Goal: Task Accomplishment & Management: Manage account settings

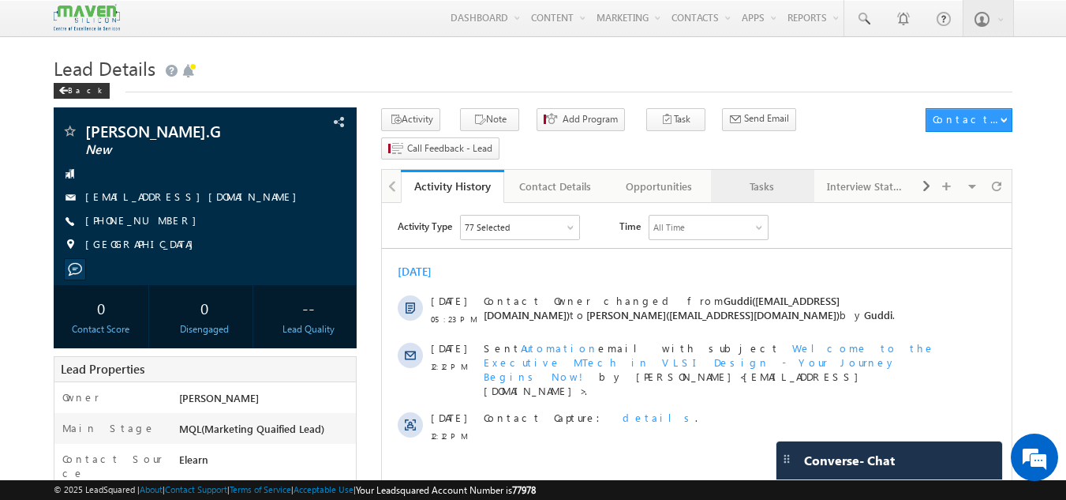
click at [767, 177] on div "Tasks" at bounding box center [762, 186] width 77 height 19
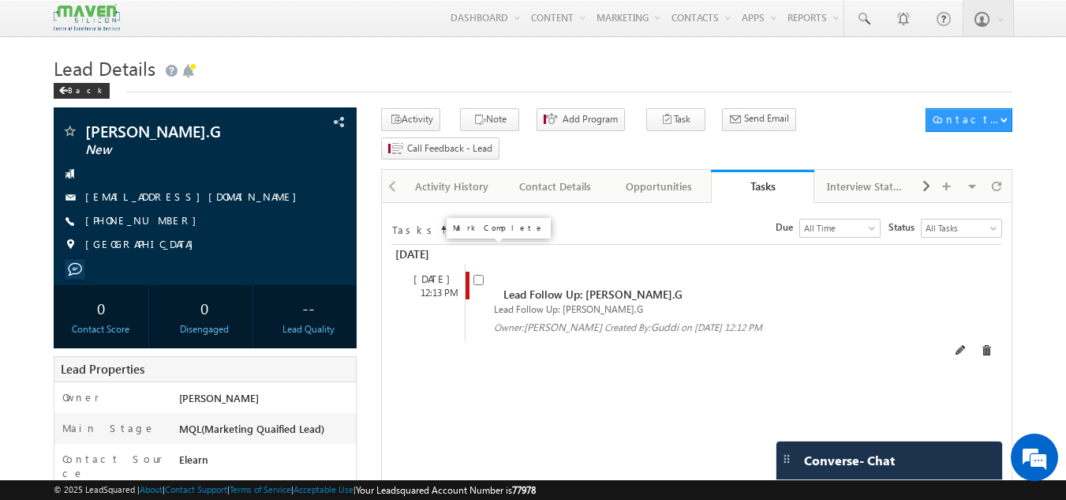
click at [476, 275] on input "checkbox" at bounding box center [479, 280] width 10 height 10
checkbox input "false"
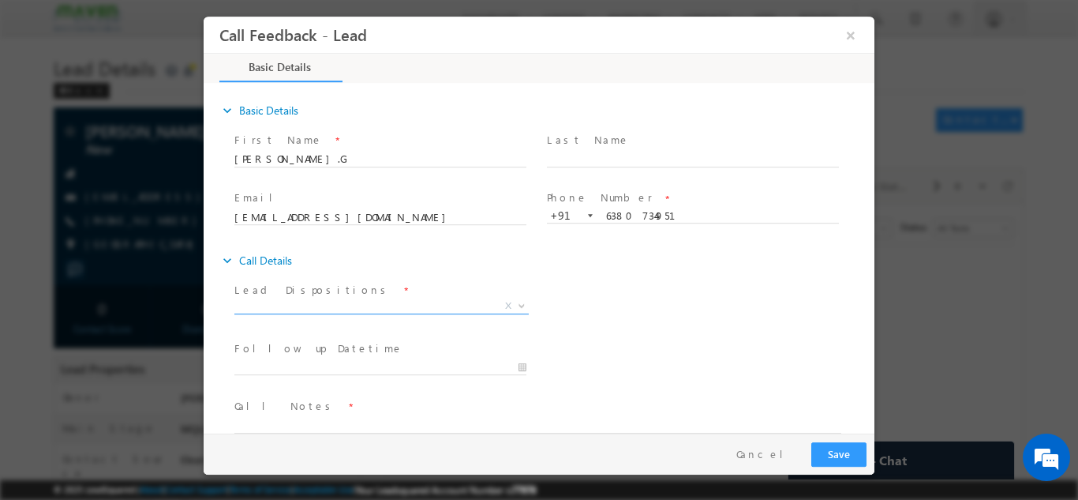
click at [339, 305] on span "X" at bounding box center [381, 306] width 294 height 16
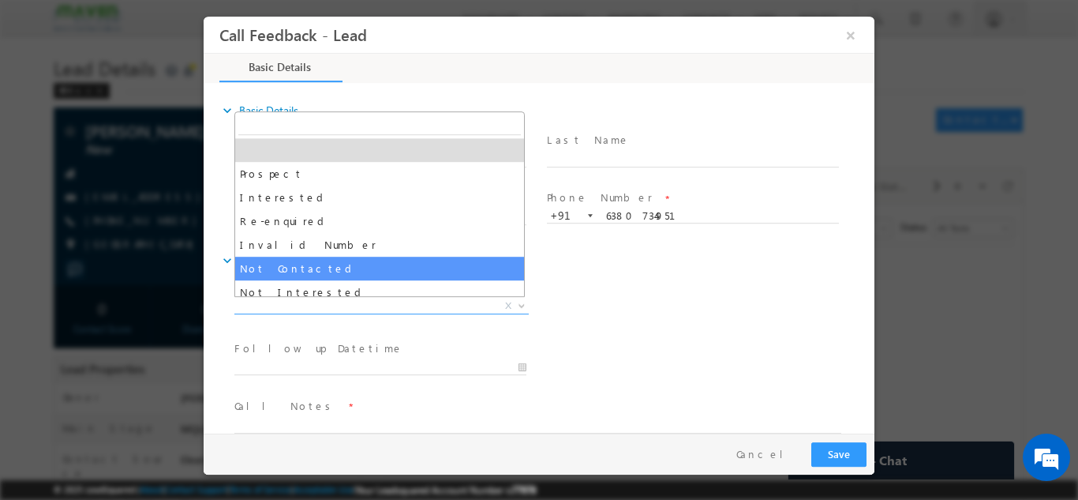
select select "Not Contacted"
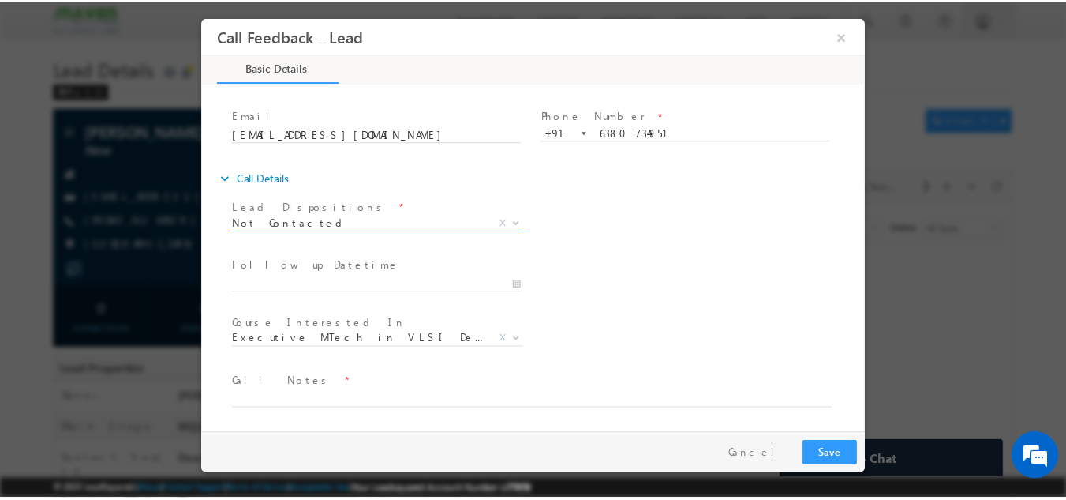
scroll to position [84, 0]
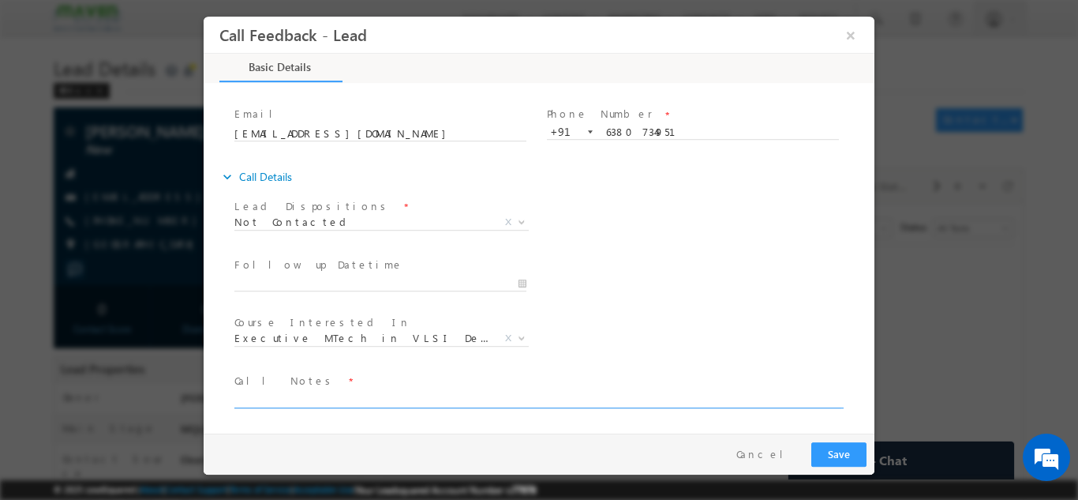
click at [337, 395] on textarea at bounding box center [537, 398] width 607 height 18
type textarea "DNP"
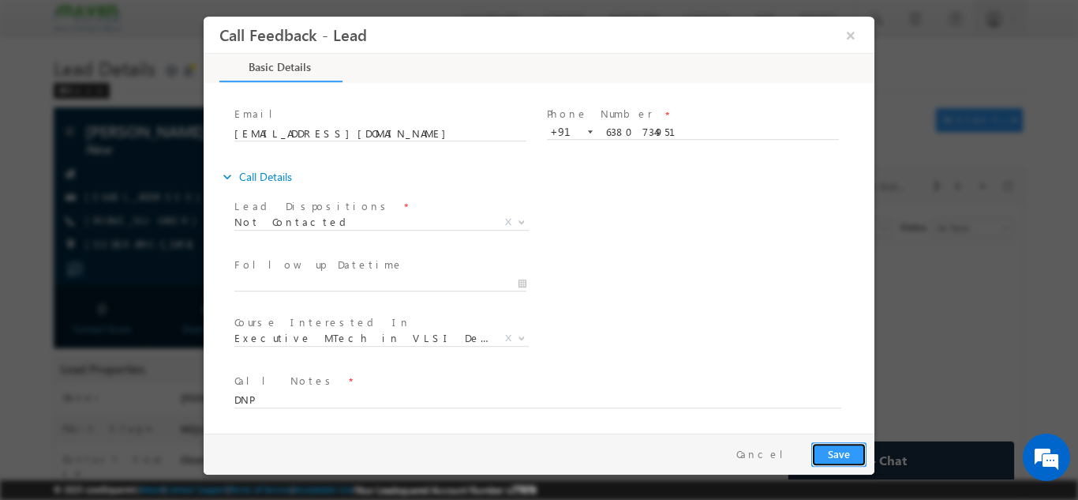
click at [843, 458] on button "Save" at bounding box center [838, 453] width 55 height 24
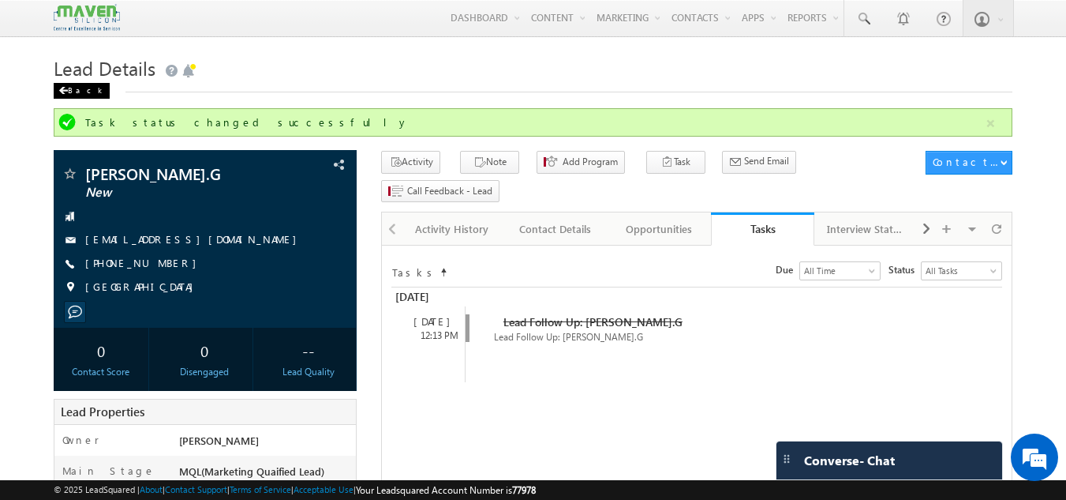
click at [79, 90] on div "Back" at bounding box center [82, 91] width 56 height 16
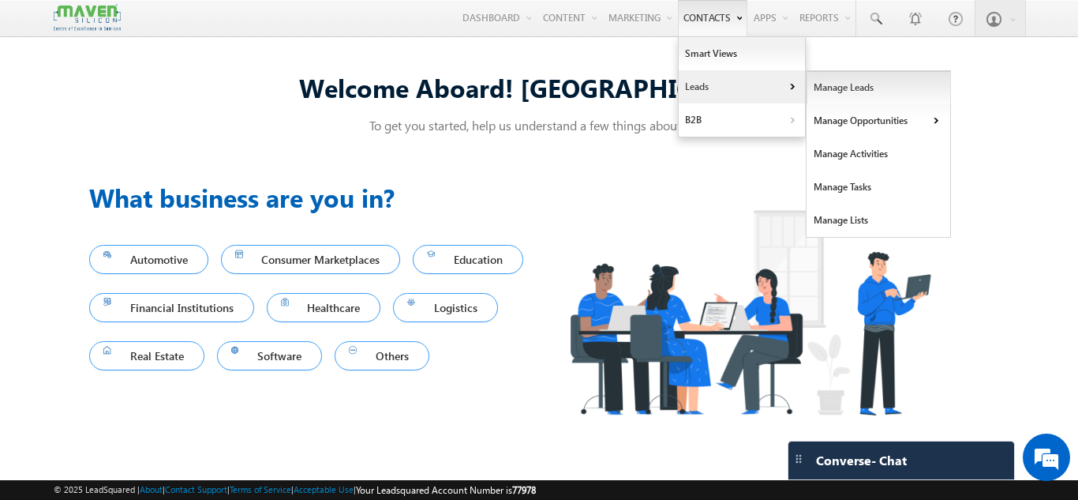
click at [847, 91] on link "Manage Leads" at bounding box center [879, 87] width 144 height 33
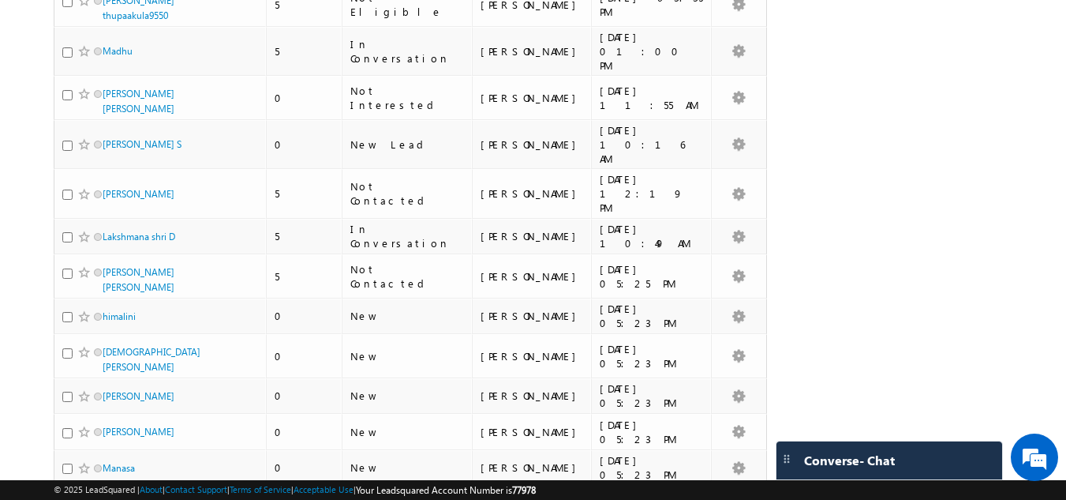
scroll to position [2131, 0]
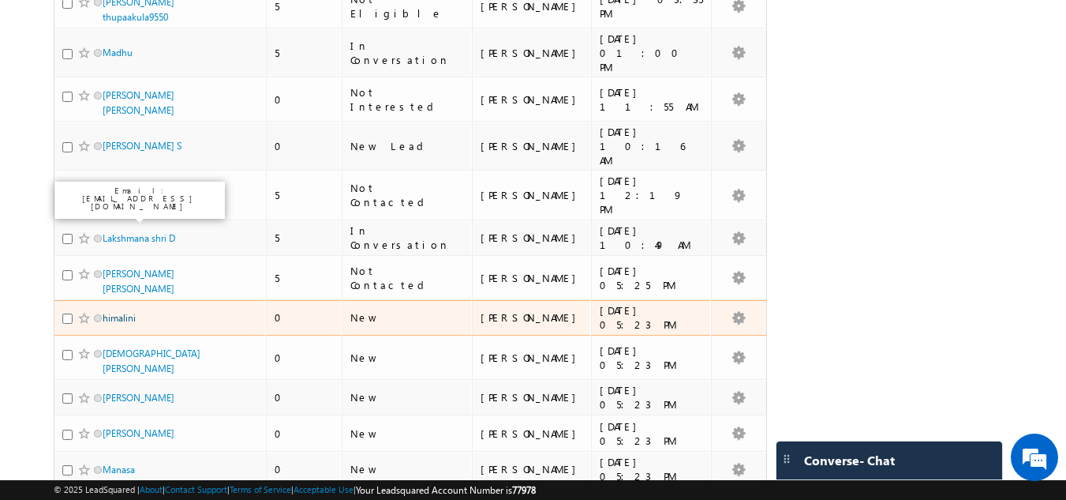
click at [118, 312] on link "himalini" at bounding box center [119, 318] width 33 height 12
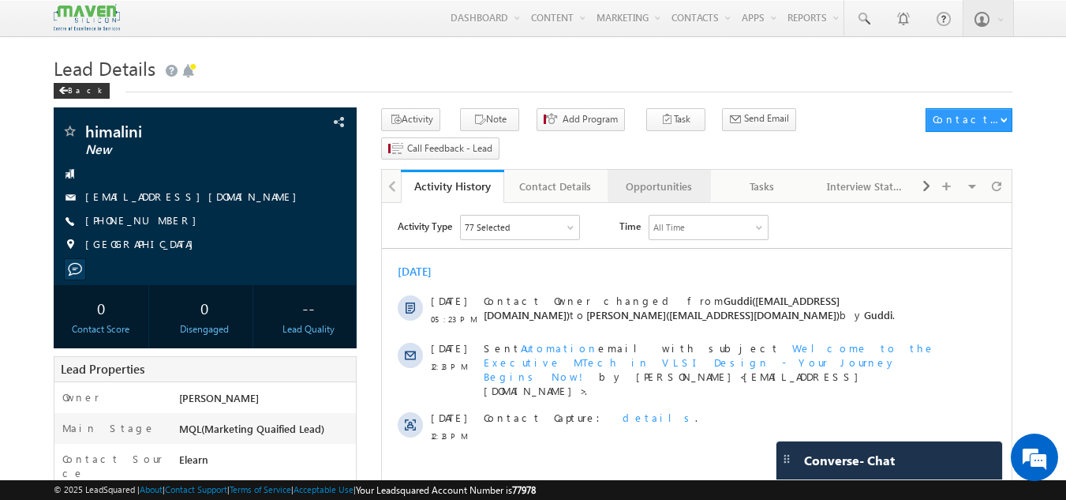
click at [669, 177] on div "Opportunities" at bounding box center [658, 186] width 77 height 19
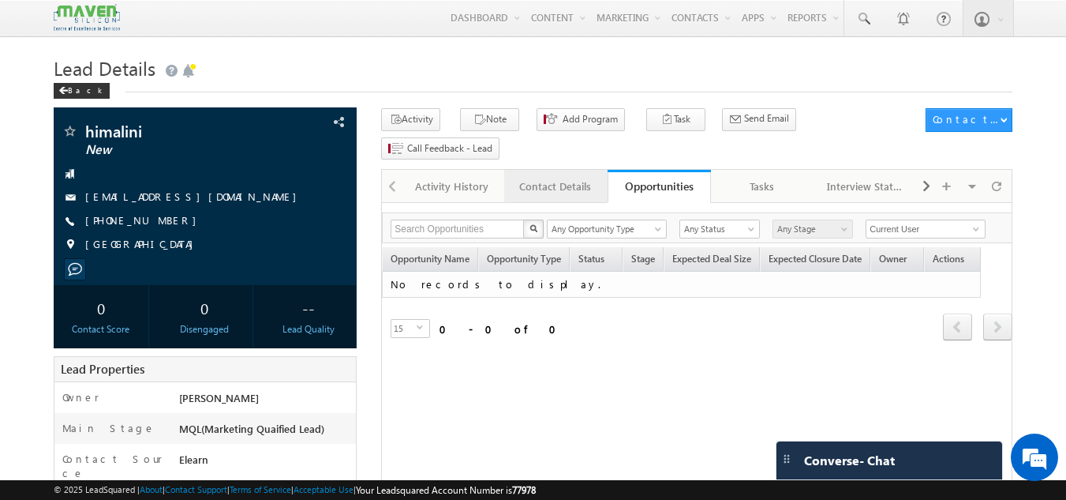
click at [543, 170] on link "Contact Details" at bounding box center [555, 186] width 103 height 33
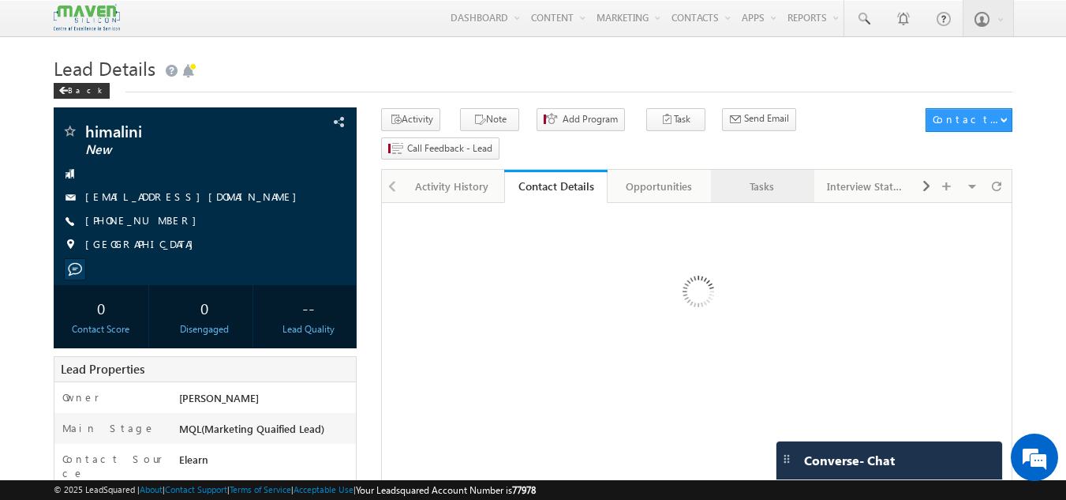
click at [741, 177] on div "Tasks" at bounding box center [762, 186] width 77 height 19
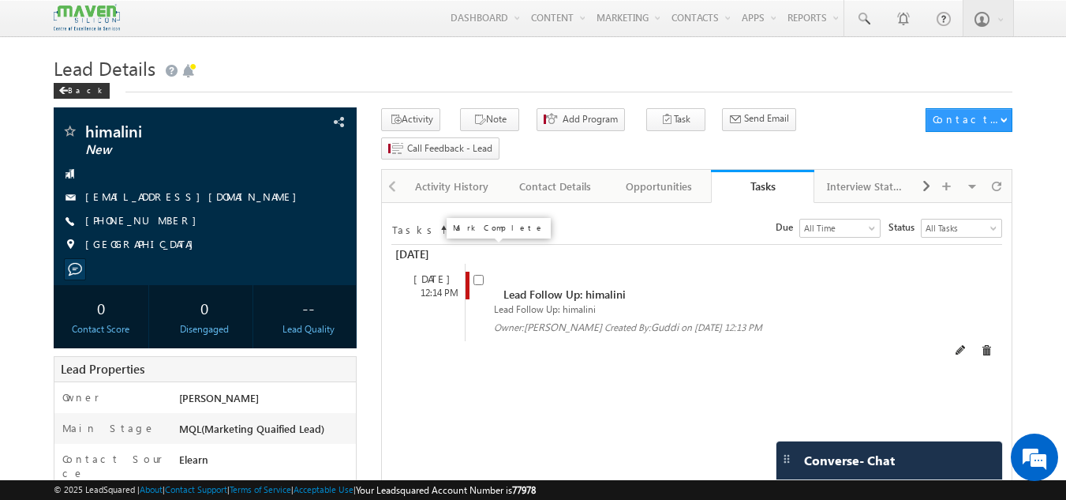
click at [480, 275] on input "checkbox" at bounding box center [479, 280] width 10 height 10
checkbox input "false"
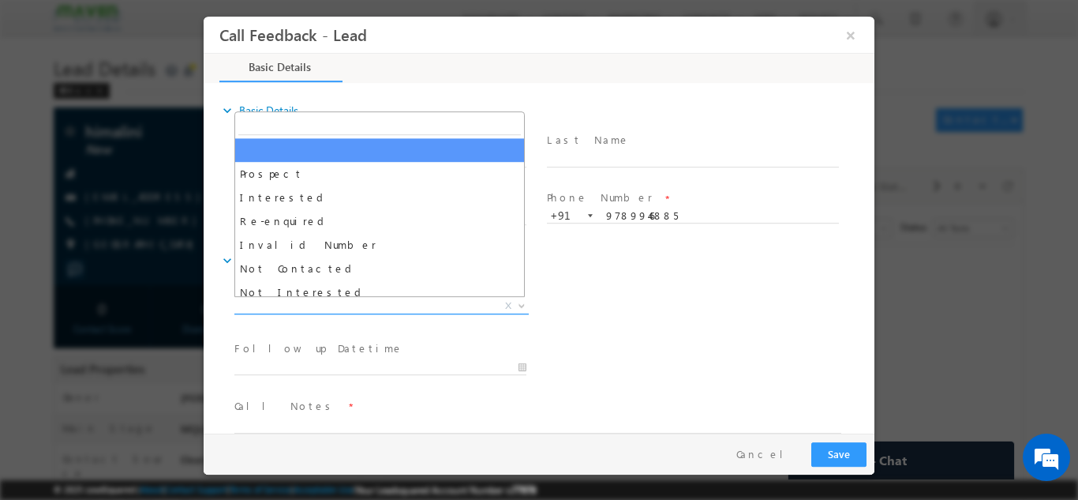
click at [399, 299] on span "X" at bounding box center [381, 306] width 294 height 16
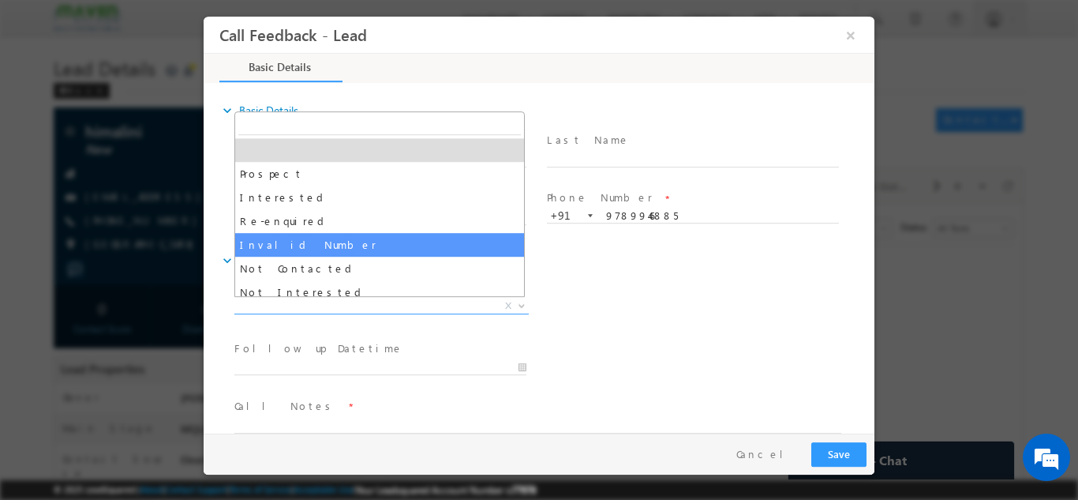
scroll to position [79, 0]
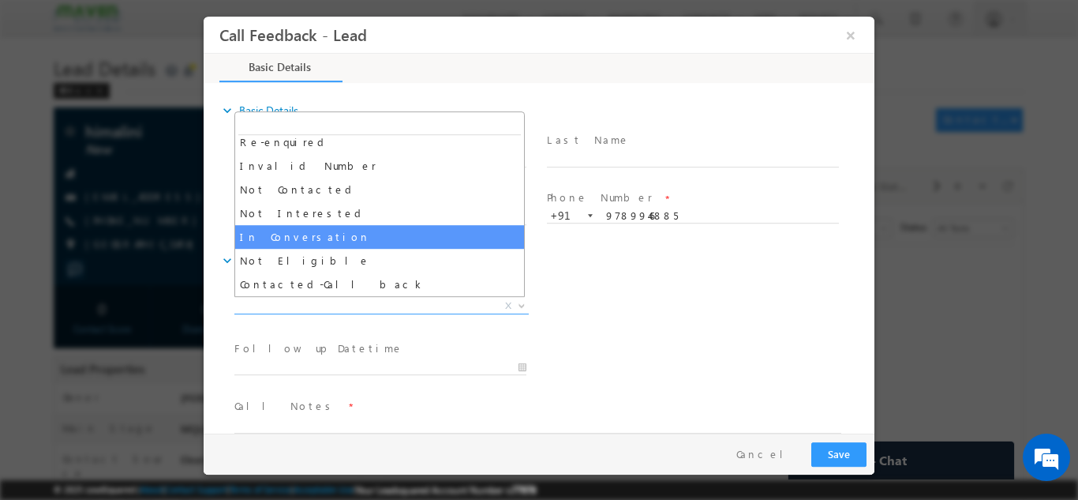
select select "In Conversation"
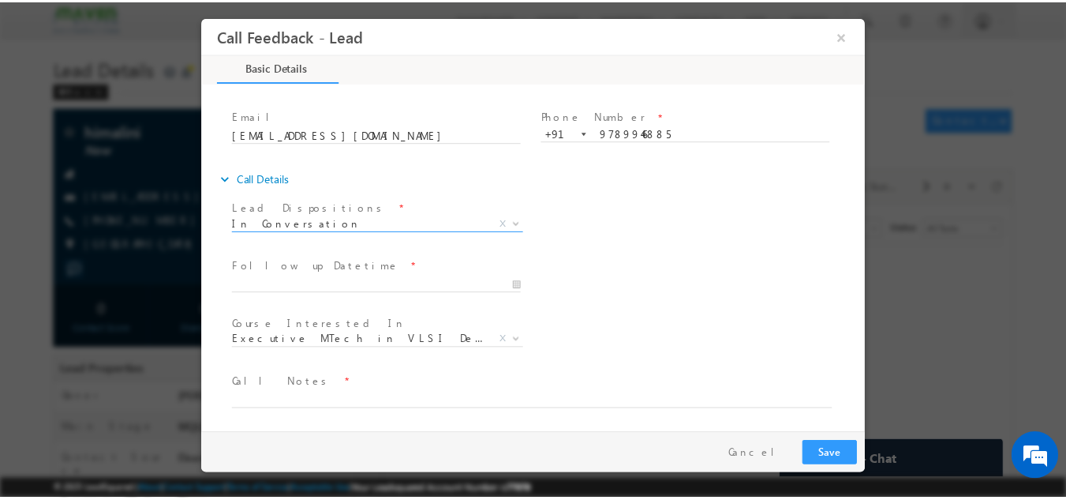
scroll to position [84, 0]
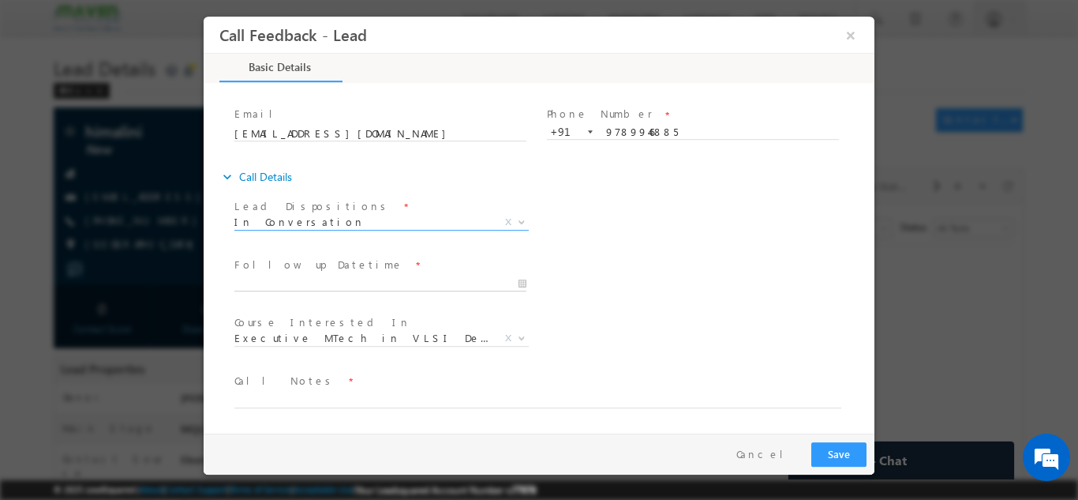
type input "28/08/2025 10:59 AM"
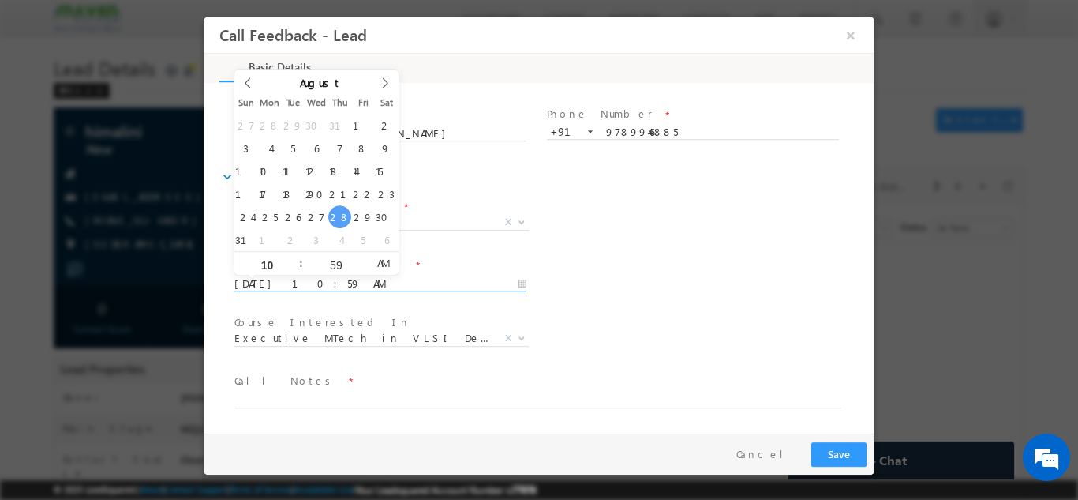
click at [342, 289] on input "28/08/2025 10:59 AM" at bounding box center [380, 283] width 292 height 16
click at [268, 262] on input "10" at bounding box center [267, 264] width 66 height 10
type input "06"
type input "28/08/2025 6:59 AM"
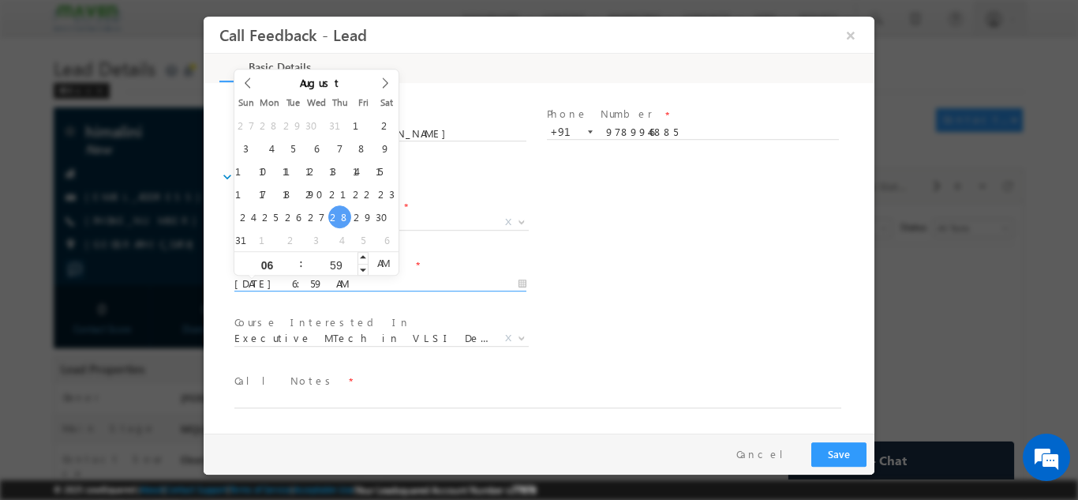
click at [328, 266] on input "59" at bounding box center [336, 264] width 66 height 10
type input "30"
type input "28/08/2025 6:30 PM"
click at [380, 263] on span "AM" at bounding box center [383, 262] width 29 height 24
click at [357, 376] on span "Call Notes *" at bounding box center [529, 380] width 590 height 17
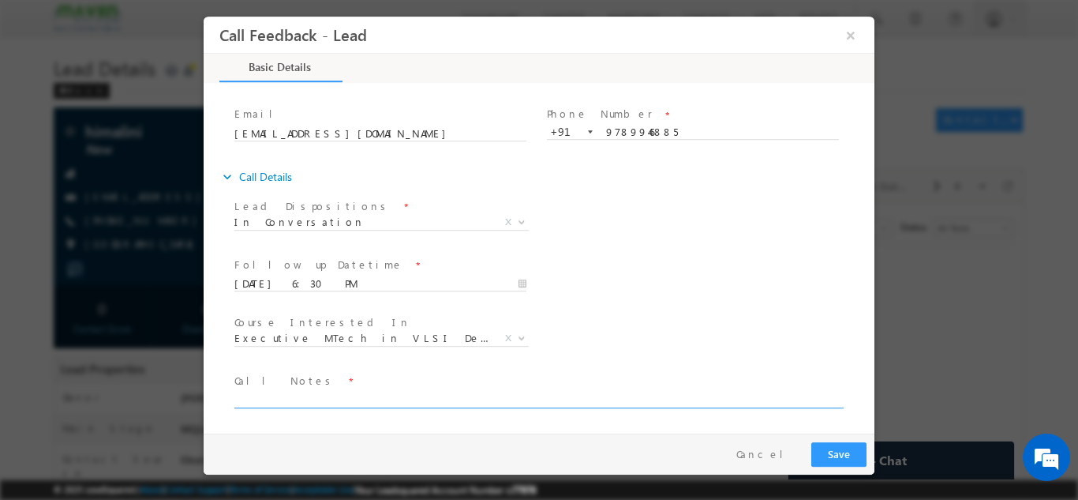
click at [351, 396] on textarea at bounding box center [537, 398] width 607 height 18
type textarea "Busy, call back."
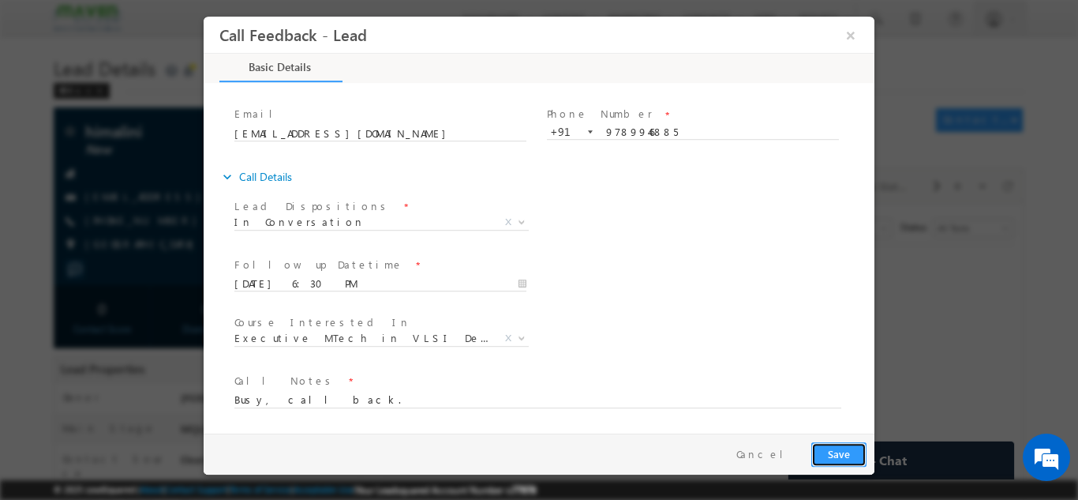
click at [830, 447] on button "Save" at bounding box center [838, 453] width 55 height 24
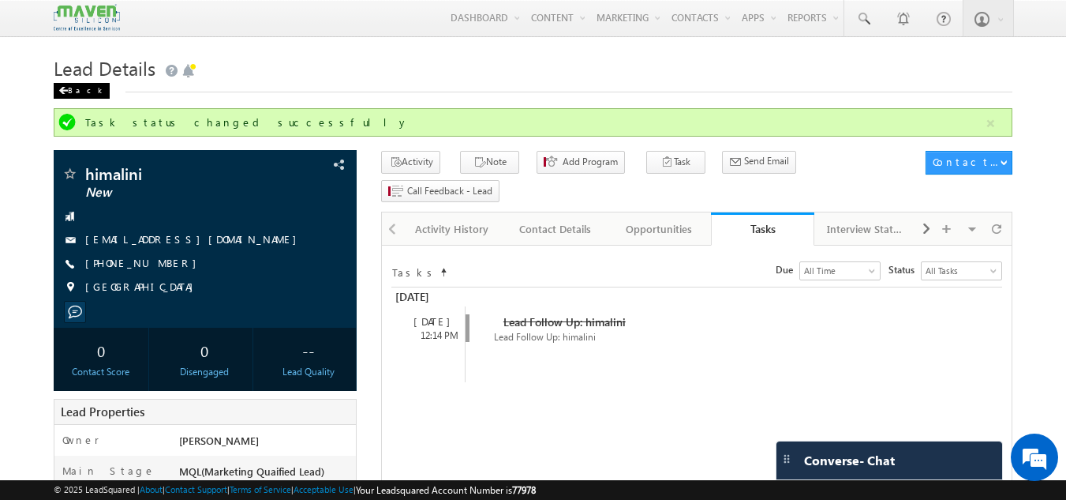
click at [80, 99] on div "Back" at bounding box center [82, 91] width 56 height 16
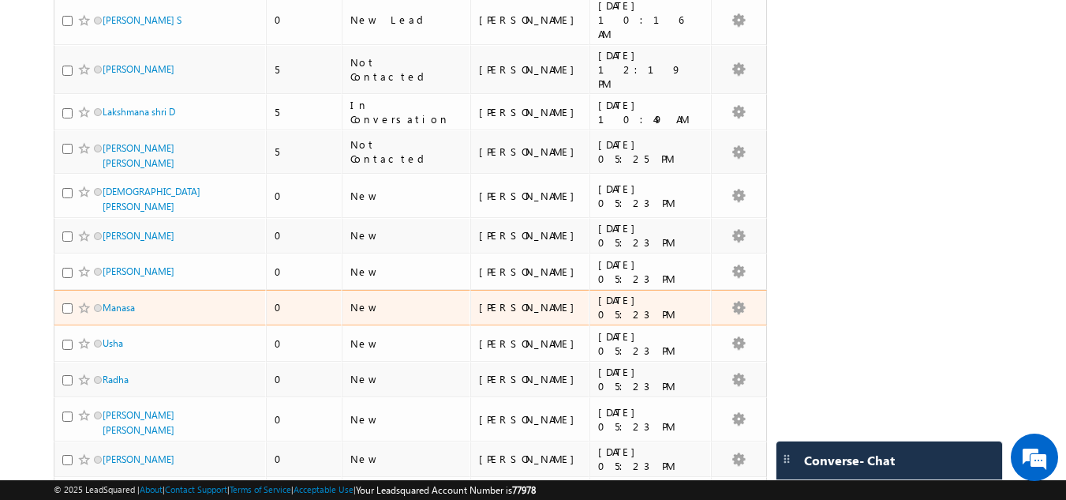
scroll to position [2210, 0]
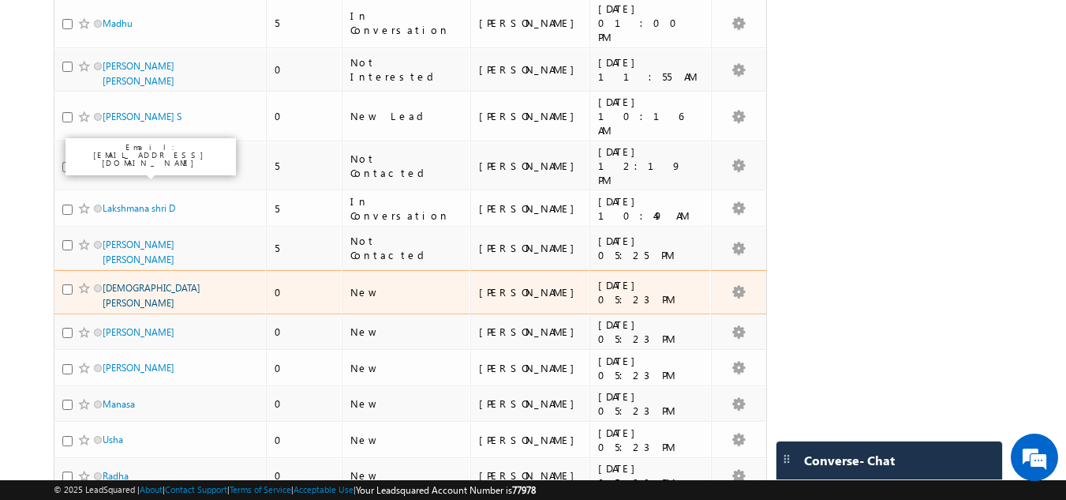
click at [152, 282] on link "[DEMOGRAPHIC_DATA][PERSON_NAME]" at bounding box center [152, 295] width 98 height 27
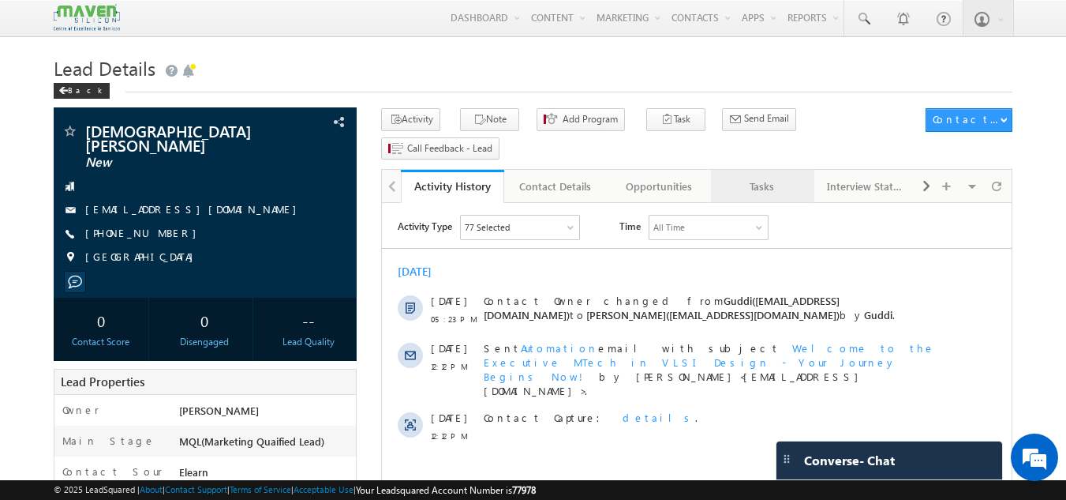
click at [773, 177] on div "Tasks" at bounding box center [762, 186] width 77 height 19
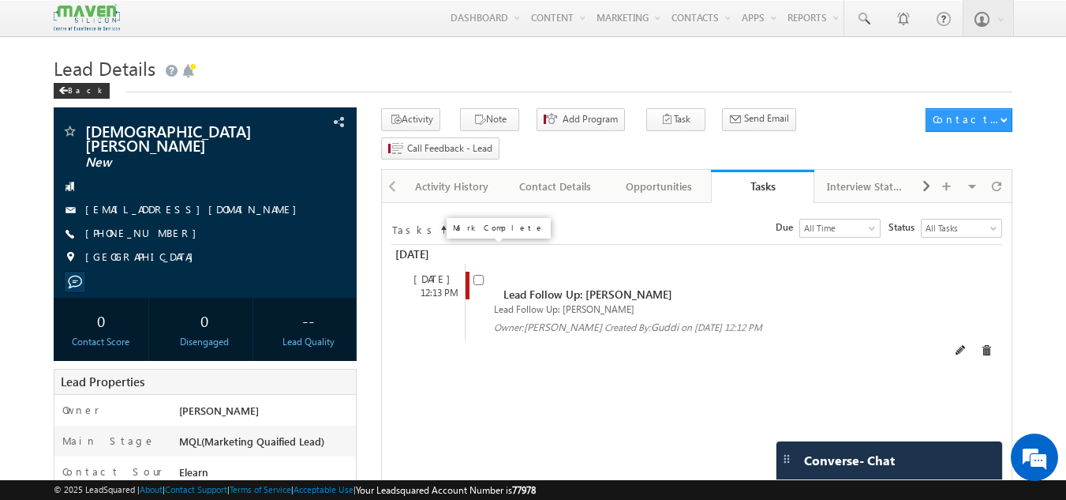
click at [478, 275] on input "checkbox" at bounding box center [479, 280] width 10 height 10
checkbox input "false"
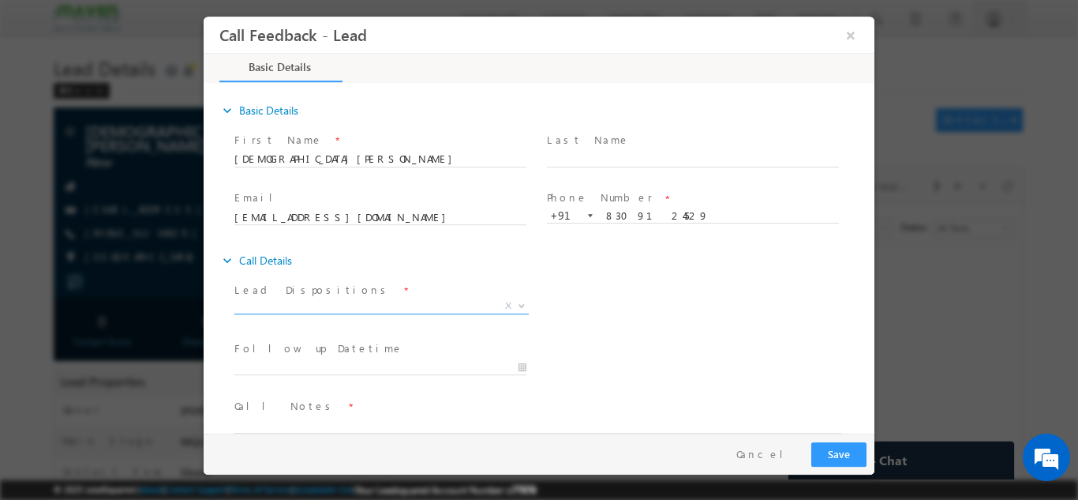
click at [392, 301] on span "X" at bounding box center [381, 306] width 294 height 16
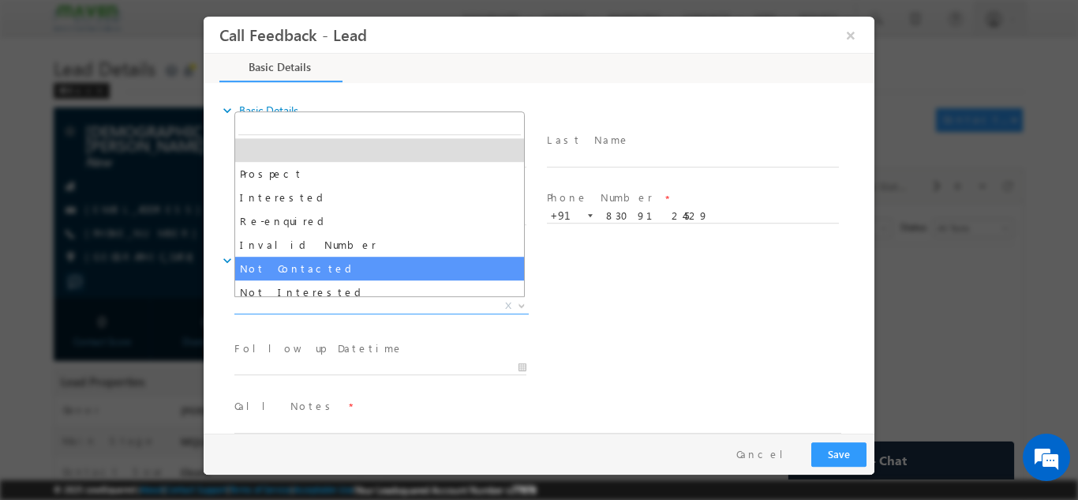
scroll to position [79, 0]
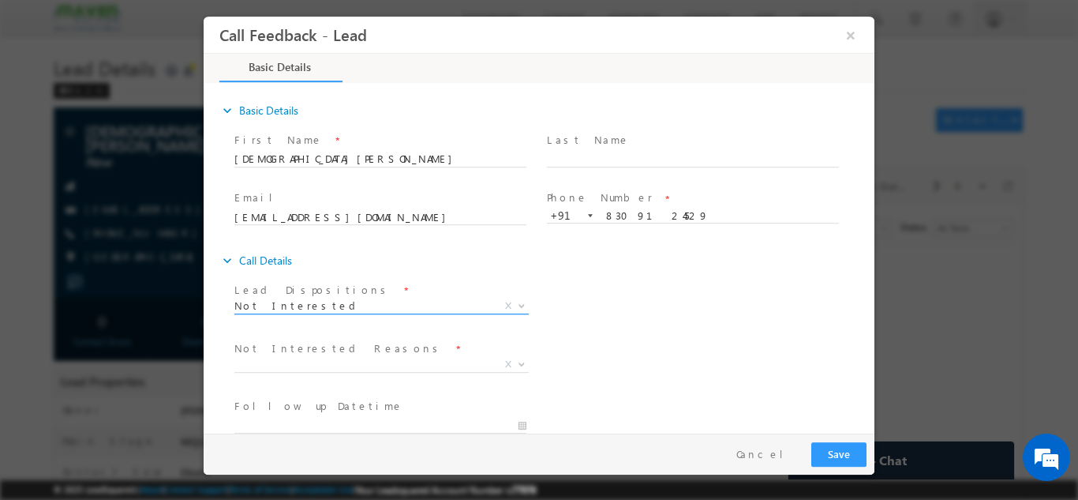
click at [343, 301] on span "Not Interested" at bounding box center [362, 305] width 257 height 14
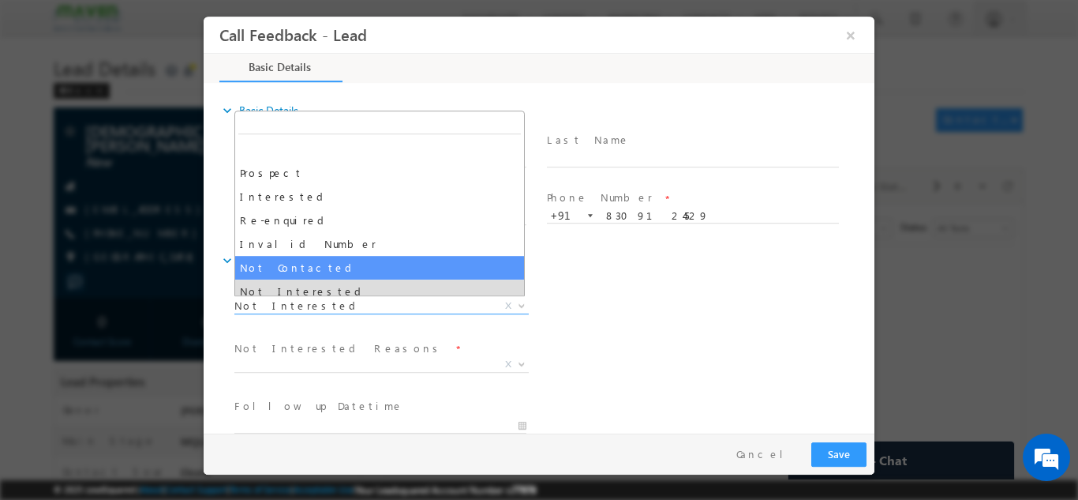
select select "Not Contacted"
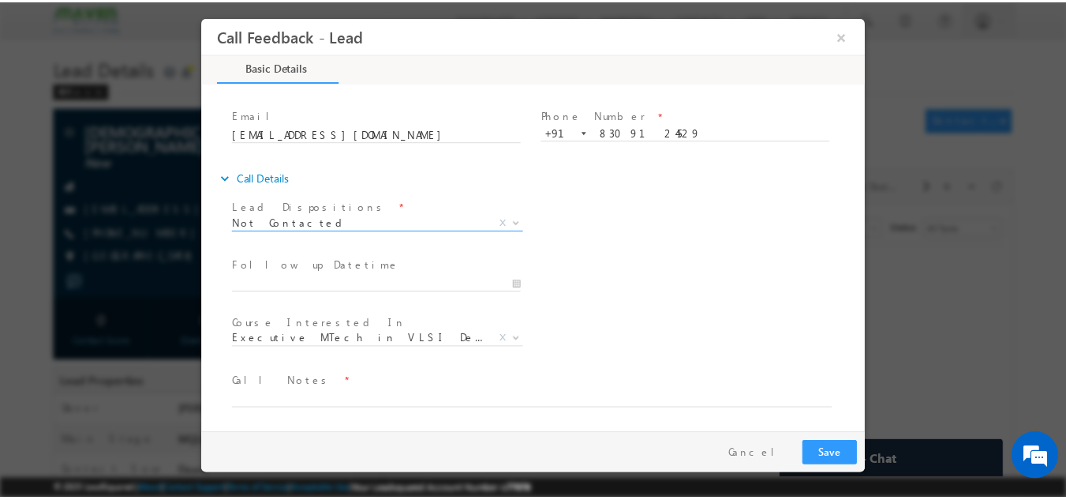
scroll to position [84, 0]
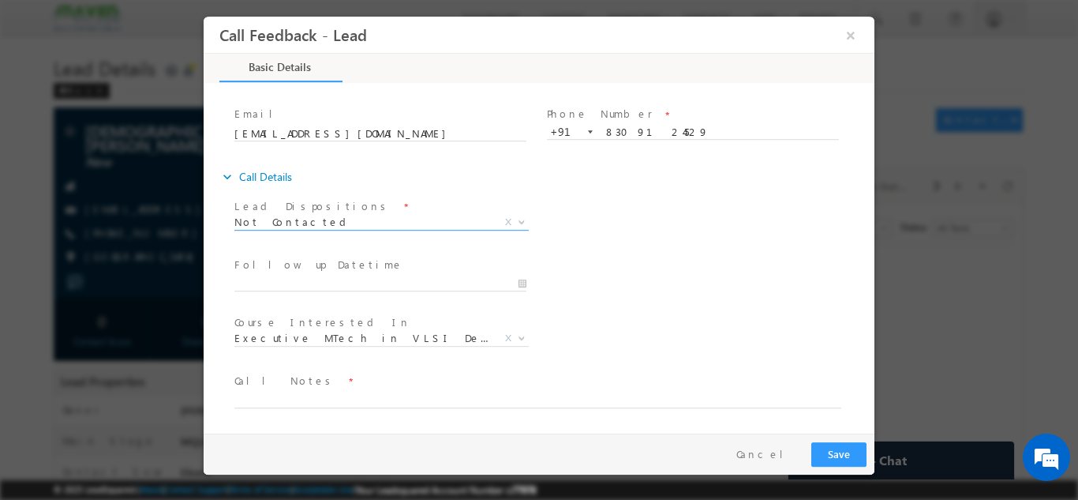
click at [338, 388] on span "Call Notes *" at bounding box center [529, 380] width 590 height 17
click at [340, 394] on textarea at bounding box center [537, 398] width 607 height 18
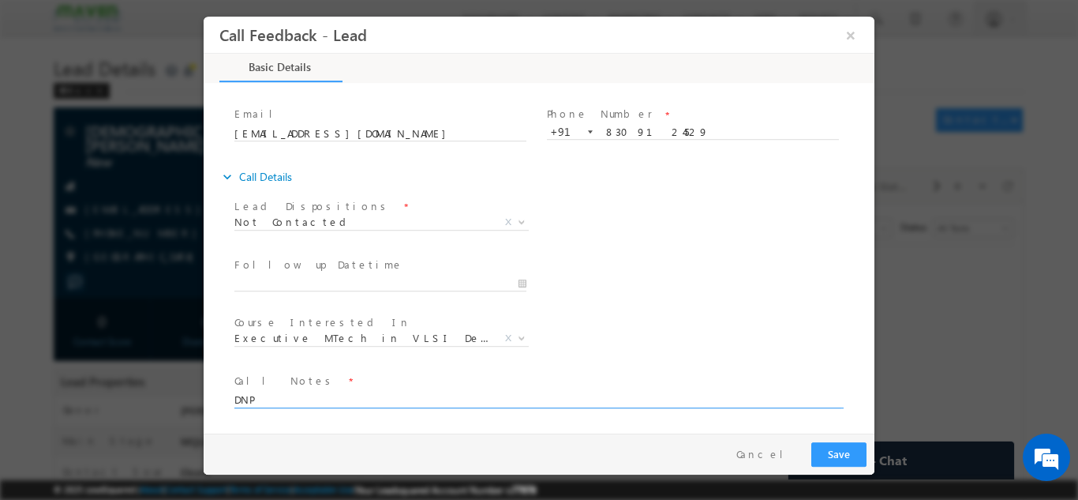
type textarea "DNP"
click at [834, 450] on button "Save" at bounding box center [838, 453] width 55 height 24
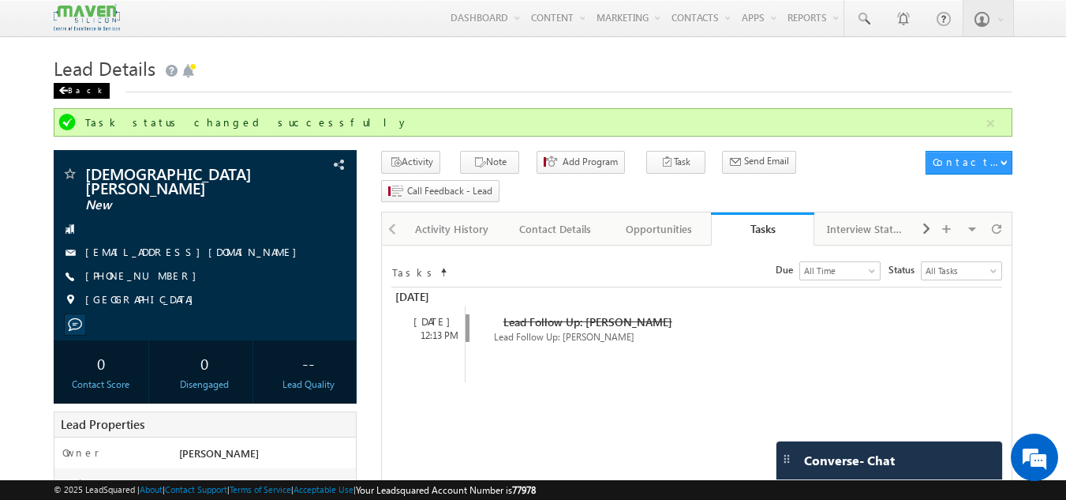
click at [80, 84] on div "Back" at bounding box center [82, 91] width 56 height 16
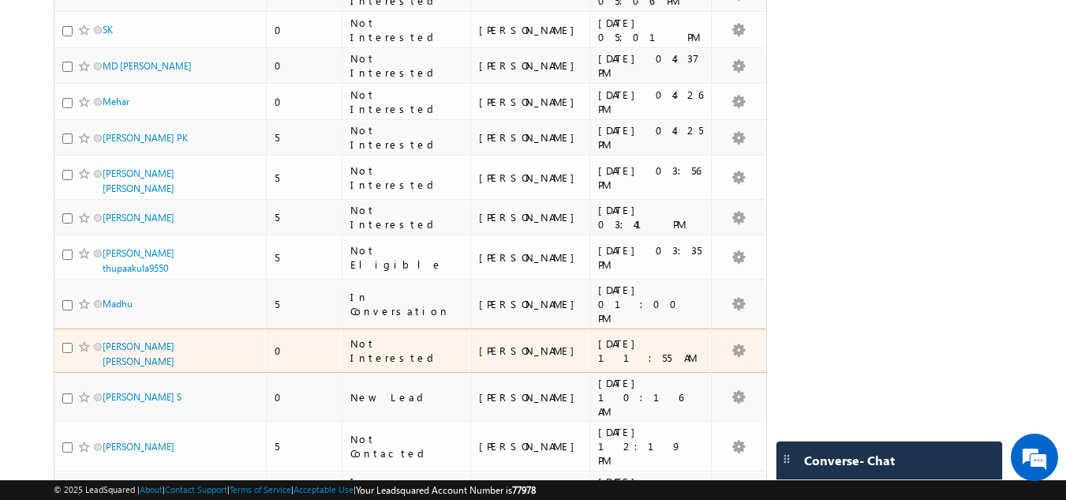
scroll to position [2289, 0]
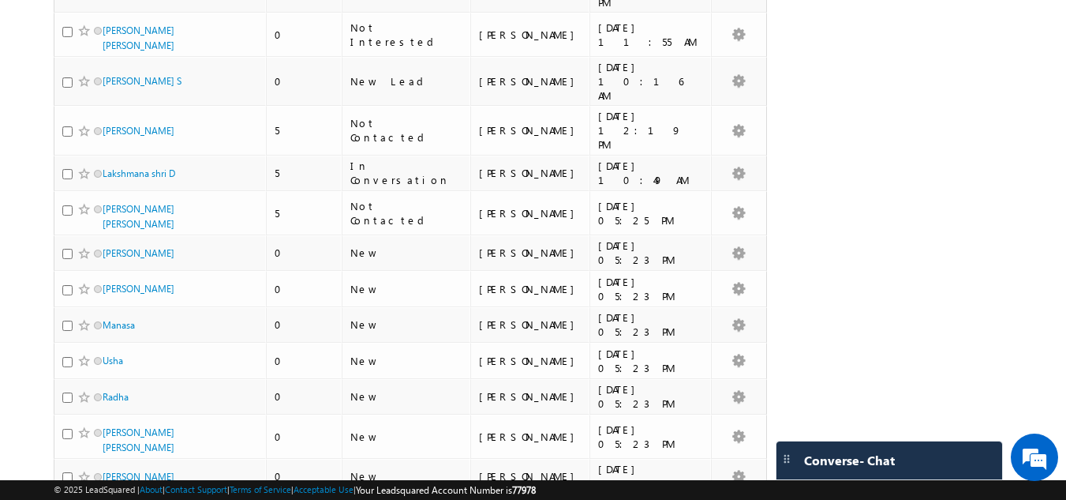
click at [121, 127] on div "Email: 08mritunjay@gmail.com" at bounding box center [147, 149] width 178 height 45
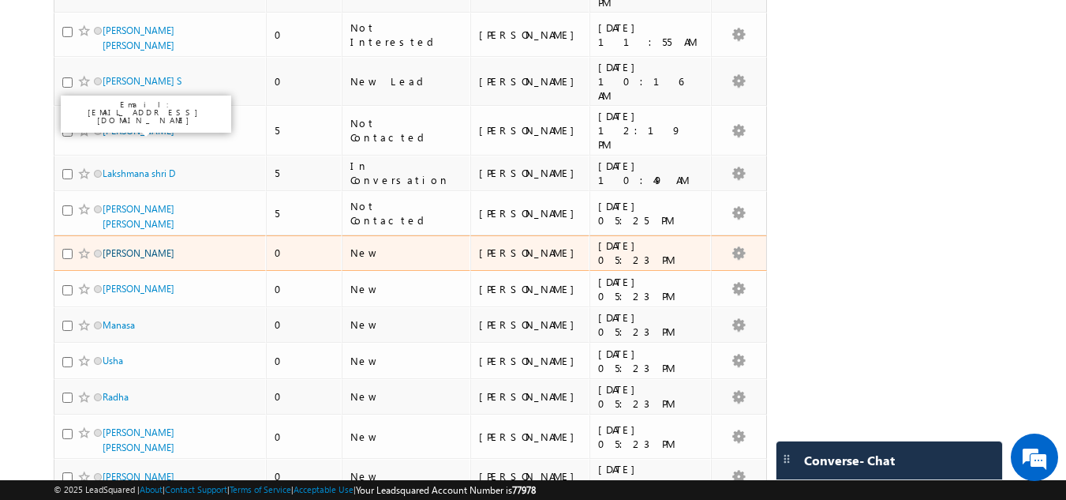
click at [126, 247] on link "Vamshi kumar" at bounding box center [139, 253] width 72 height 12
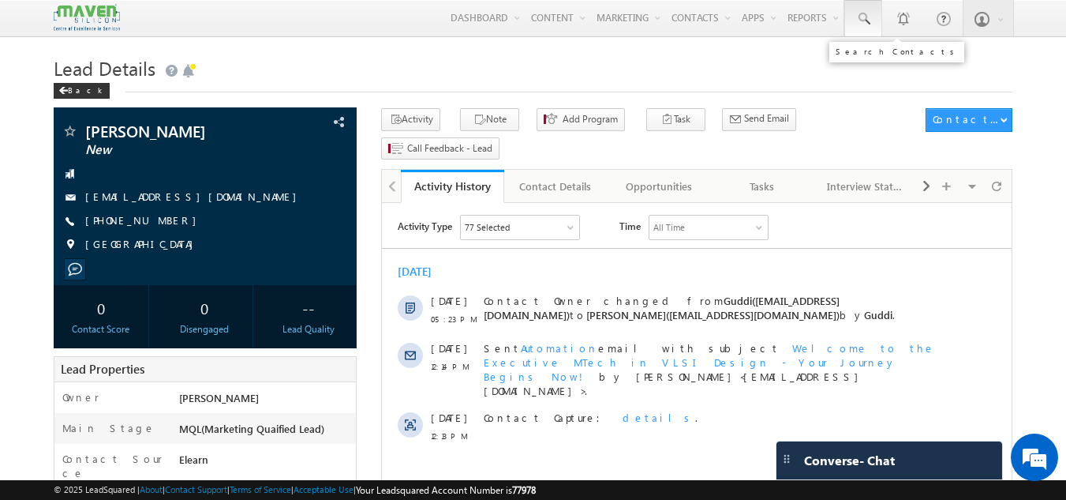
click at [867, 16] on span at bounding box center [864, 19] width 16 height 16
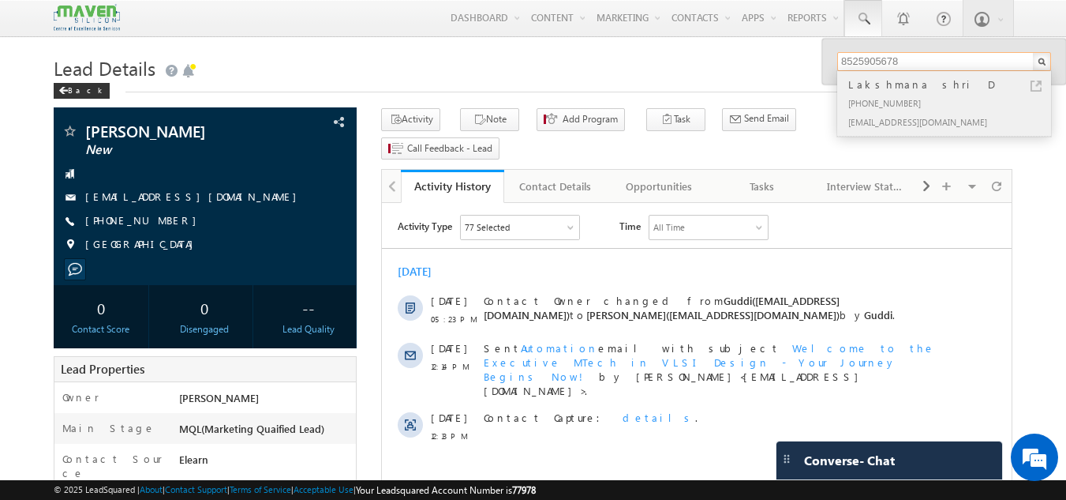
type input "8525905678"
click at [362, 57] on h1 "Lead Details" at bounding box center [534, 66] width 960 height 31
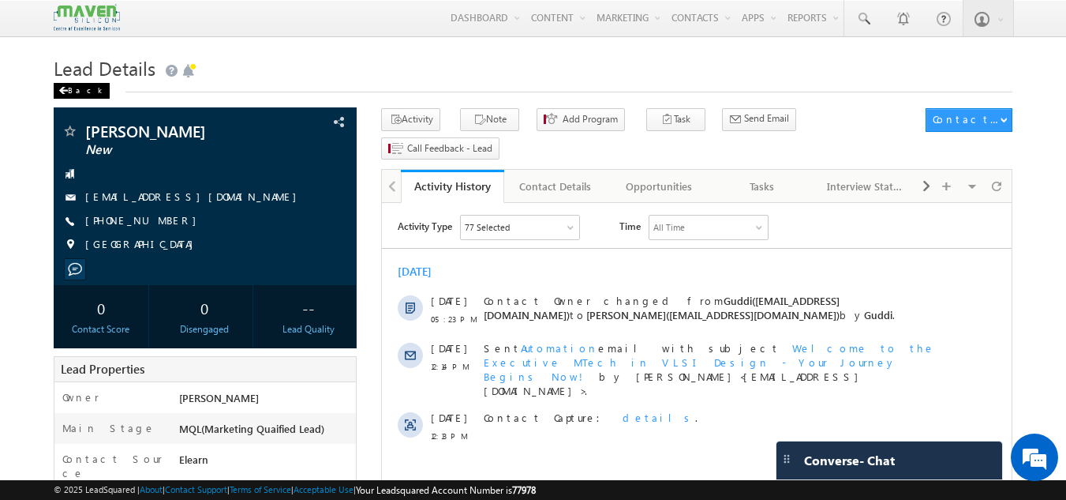
click at [65, 88] on span at bounding box center [62, 91] width 9 height 8
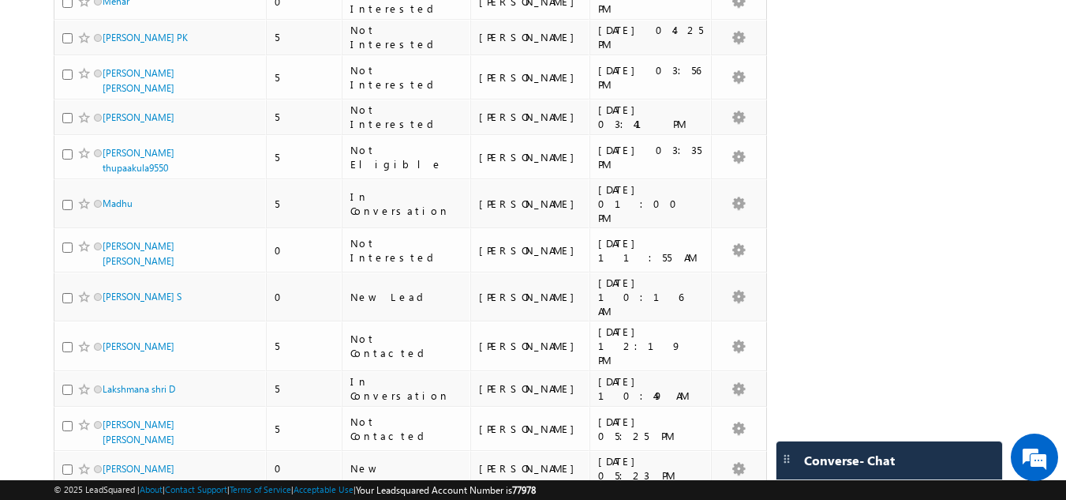
scroll to position [2210, 0]
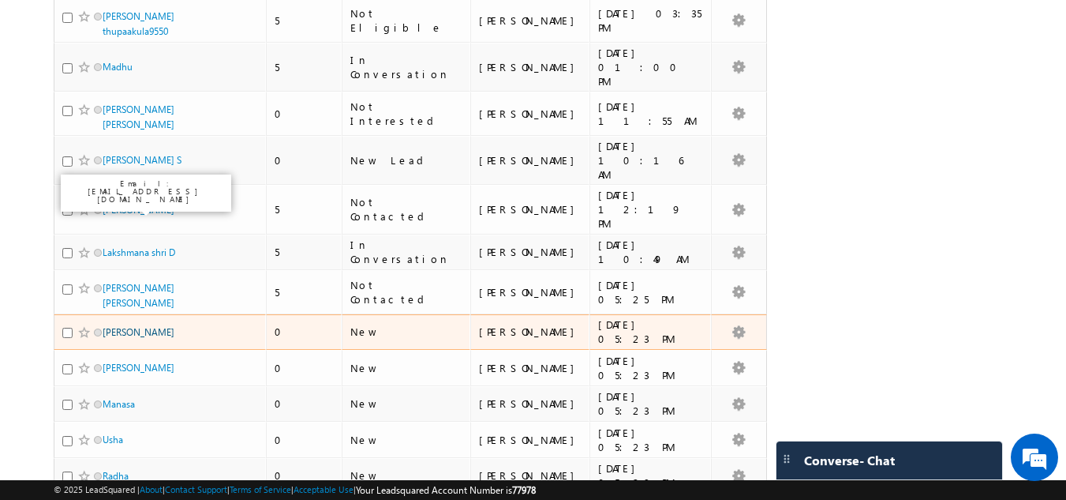
click at [122, 326] on link "[PERSON_NAME]" at bounding box center [139, 332] width 72 height 12
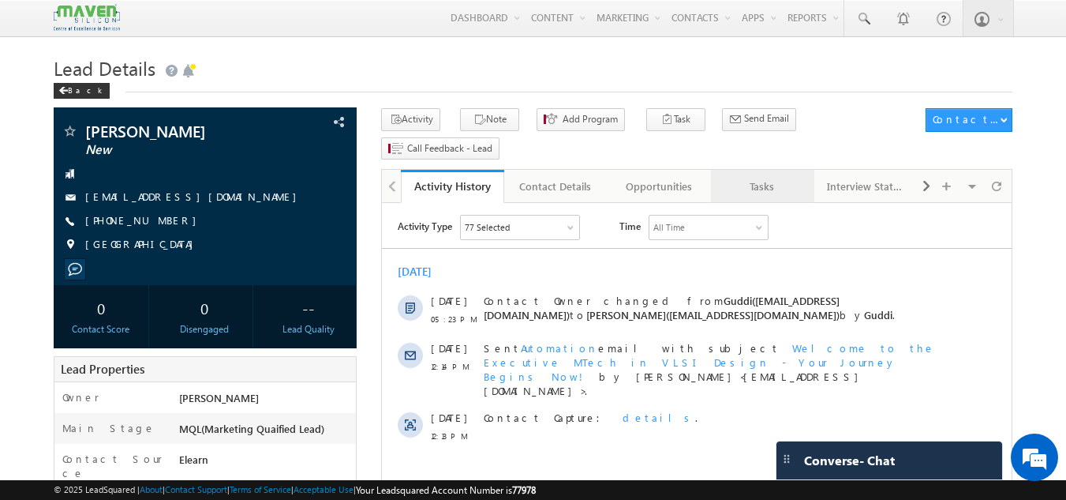
click at [768, 177] on div "Tasks" at bounding box center [762, 186] width 77 height 19
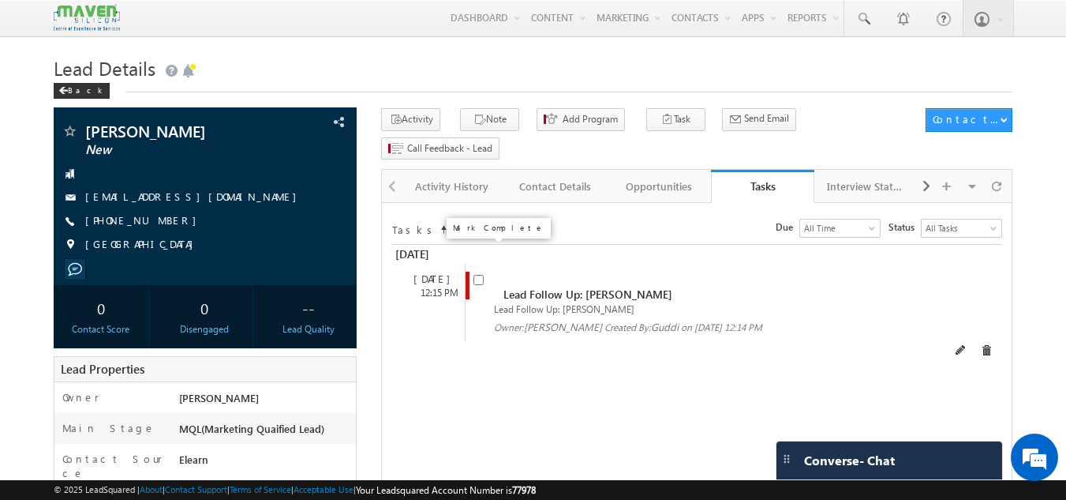
click at [479, 275] on input "checkbox" at bounding box center [479, 280] width 10 height 10
checkbox input "false"
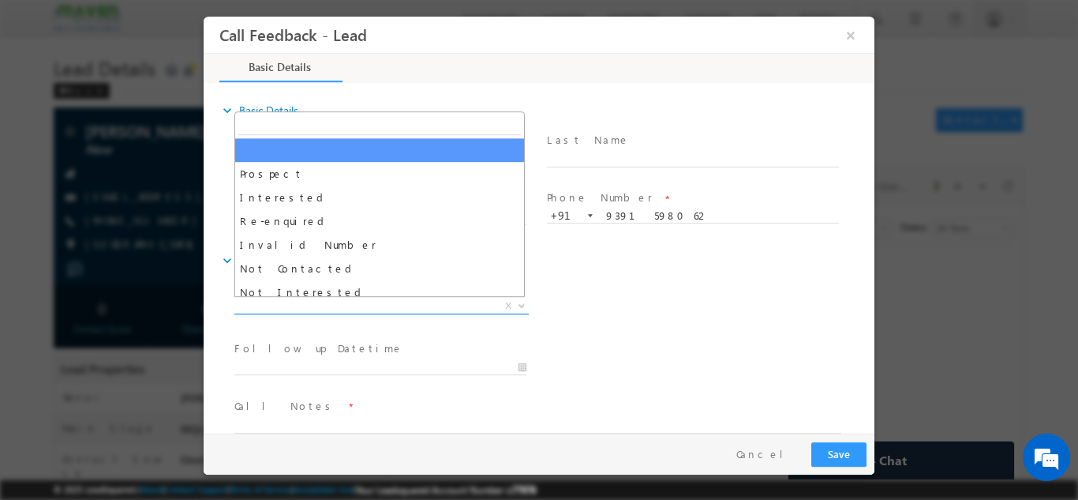
click at [434, 298] on span "X" at bounding box center [381, 306] width 294 height 16
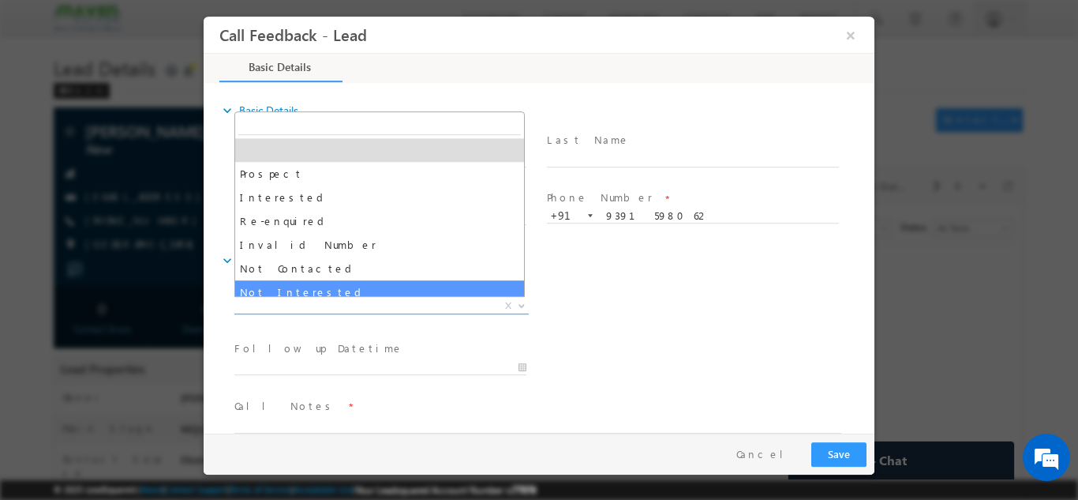
select select "Not Interested"
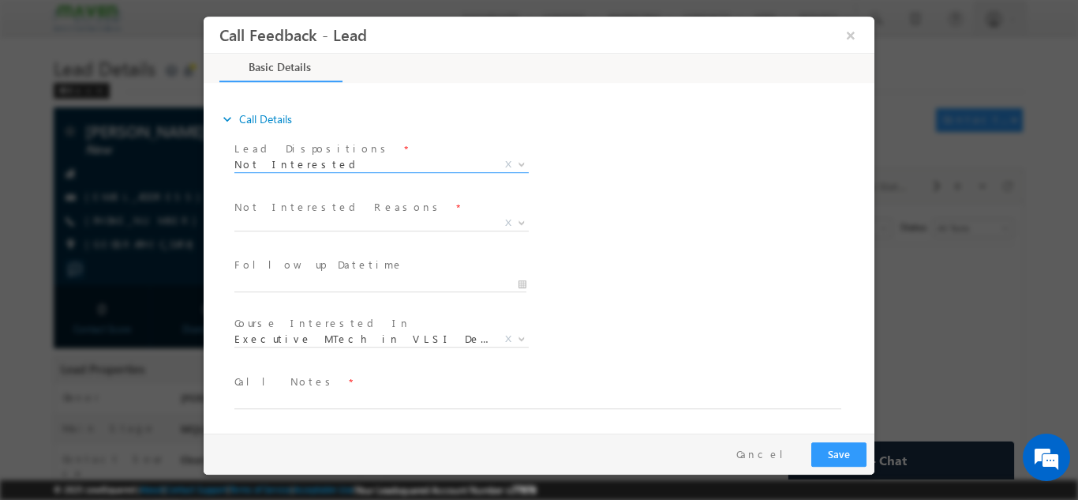
scroll to position [142, 0]
click at [341, 217] on span "X" at bounding box center [381, 222] width 294 height 16
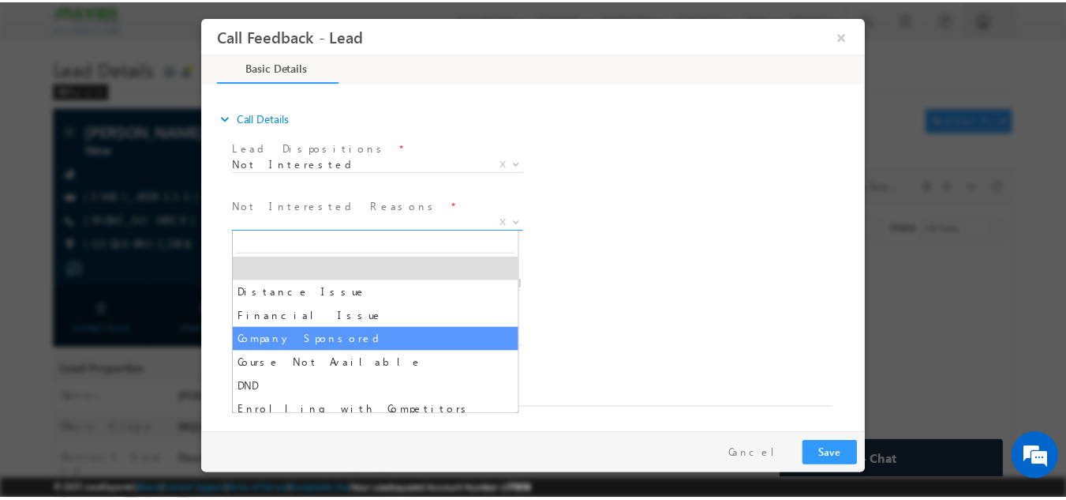
scroll to position [32, 0]
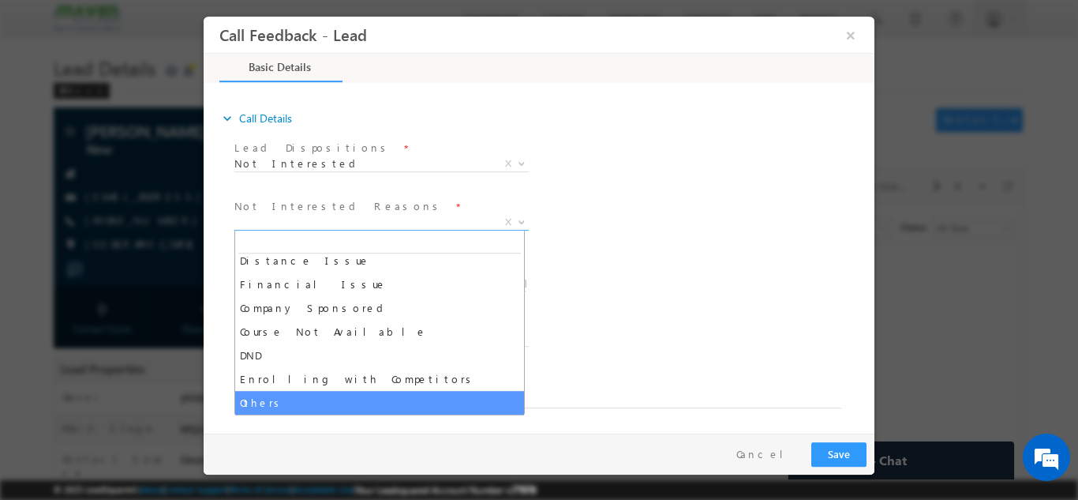
select select "Others"
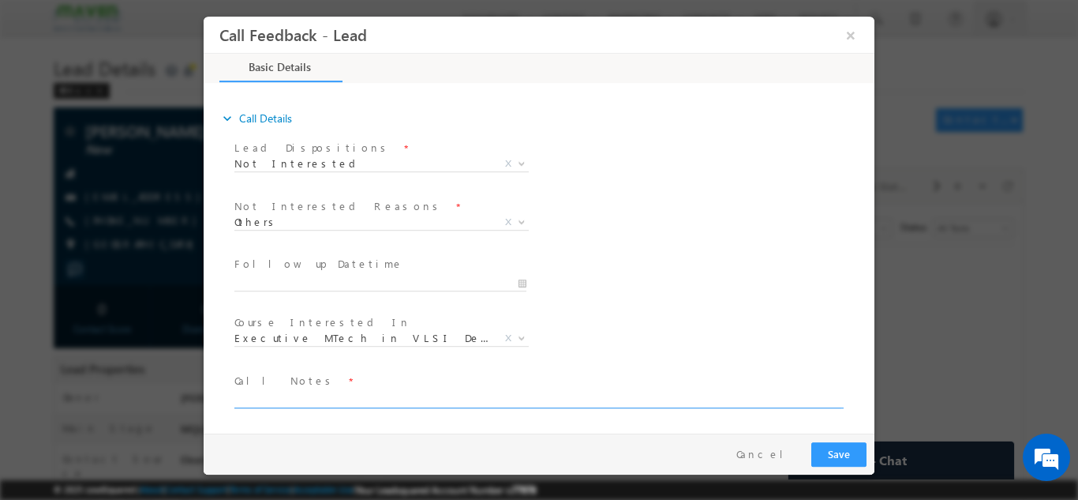
click at [320, 395] on textarea at bounding box center [537, 398] width 607 height 18
type textarea "Not interested in VLSI."
click at [827, 451] on button "Save" at bounding box center [838, 453] width 55 height 24
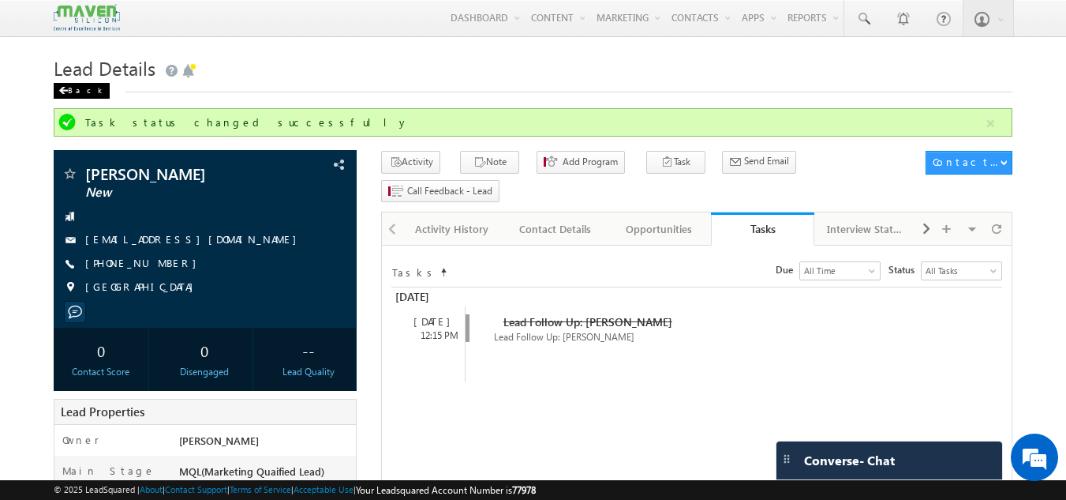
click at [71, 93] on div "Back" at bounding box center [82, 91] width 56 height 16
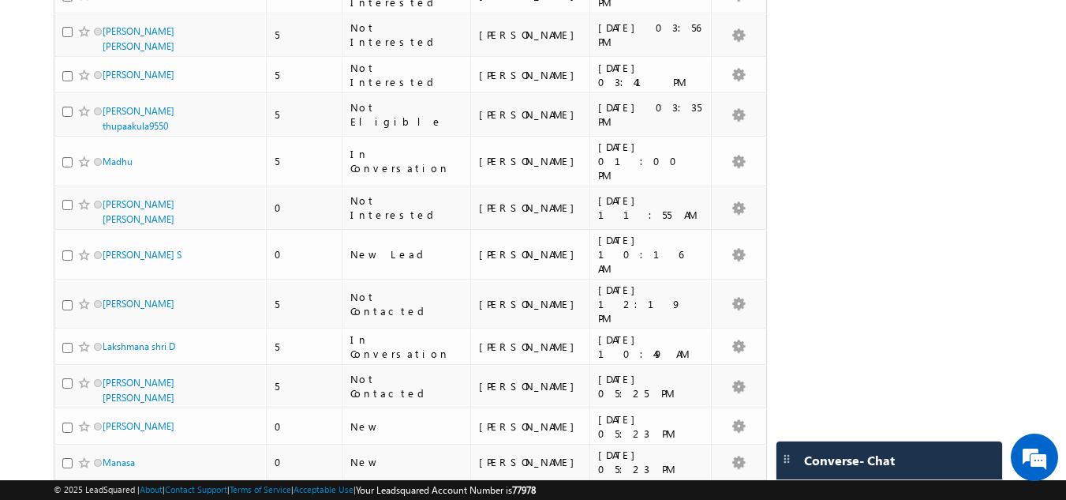
scroll to position [2210, 0]
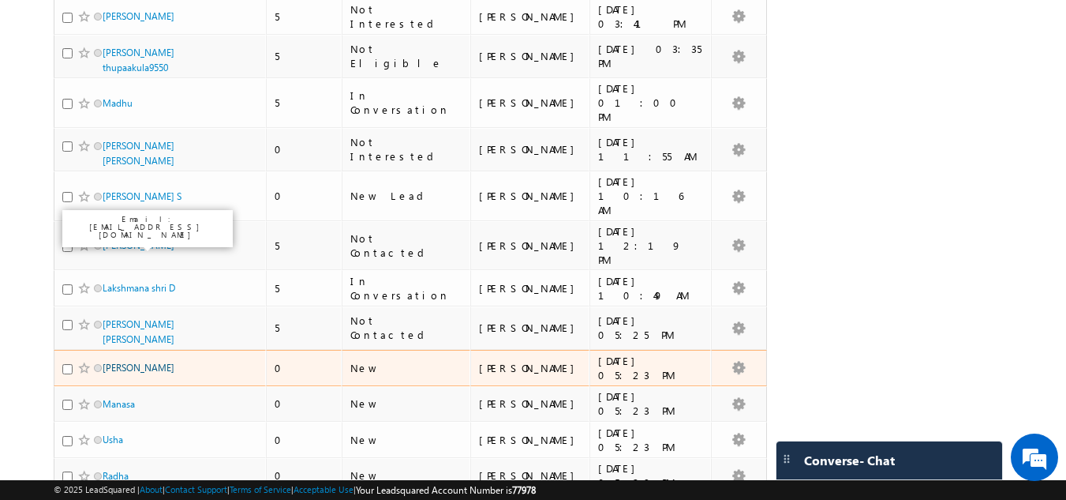
click at [122, 362] on link "[PERSON_NAME]" at bounding box center [139, 368] width 72 height 12
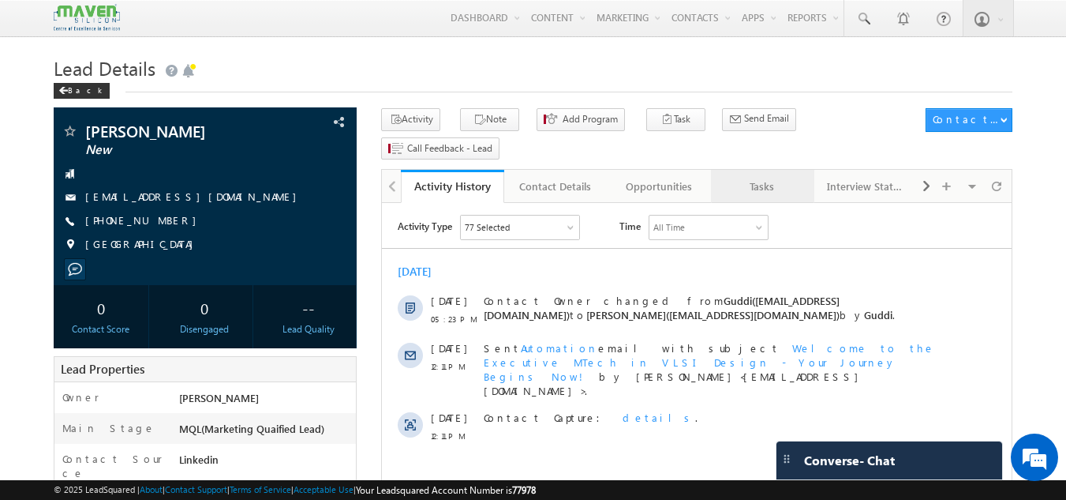
click at [755, 177] on div "Tasks" at bounding box center [762, 186] width 77 height 19
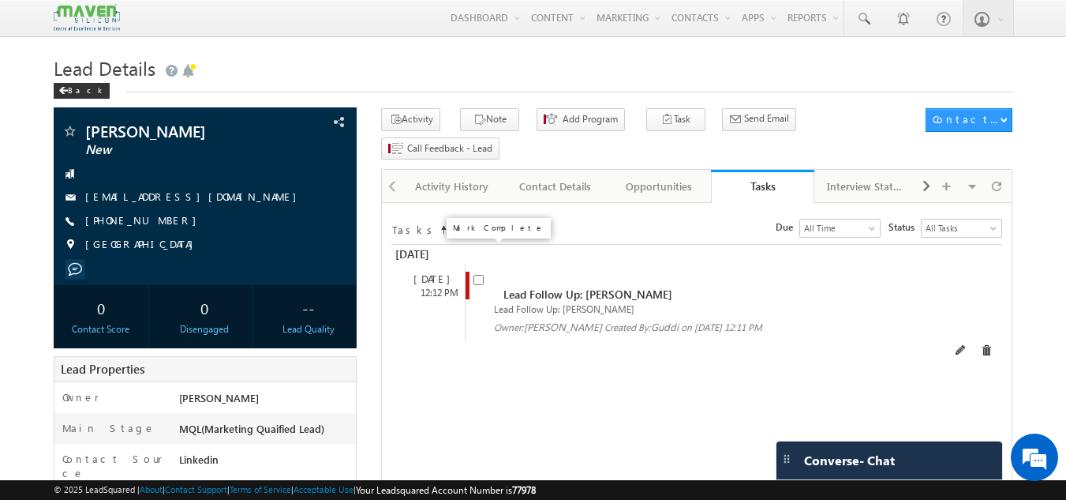
click at [477, 275] on input "checkbox" at bounding box center [479, 280] width 10 height 10
checkbox input "false"
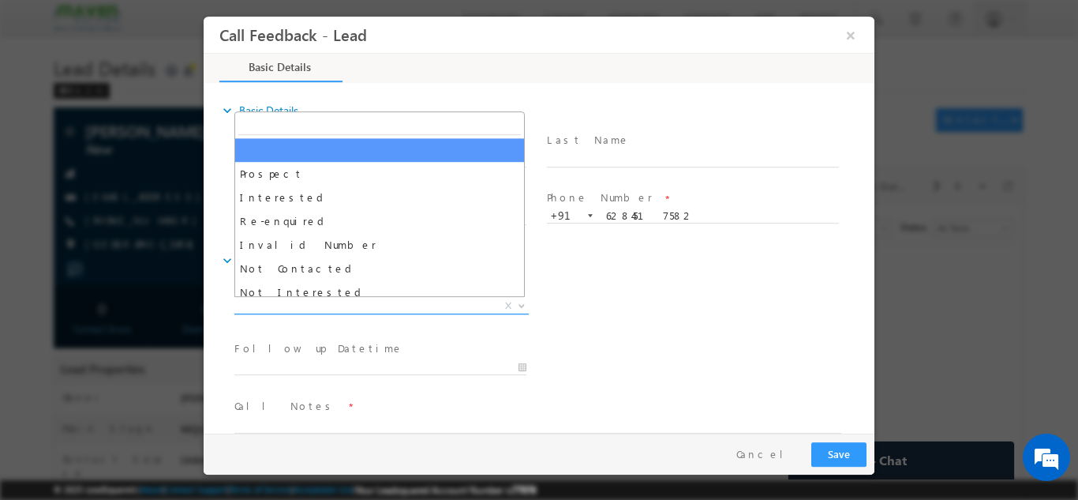
click at [365, 304] on span "X" at bounding box center [381, 306] width 294 height 16
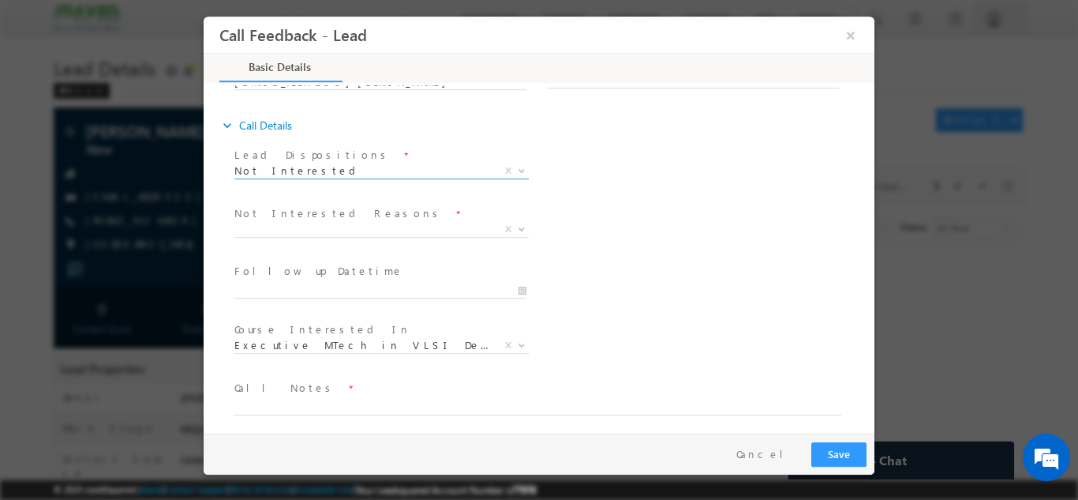
scroll to position [142, 0]
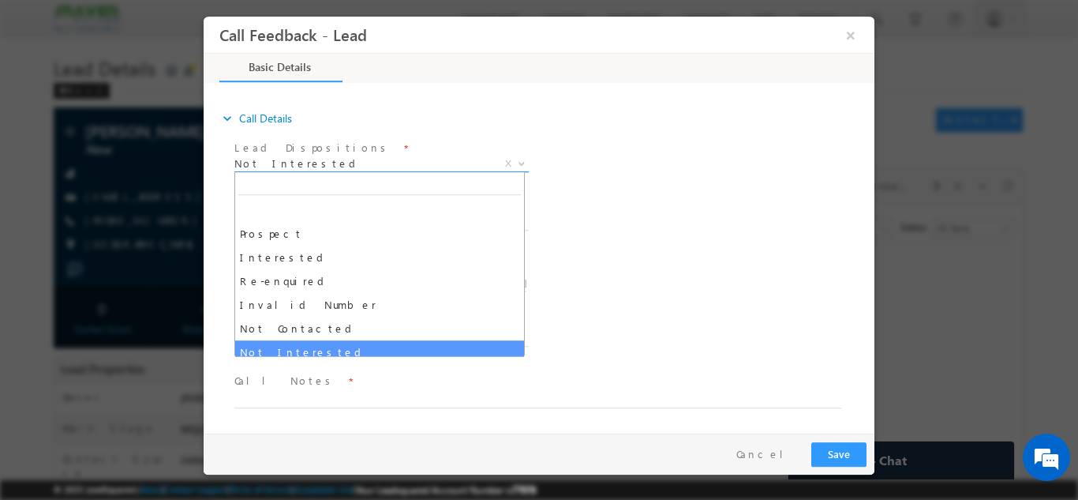
click at [356, 163] on span "Not Interested" at bounding box center [362, 163] width 257 height 14
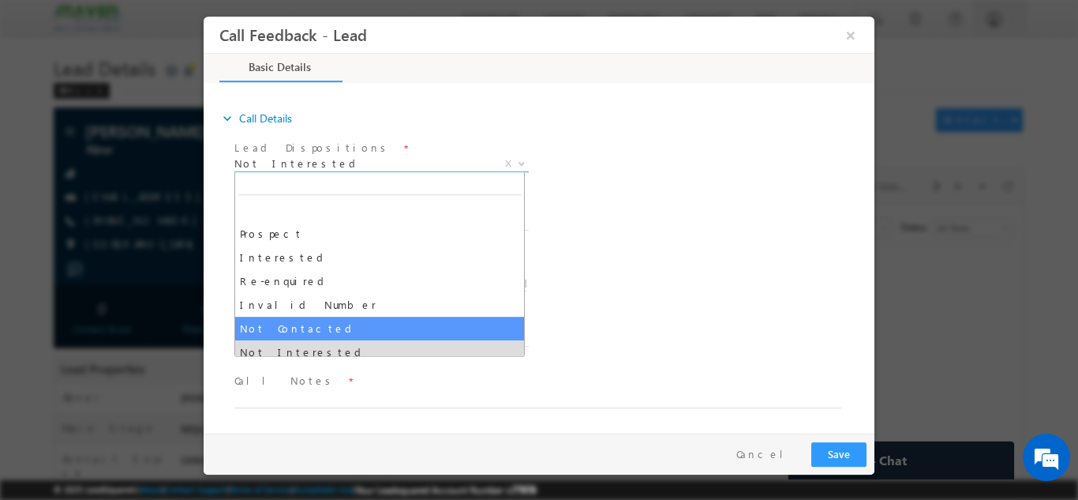
select select "Not Contacted"
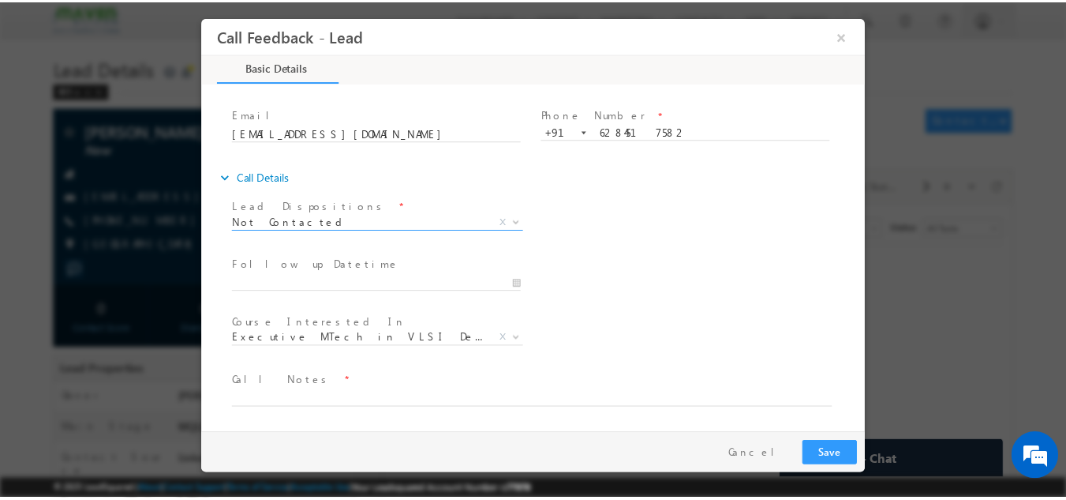
scroll to position [84, 0]
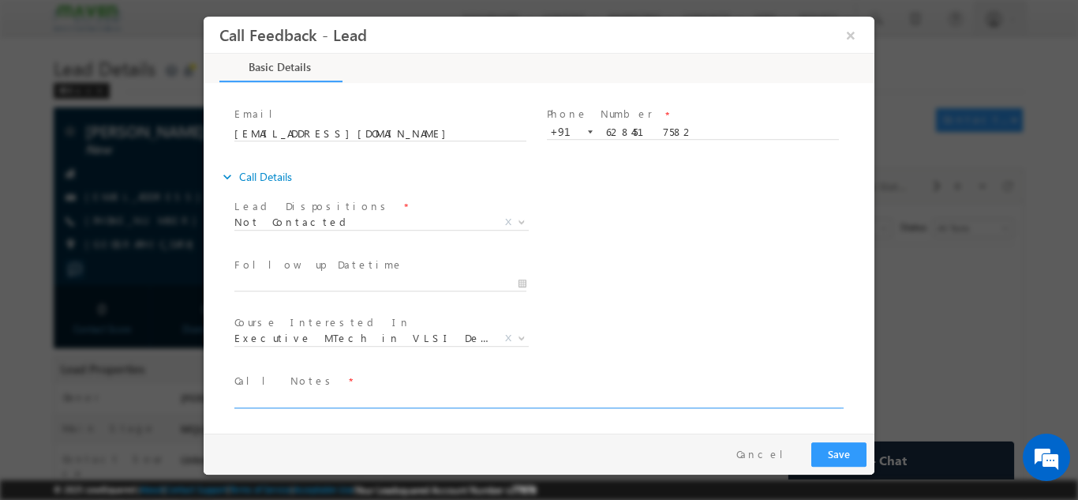
click at [362, 399] on textarea at bounding box center [537, 398] width 607 height 18
click at [694, 302] on div "Follow up Datetime * Program Type * Long Term Short Term X" at bounding box center [552, 282] width 643 height 58
click at [469, 394] on textarea "DNP" at bounding box center [537, 398] width 607 height 18
type textarea "DNP // SO"
click at [852, 448] on button "Save" at bounding box center [838, 453] width 55 height 24
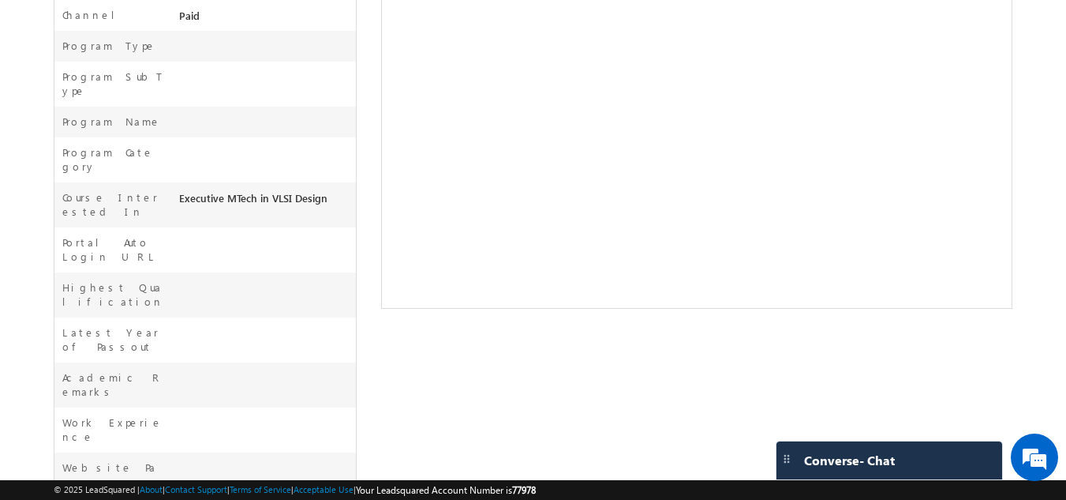
scroll to position [590, 0]
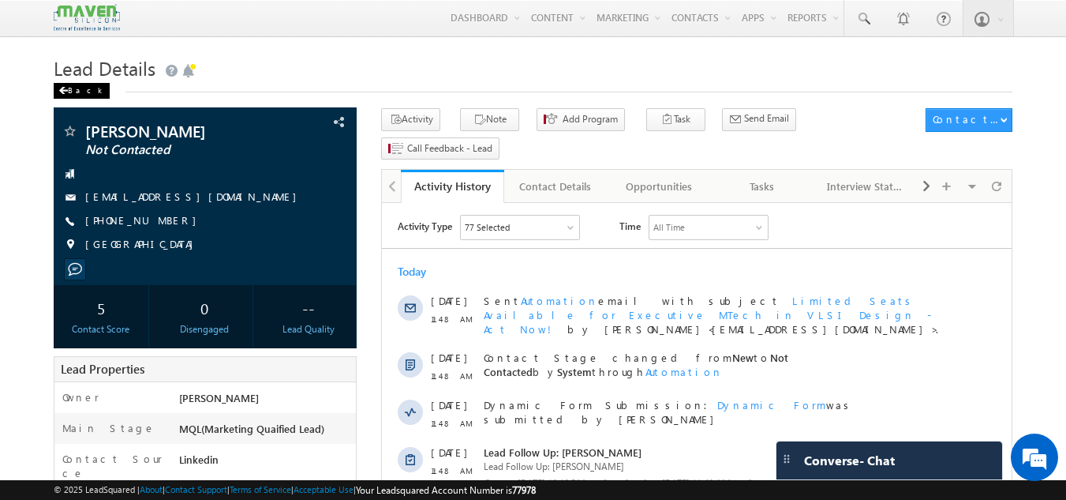
click at [77, 84] on div "Back" at bounding box center [82, 91] width 56 height 16
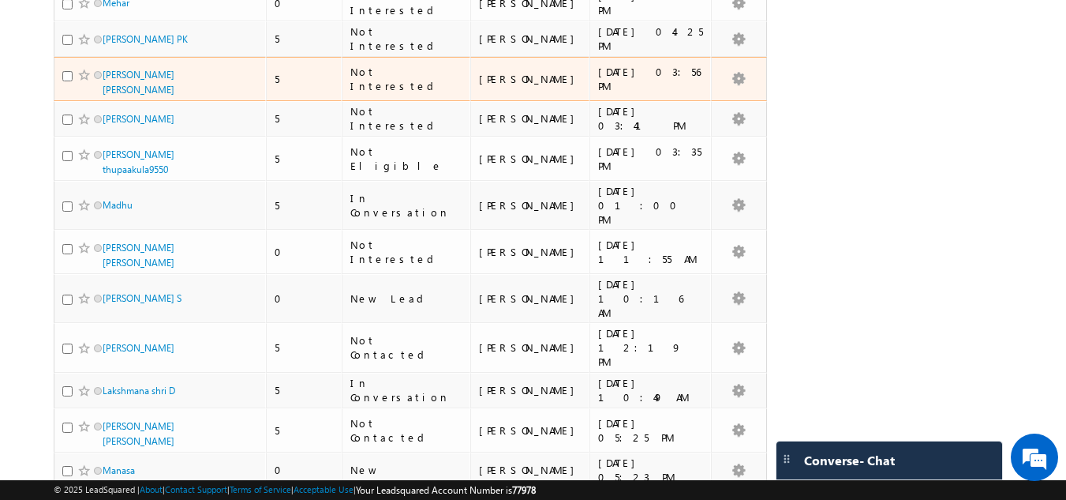
scroll to position [2289, 0]
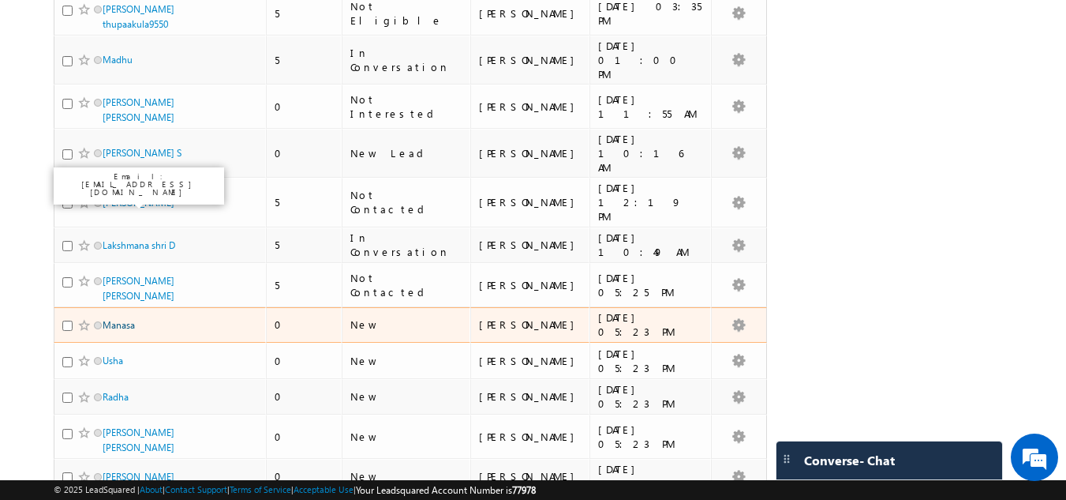
click at [111, 319] on link "Manasa" at bounding box center [119, 325] width 32 height 12
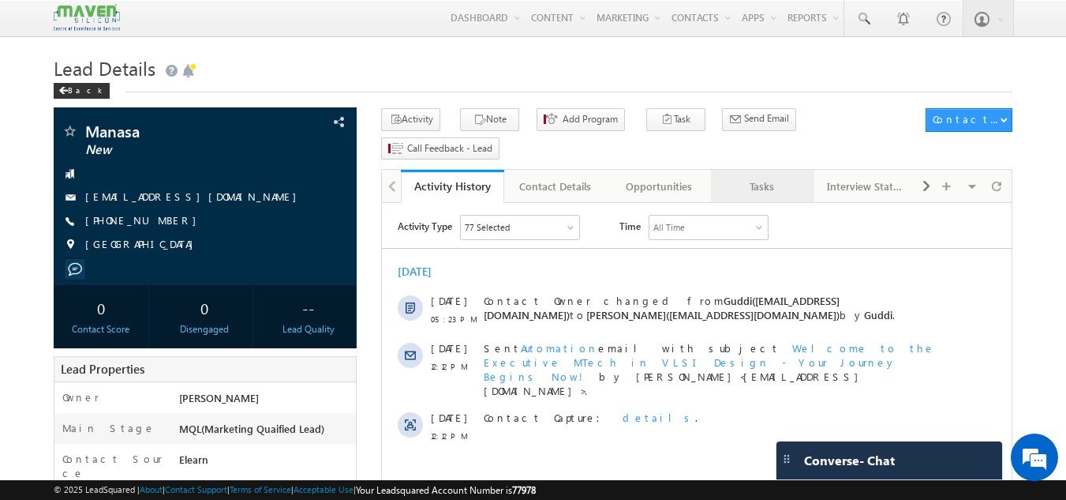
click at [763, 177] on div "Tasks" at bounding box center [762, 186] width 77 height 19
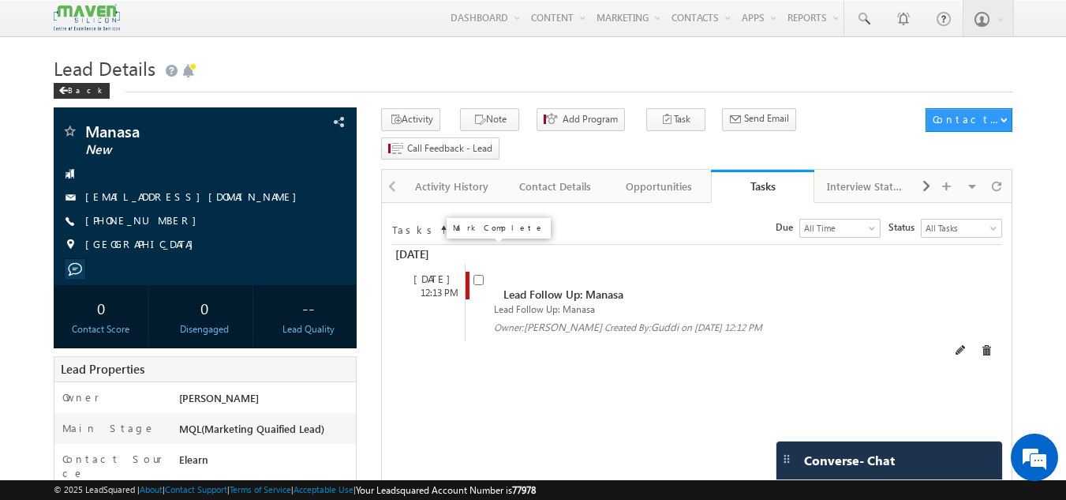
click at [480, 275] on input "checkbox" at bounding box center [479, 280] width 10 height 10
checkbox input "false"
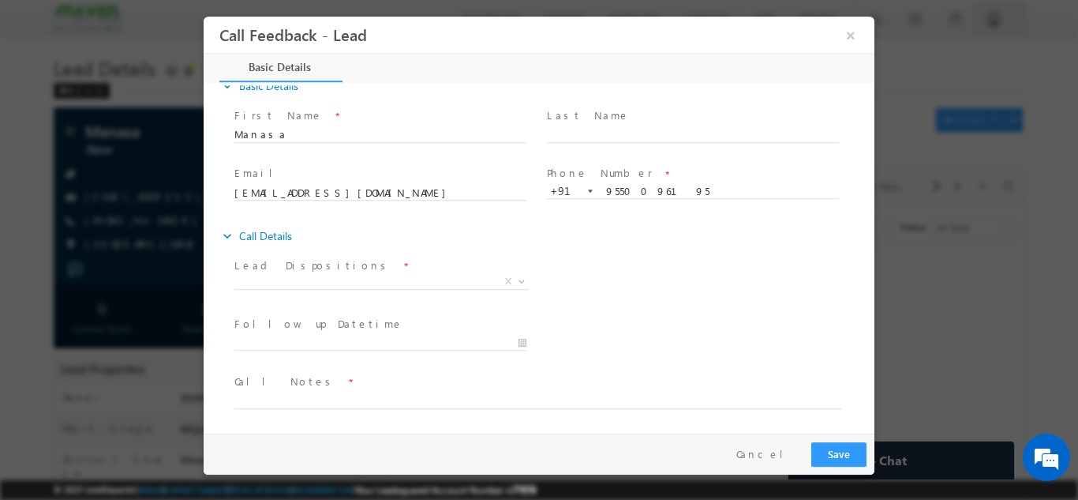
scroll to position [25, 0]
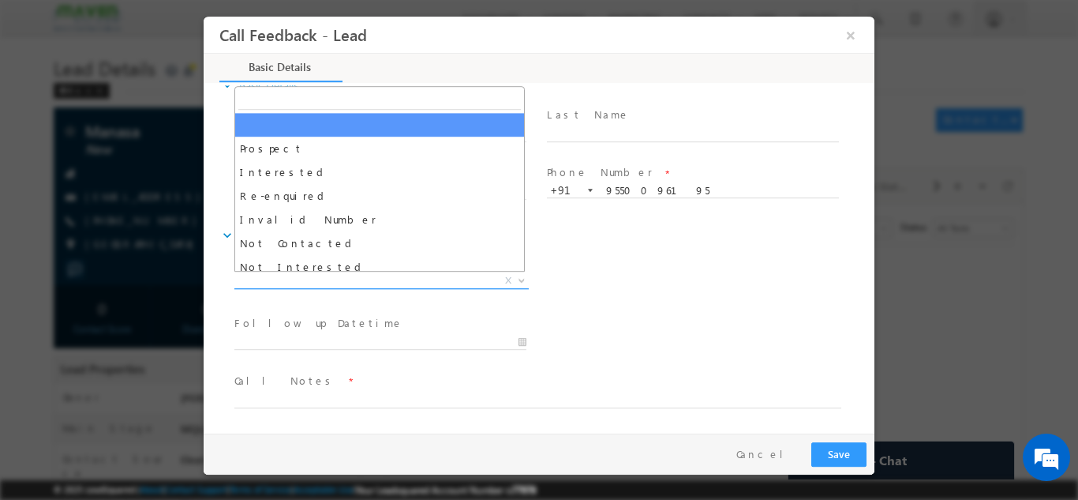
click at [353, 280] on span "X" at bounding box center [381, 280] width 294 height 16
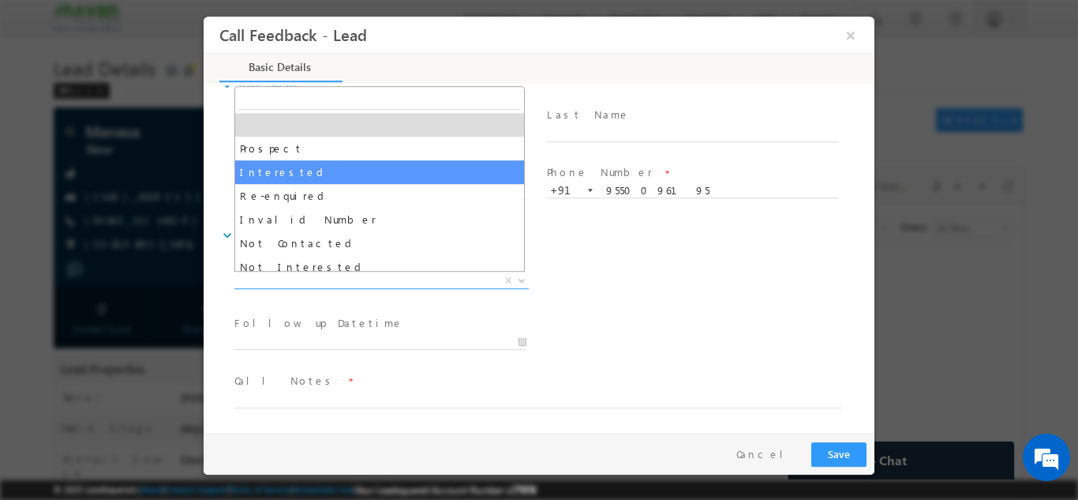
scroll to position [79, 0]
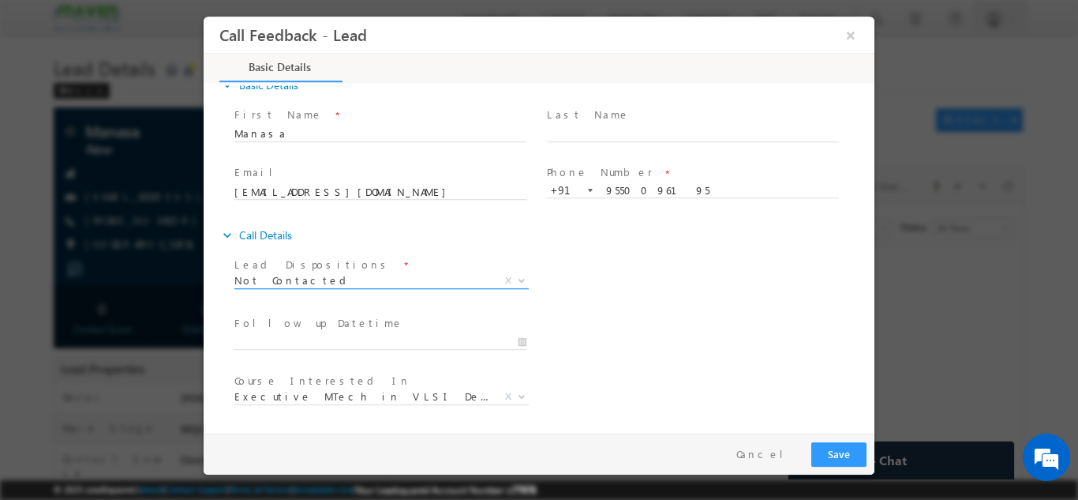
click at [335, 279] on span "Not Contacted" at bounding box center [362, 279] width 257 height 14
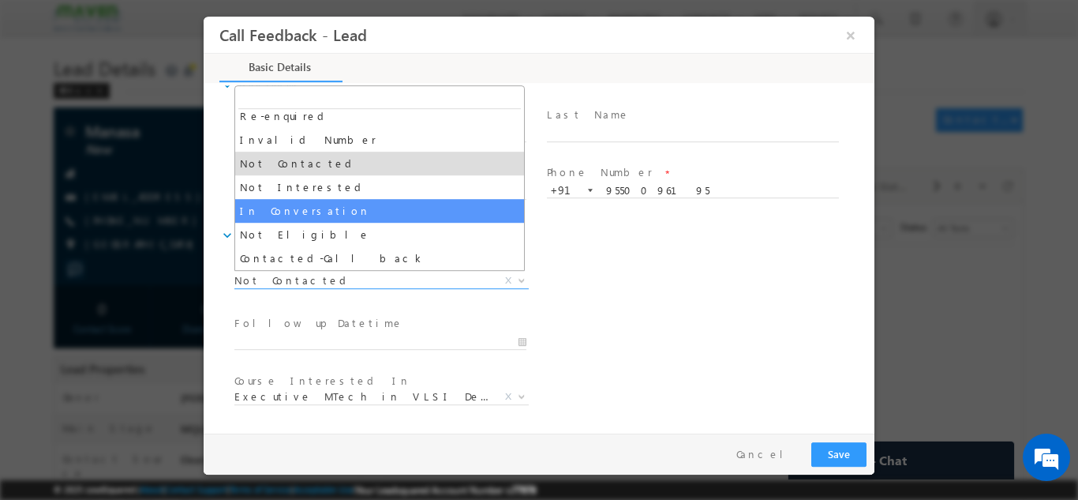
select select "In Conversation"
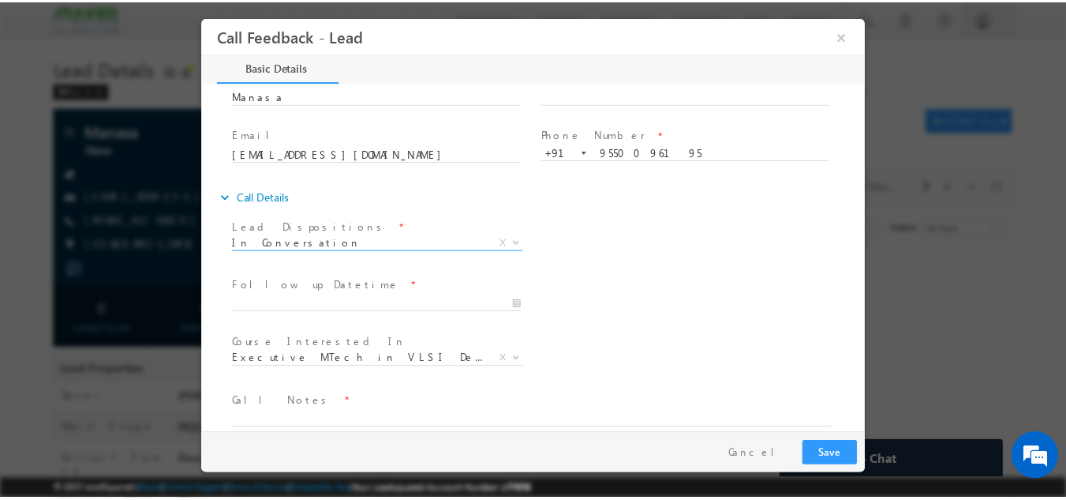
scroll to position [84, 0]
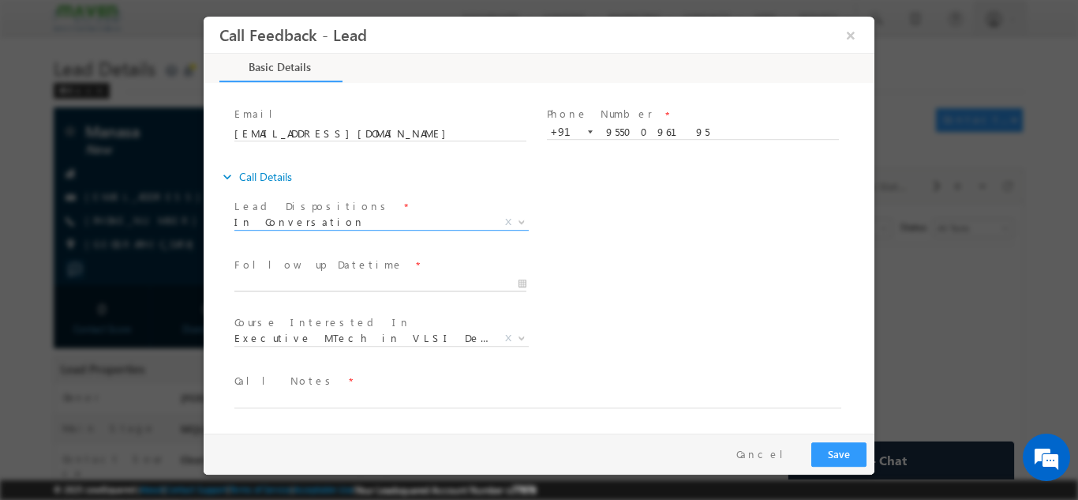
type input "28/08/2025 11:53 AM"
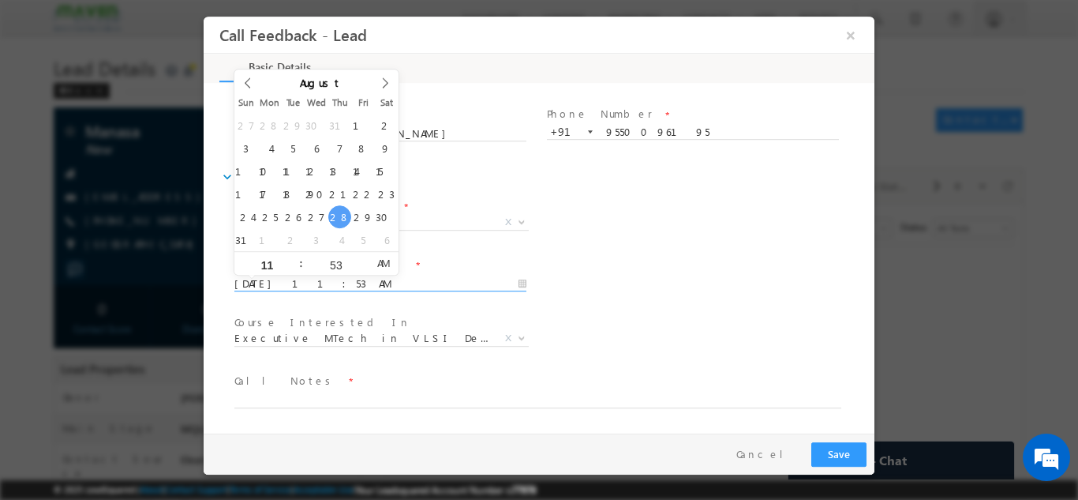
click at [464, 284] on input "28/08/2025 11:53 AM" at bounding box center [380, 283] width 292 height 16
click at [272, 271] on div "11" at bounding box center [267, 263] width 66 height 24
click at [271, 268] on input "11" at bounding box center [267, 264] width 66 height 10
type input "04"
type input "28/08/2025 4:53 AM"
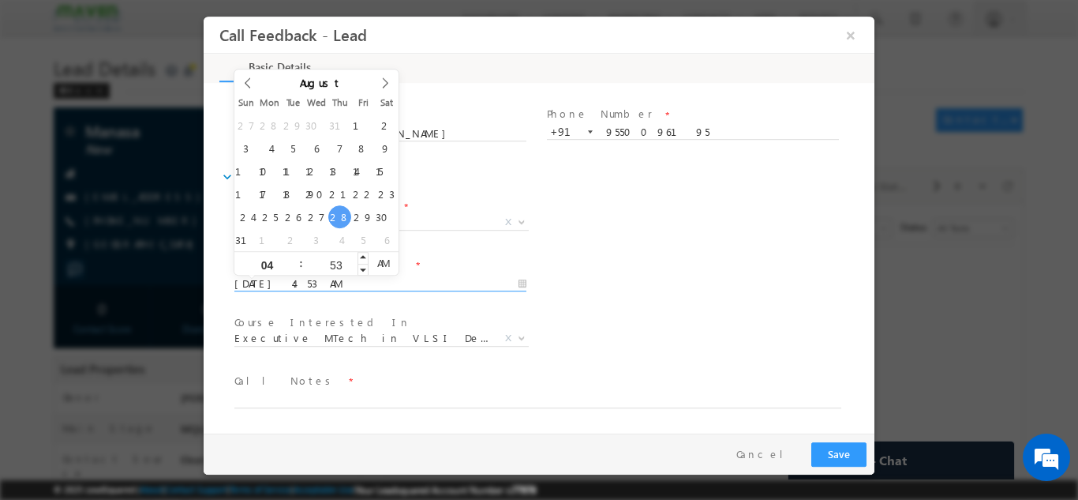
click at [339, 268] on input "53" at bounding box center [336, 264] width 66 height 10
type input "45"
type input "28/08/2025 4:45 PM"
click at [379, 263] on span "PM" at bounding box center [383, 262] width 29 height 24
click at [691, 245] on div "Lead Dispositions * Prospect Interested Re-enquired Invalid Number Not Contacte…" at bounding box center [552, 223] width 643 height 58
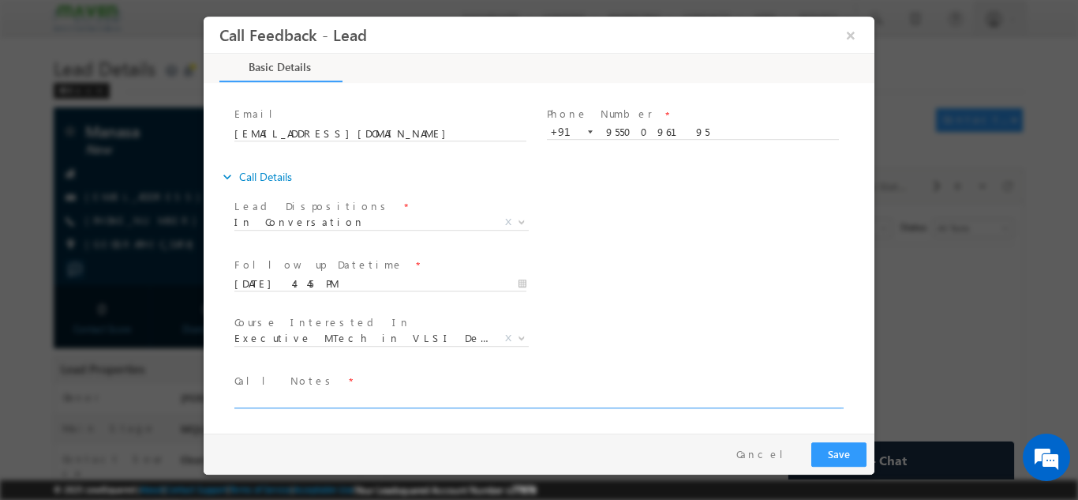
click at [335, 403] on textarea at bounding box center [537, 398] width 607 height 18
type textarea "Busy, will call back."
click at [826, 448] on button "Save" at bounding box center [838, 453] width 55 height 24
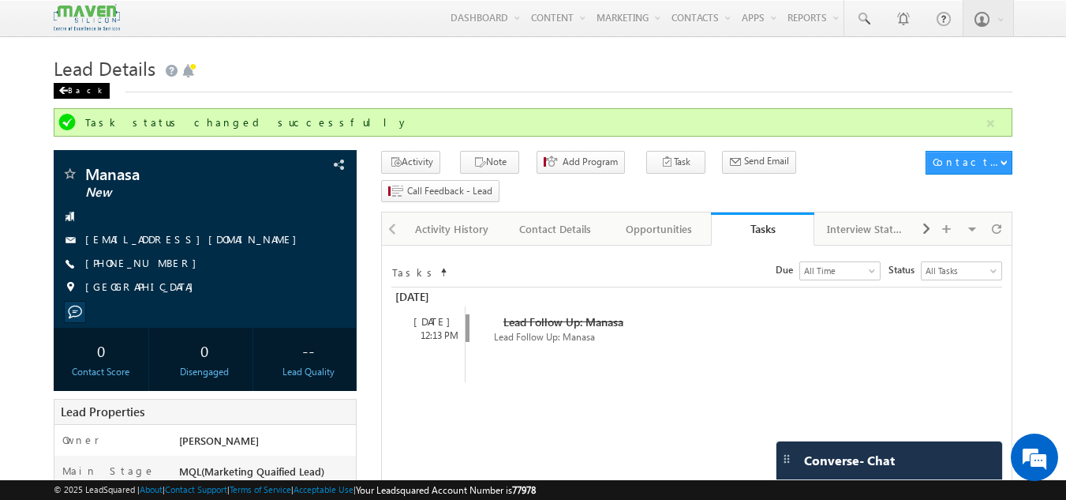
click at [82, 89] on div "Back" at bounding box center [82, 91] width 56 height 16
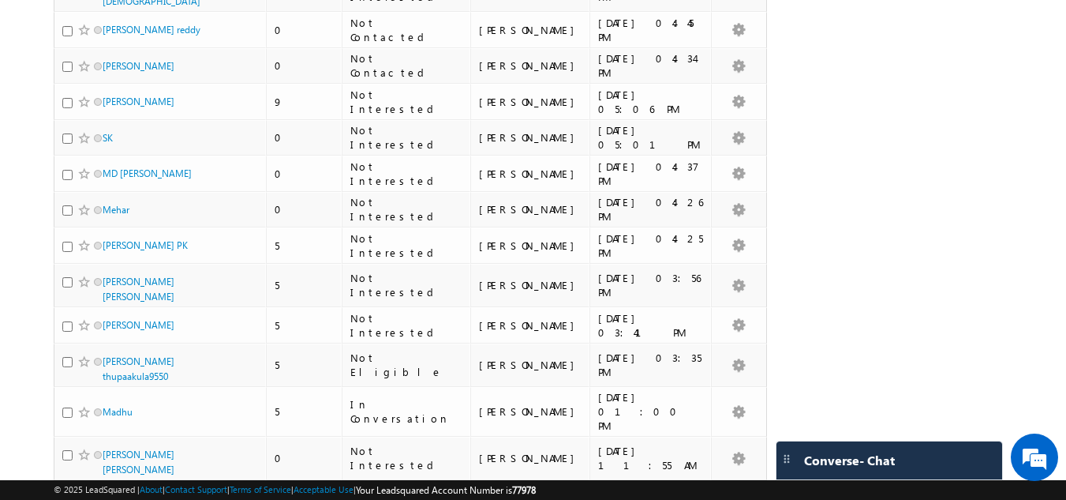
scroll to position [2368, 0]
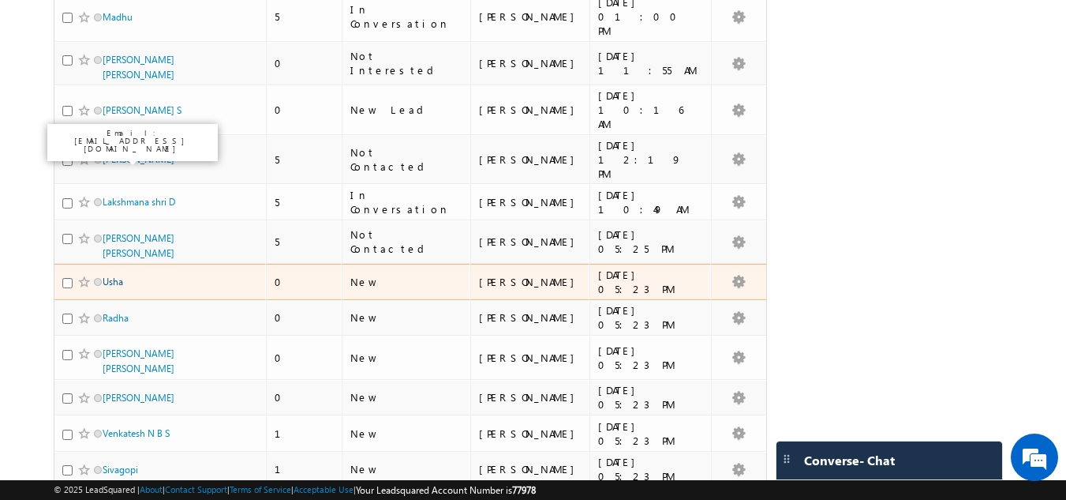
click at [110, 275] on link "Usha" at bounding box center [113, 281] width 21 height 12
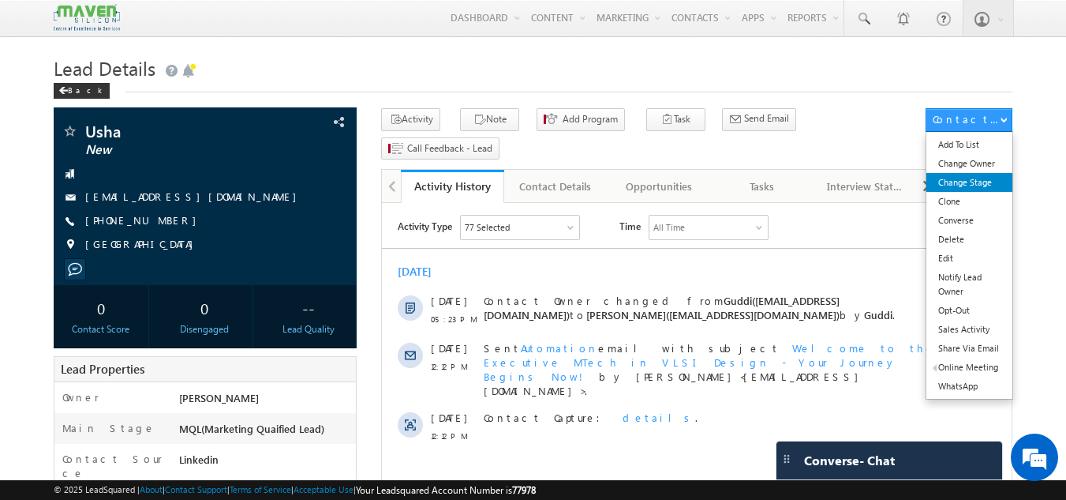
click at [969, 188] on link "Change Stage" at bounding box center [970, 182] width 86 height 19
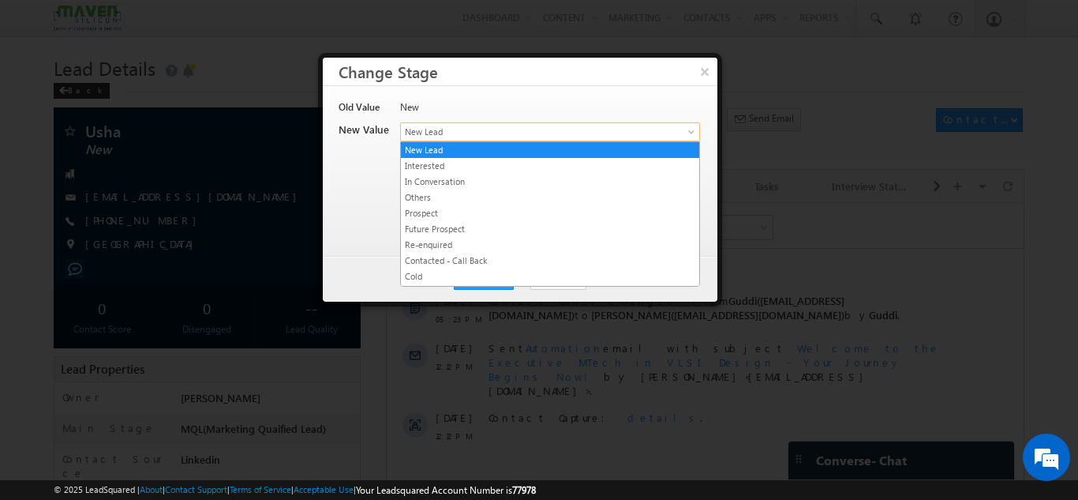
click at [491, 137] on span "New Lead" at bounding box center [524, 132] width 246 height 14
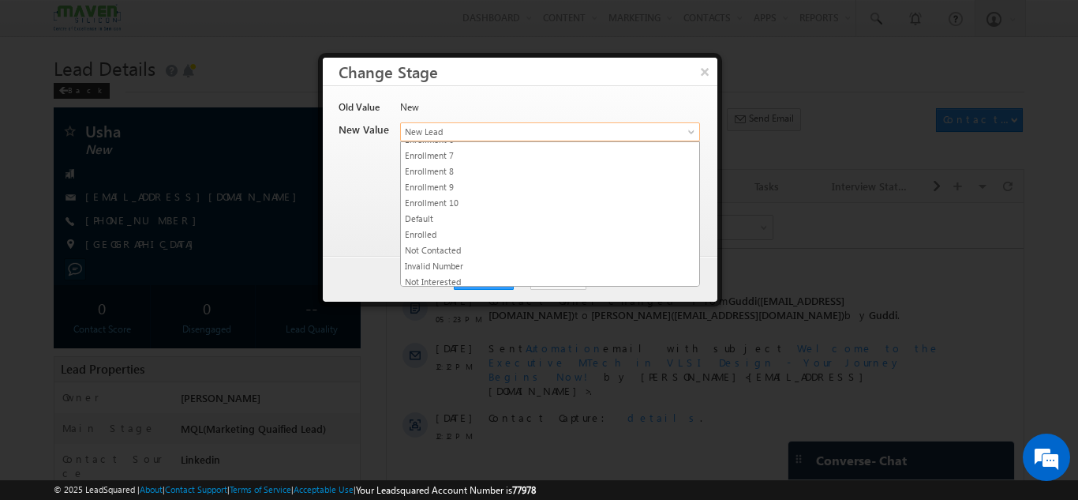
scroll to position [298, 0]
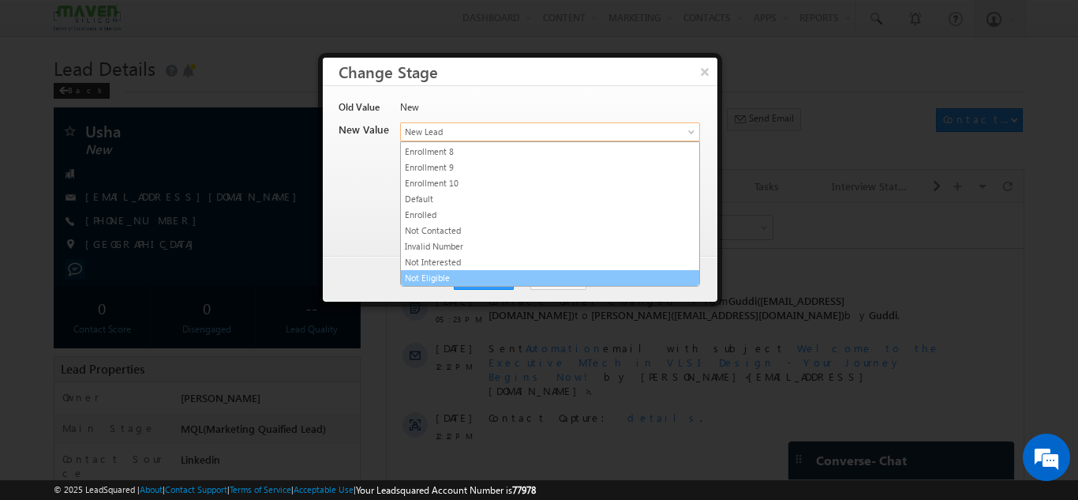
click at [441, 272] on link "Not Eligible" at bounding box center [550, 278] width 298 height 14
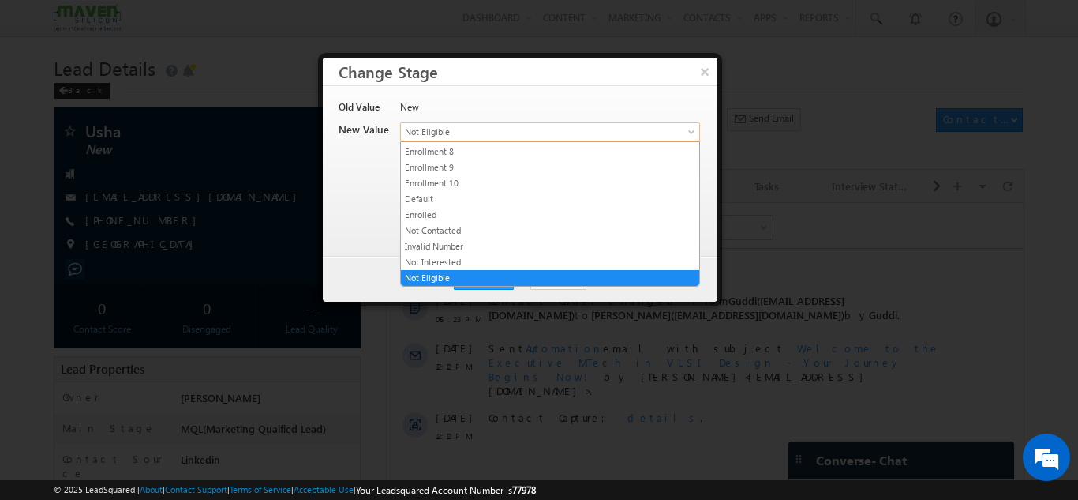
click at [667, 132] on link "Not Eligible" at bounding box center [550, 131] width 300 height 19
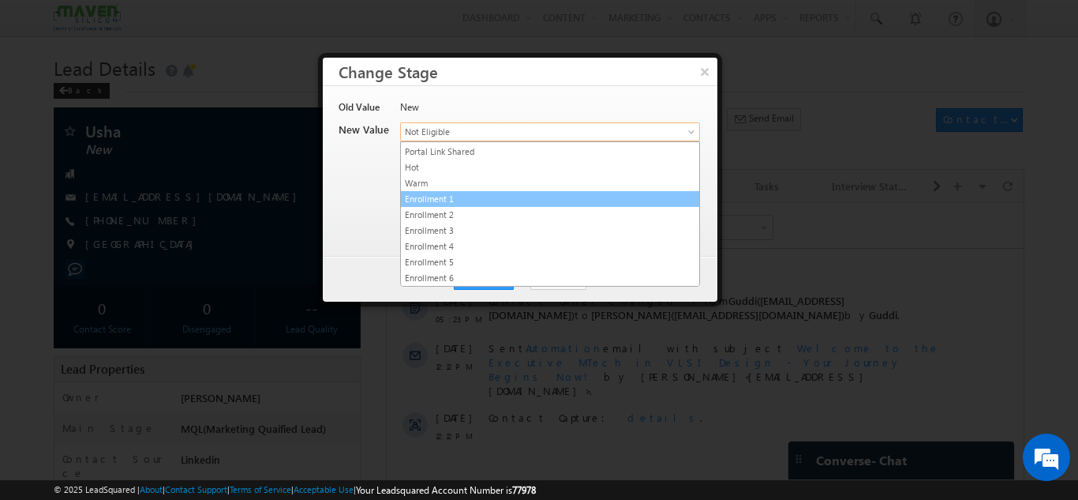
scroll to position [62, 0]
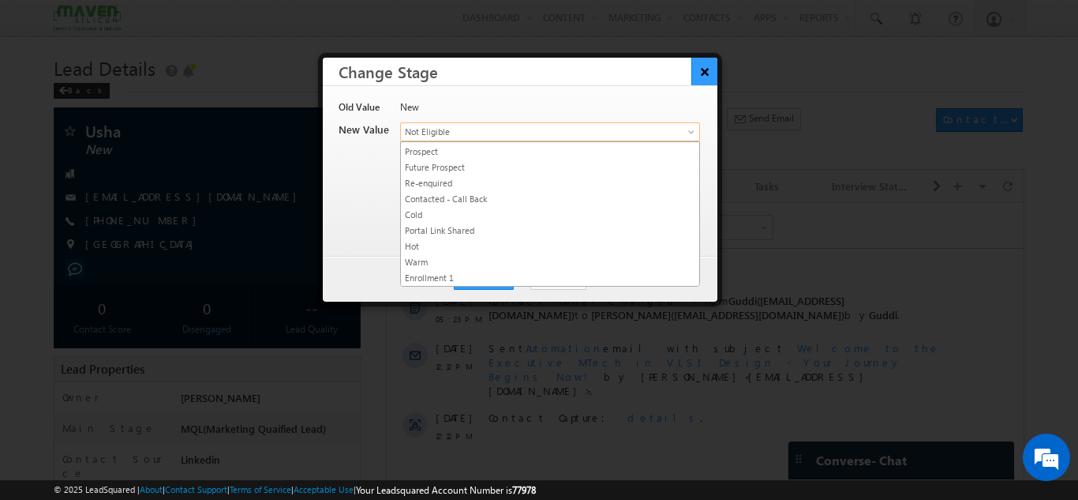
click at [706, 73] on button "×" at bounding box center [704, 72] width 26 height 28
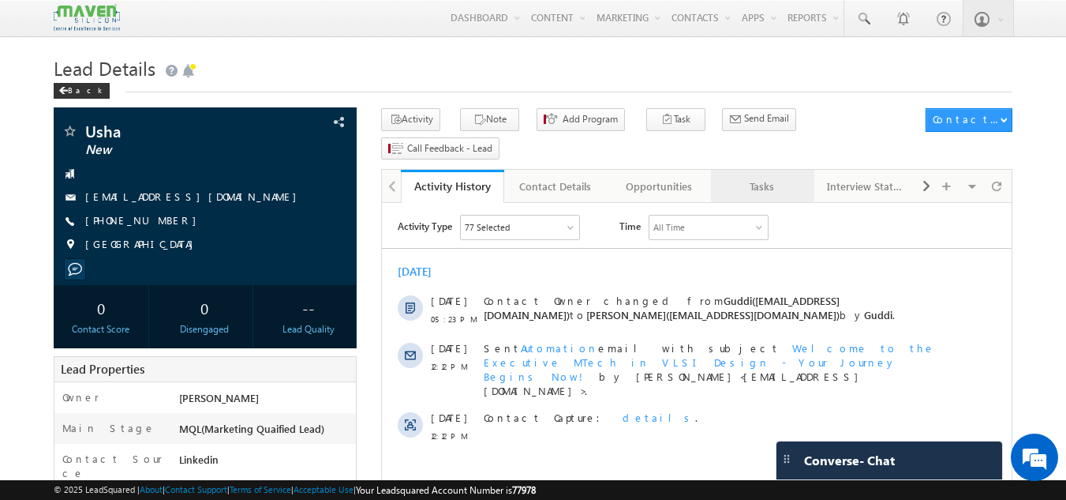
click at [750, 177] on div "Tasks" at bounding box center [762, 186] width 77 height 19
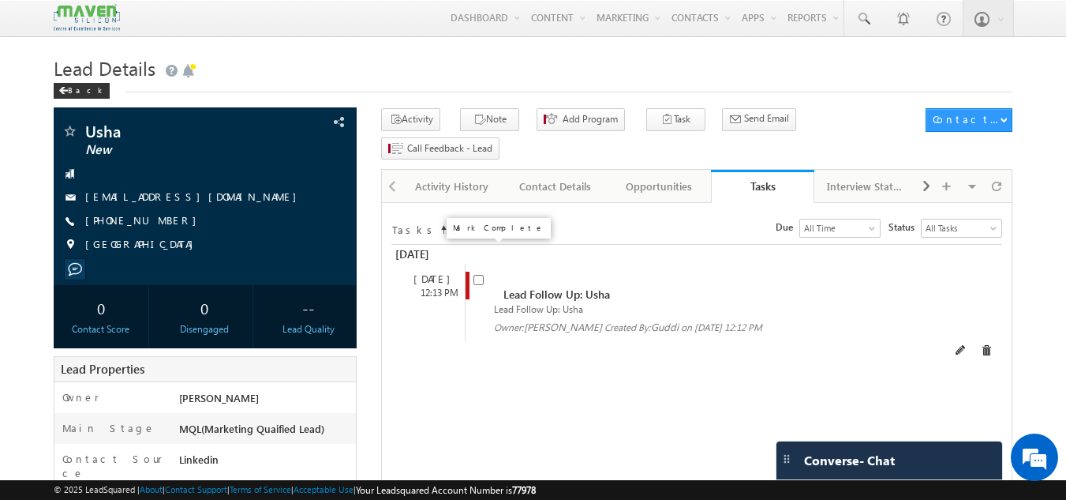
click at [478, 272] on span at bounding box center [479, 278] width 10 height 13
click at [478, 275] on input "checkbox" at bounding box center [479, 280] width 10 height 10
checkbox input "false"
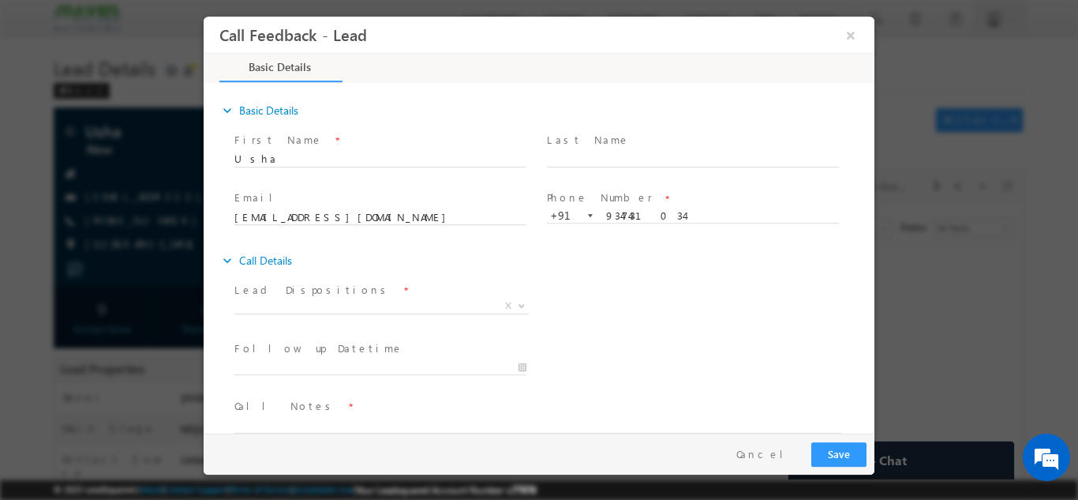
scroll to position [0, 0]
click at [441, 310] on span "X" at bounding box center [381, 306] width 294 height 16
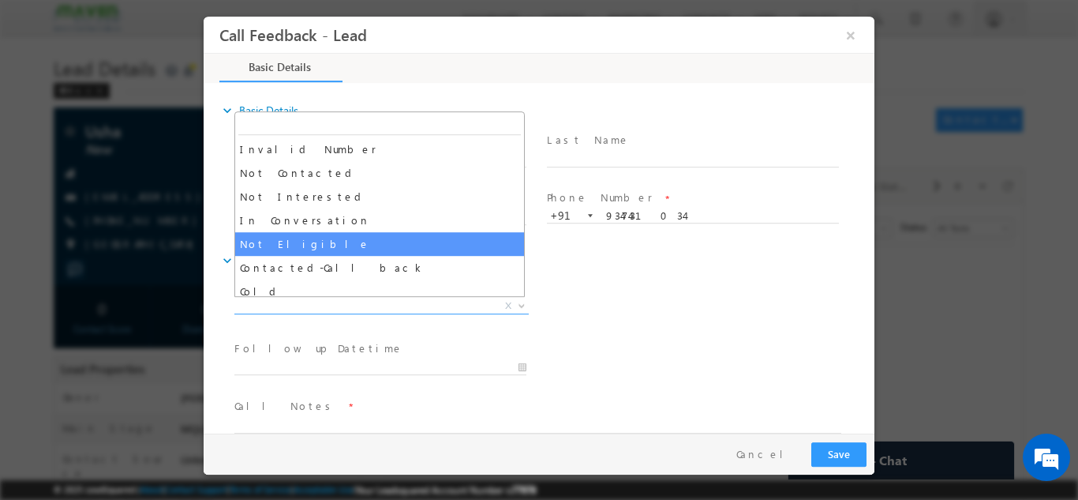
scroll to position [71, 0]
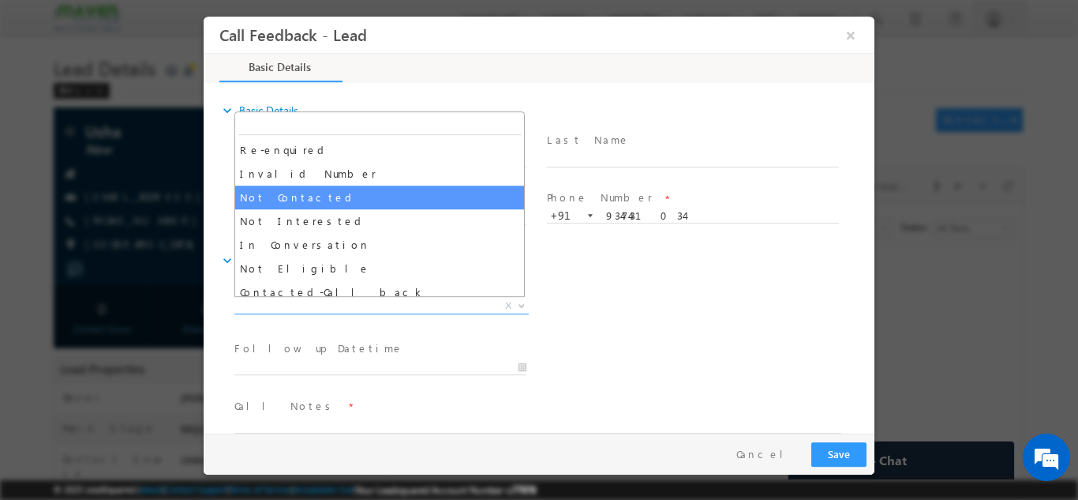
select select "Not Contacted"
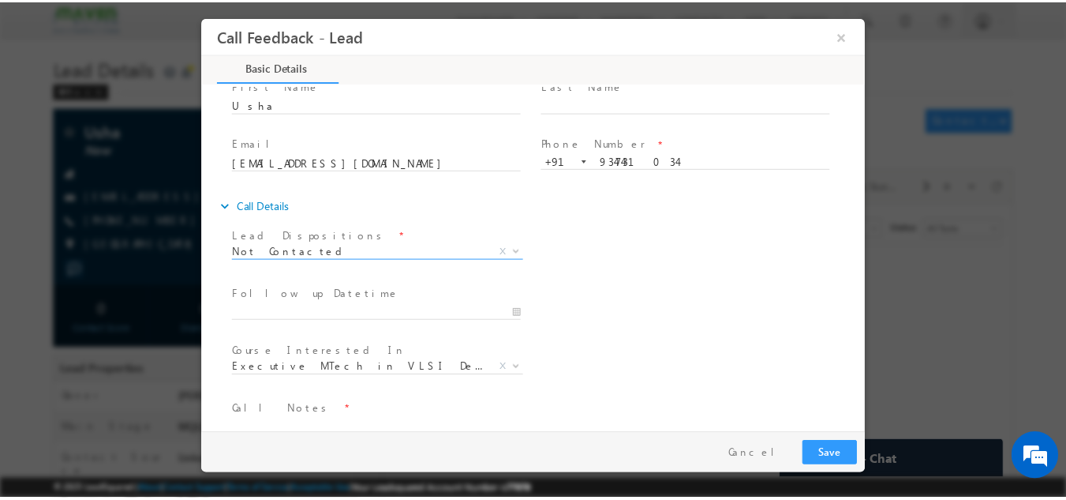
scroll to position [84, 0]
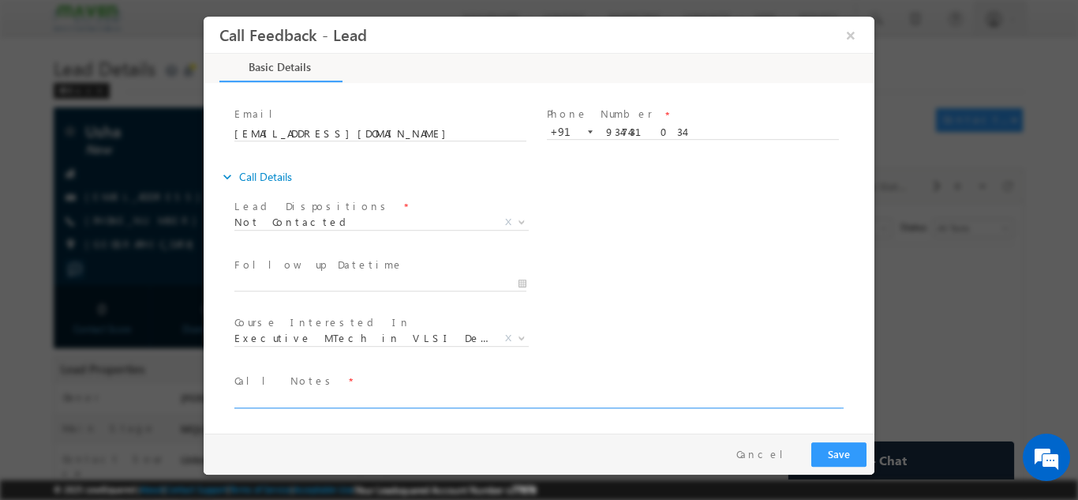
click at [312, 390] on textarea at bounding box center [537, 398] width 607 height 18
type textarea "DNP"
click at [836, 454] on button "Save" at bounding box center [838, 453] width 55 height 24
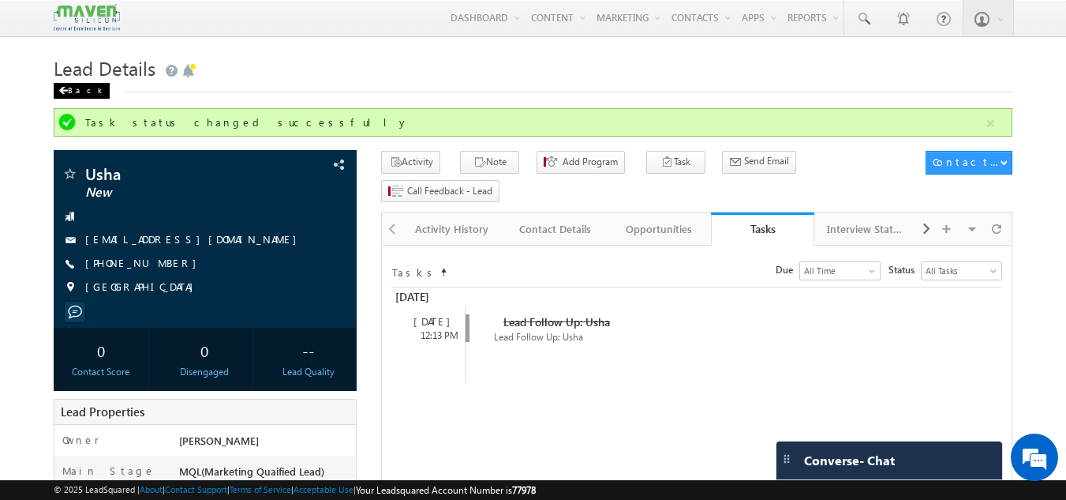
click at [73, 86] on div "Back" at bounding box center [82, 91] width 56 height 16
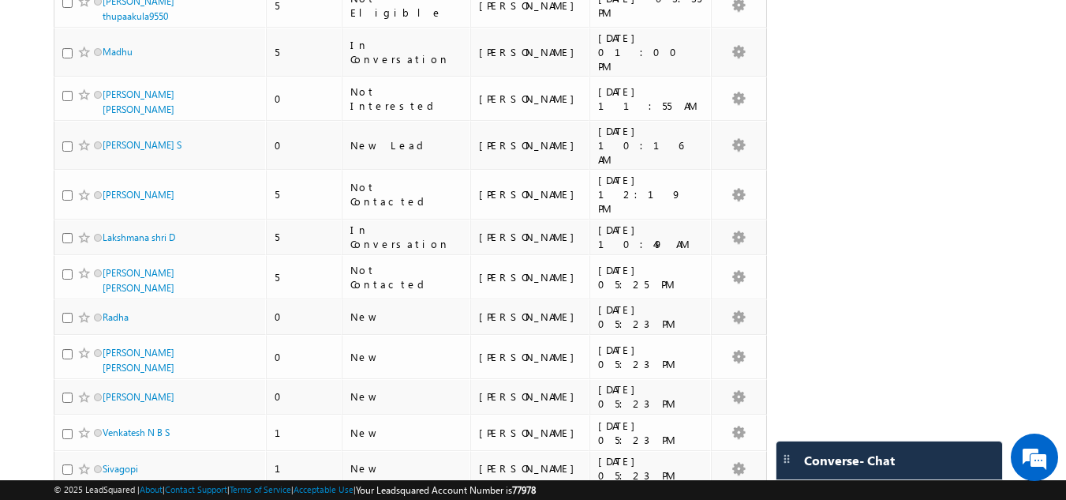
scroll to position [2368, 0]
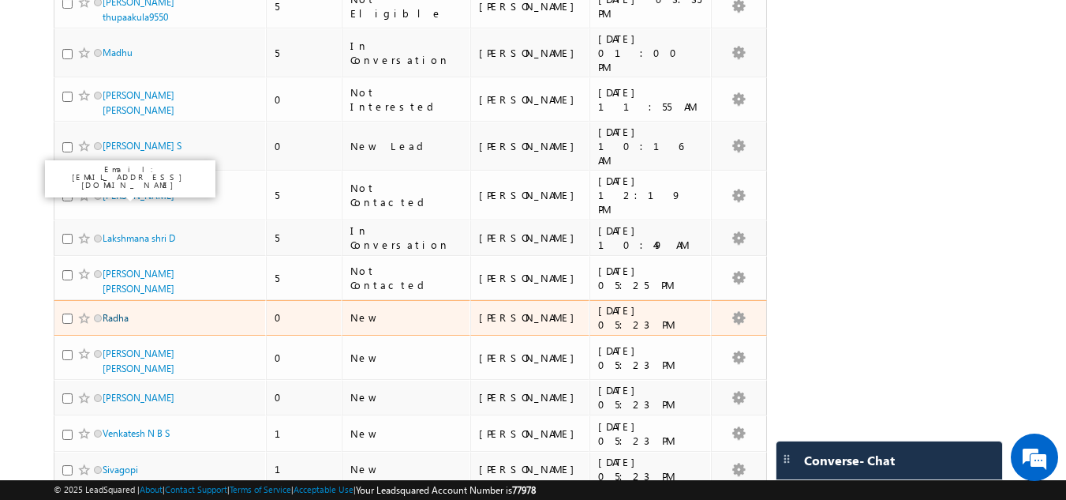
click at [122, 312] on link "Radha" at bounding box center [116, 318] width 26 height 12
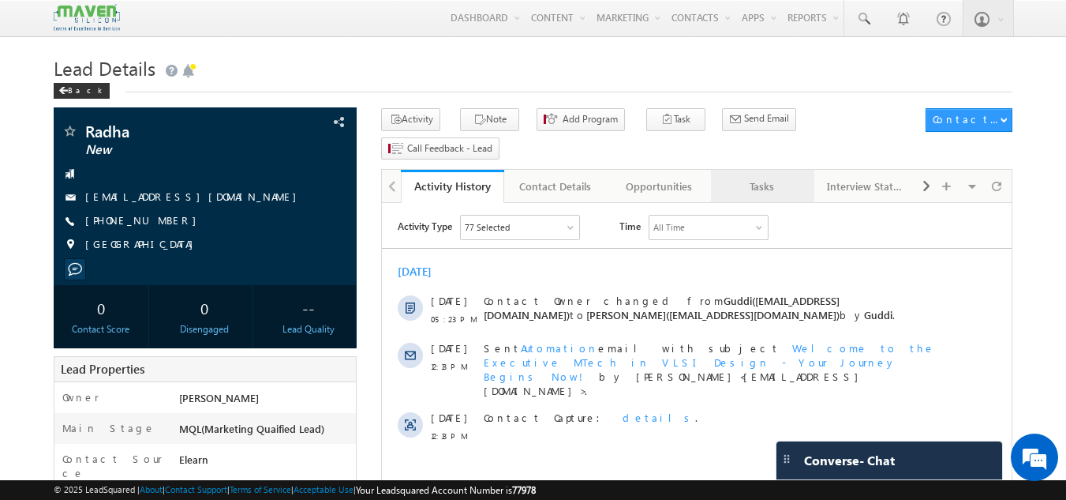
click at [762, 177] on div "Tasks" at bounding box center [762, 186] width 77 height 19
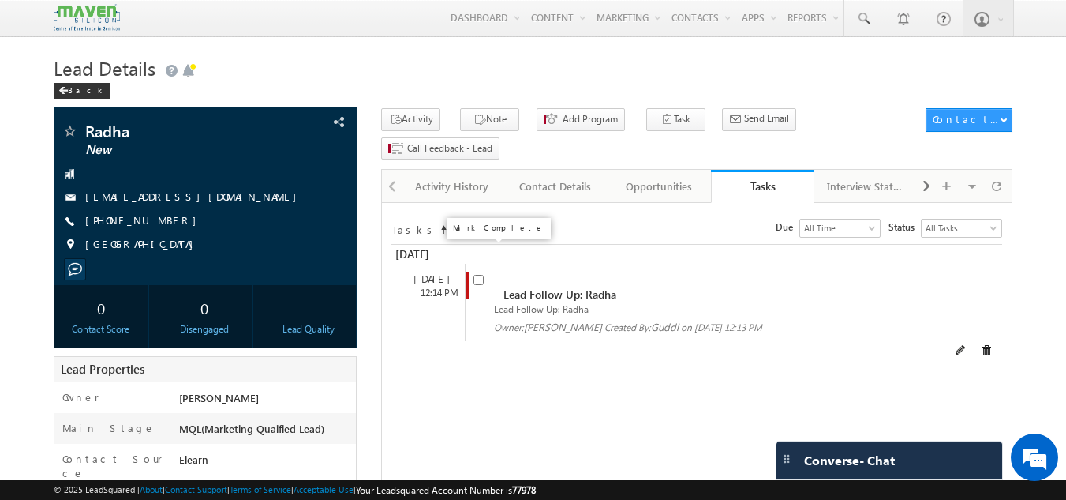
click at [474, 275] on input "checkbox" at bounding box center [479, 280] width 10 height 10
checkbox input "false"
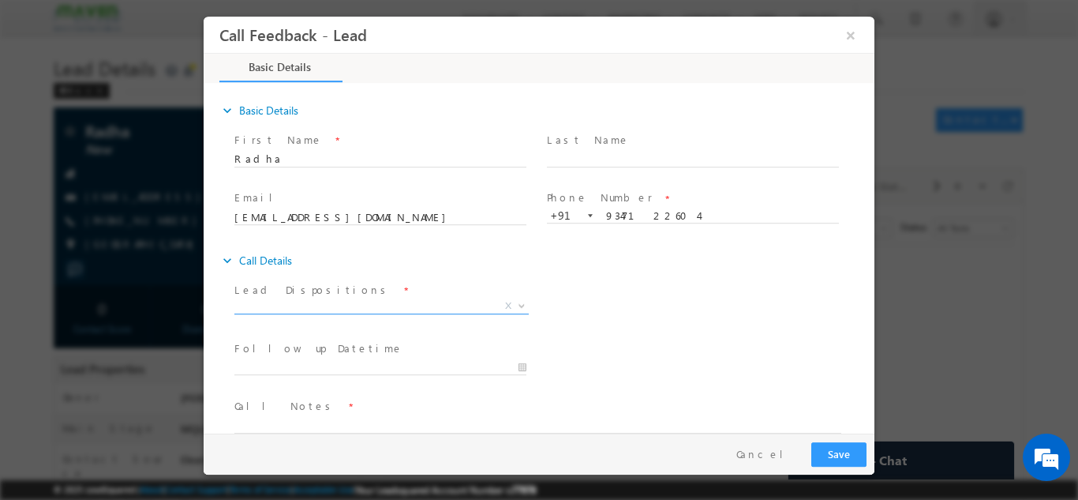
click at [455, 298] on span "X" at bounding box center [381, 306] width 294 height 16
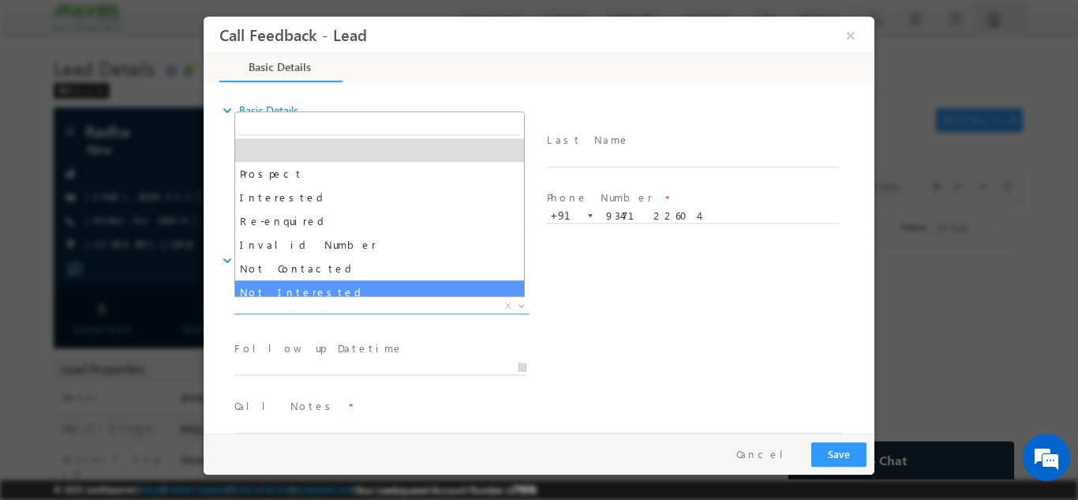
select select "Not Interested"
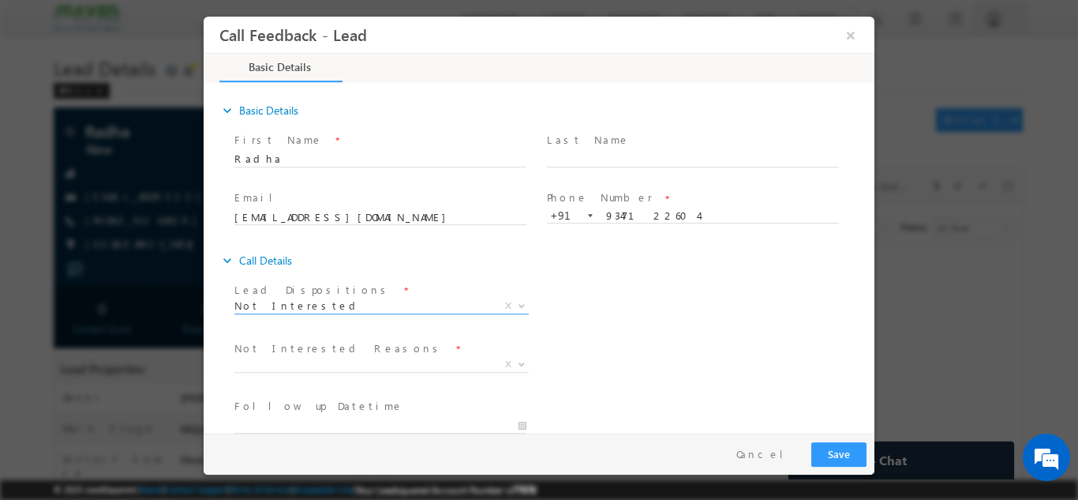
scroll to position [79, 0]
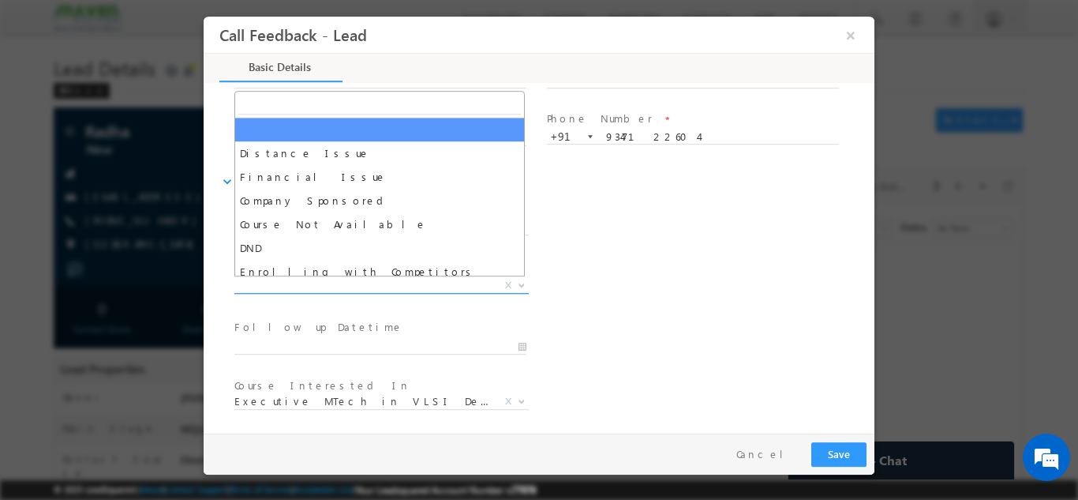
click at [385, 284] on span "X" at bounding box center [381, 285] width 294 height 16
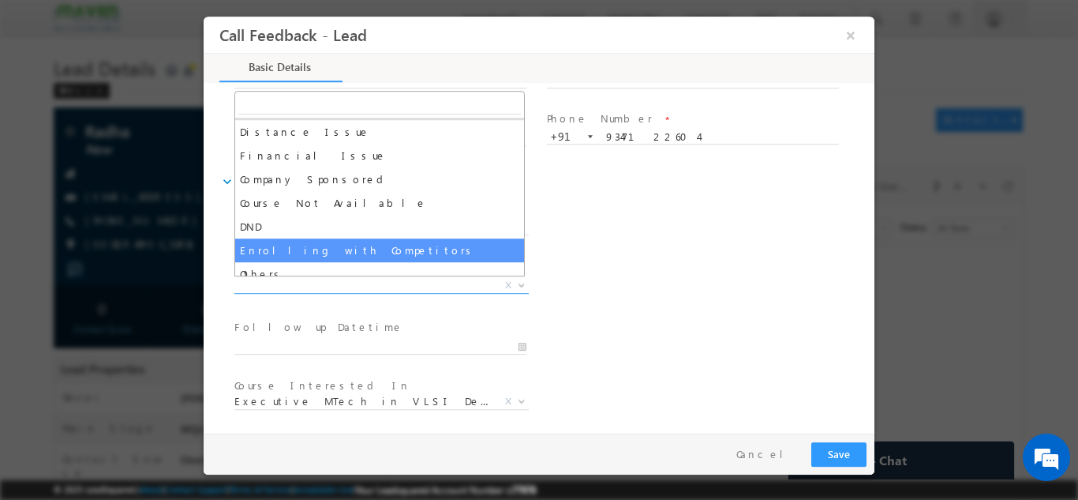
scroll to position [32, 0]
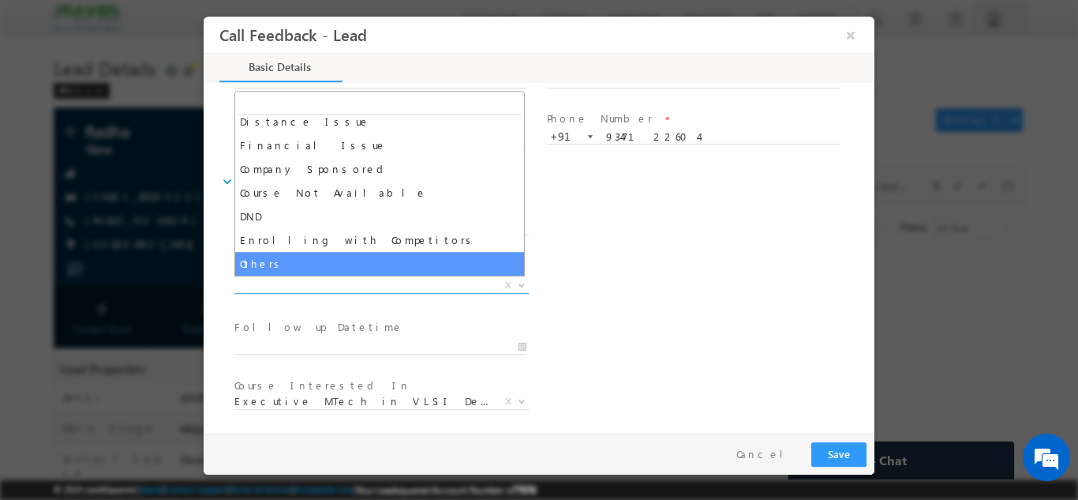
select select "Others"
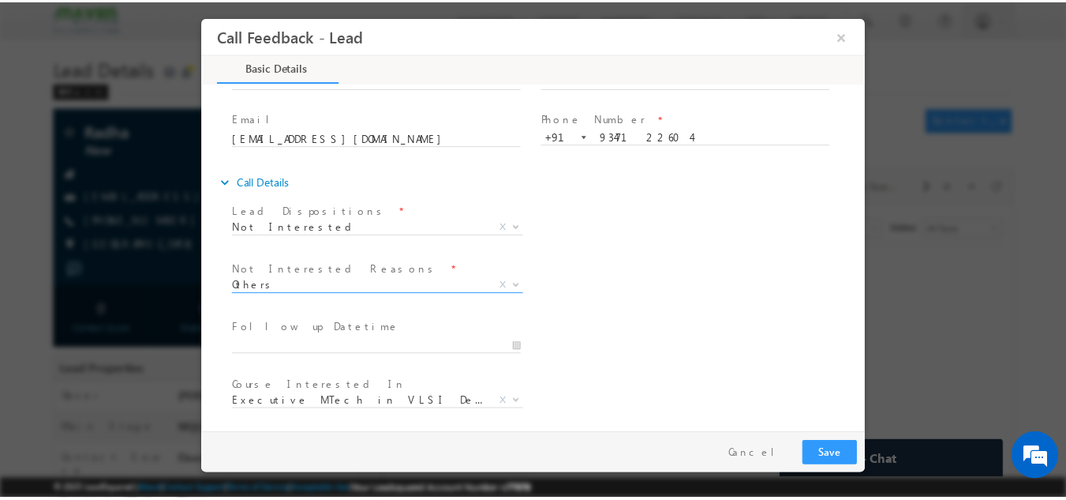
scroll to position [142, 0]
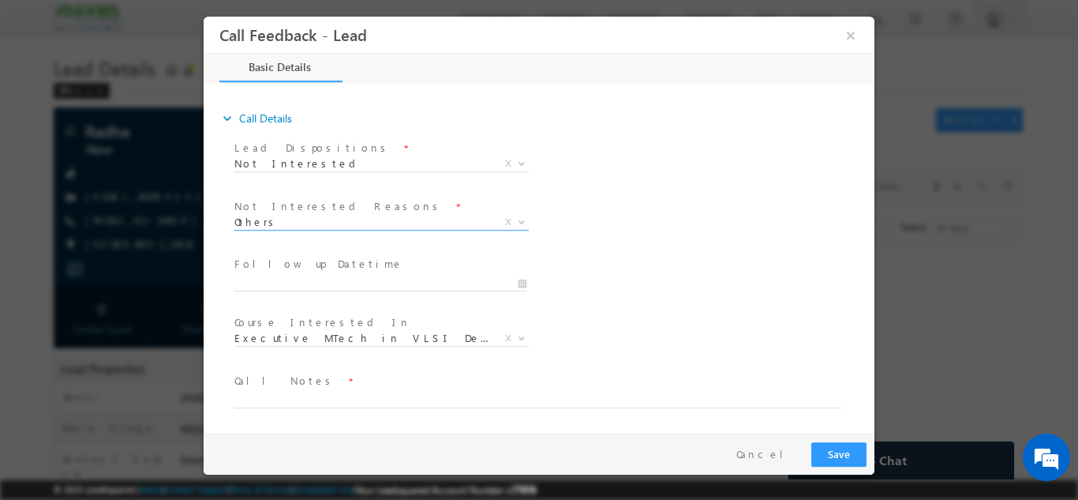
click at [318, 407] on span at bounding box center [529, 415] width 590 height 17
click at [322, 399] on textarea at bounding box center [537, 398] width 607 height 18
type textarea "Not interested as of now."
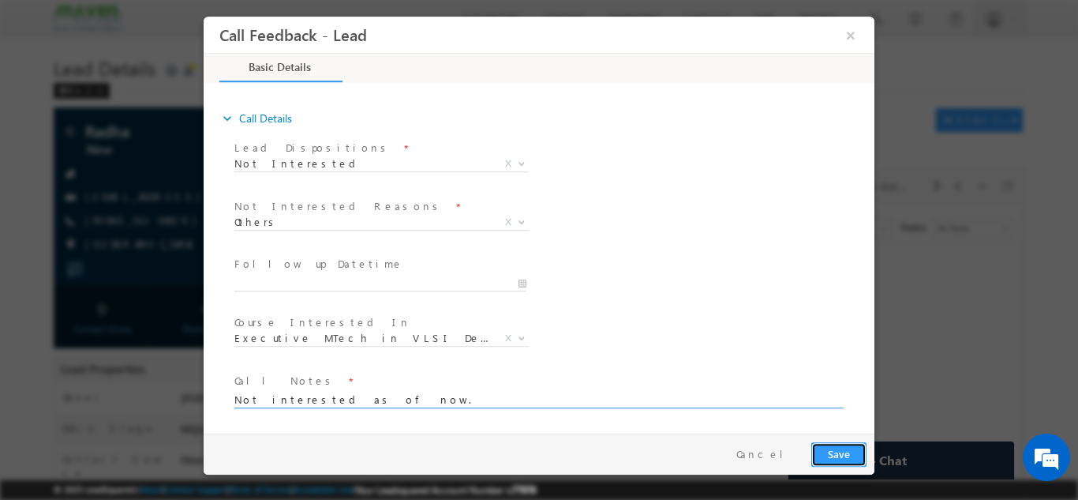
click at [831, 454] on button "Save" at bounding box center [838, 453] width 55 height 24
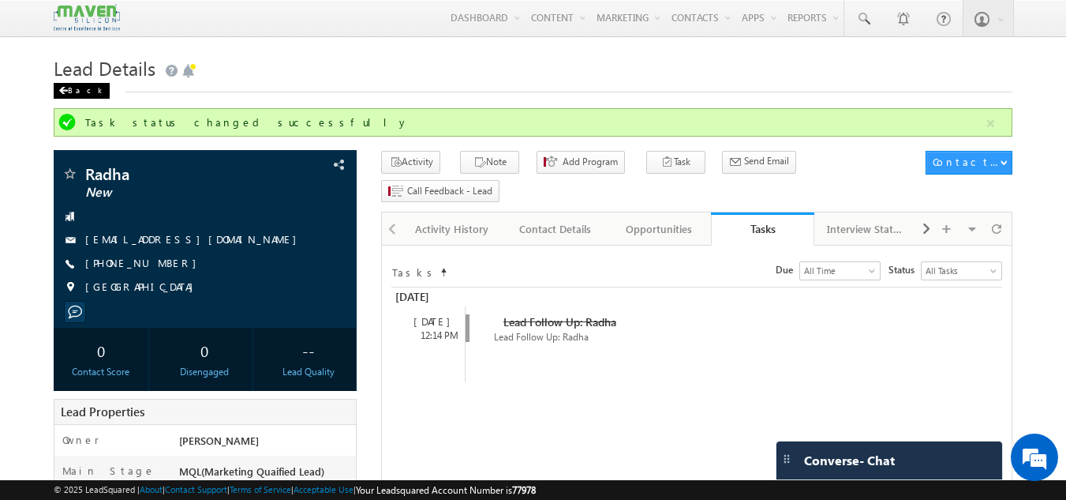
click at [79, 92] on div "Back" at bounding box center [82, 91] width 56 height 16
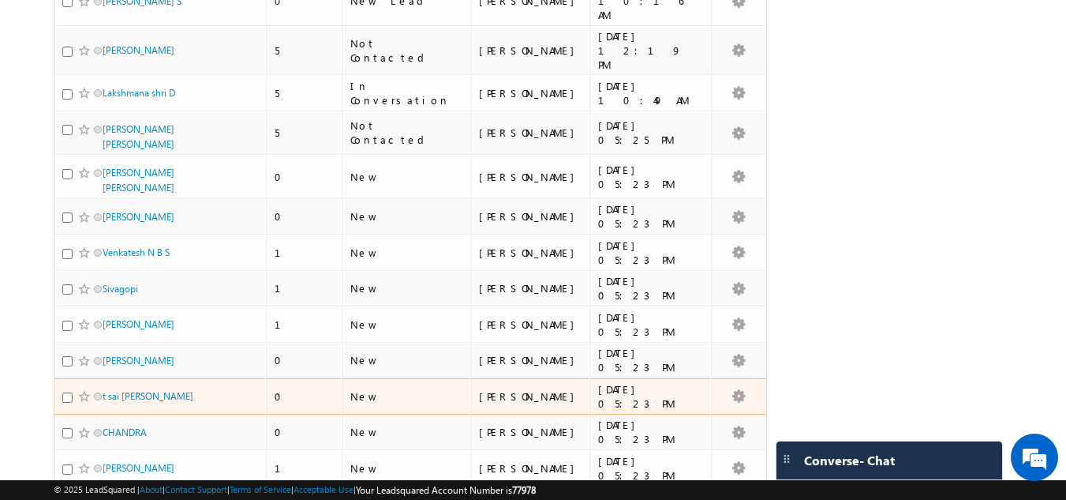
scroll to position [2526, 0]
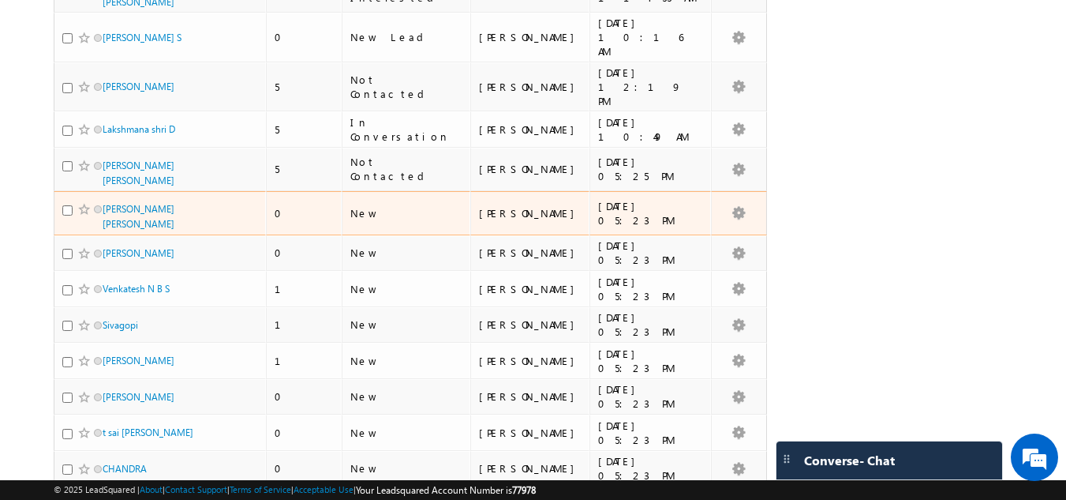
click at [144, 201] on span "[PERSON_NAME] [PERSON_NAME]" at bounding box center [156, 216] width 107 height 30
click at [142, 203] on link "[PERSON_NAME] [PERSON_NAME]" at bounding box center [139, 216] width 72 height 27
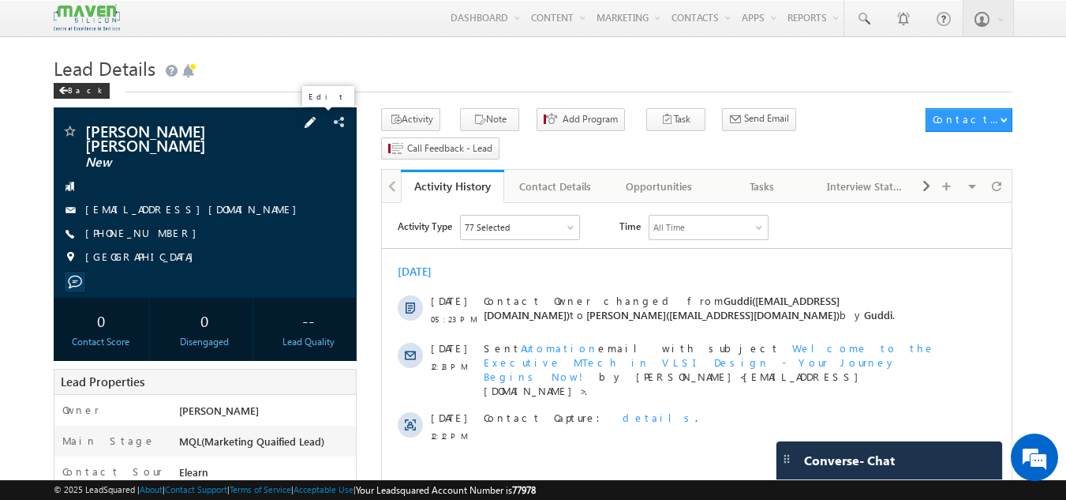
click at [319, 126] on span at bounding box center [310, 122] width 17 height 17
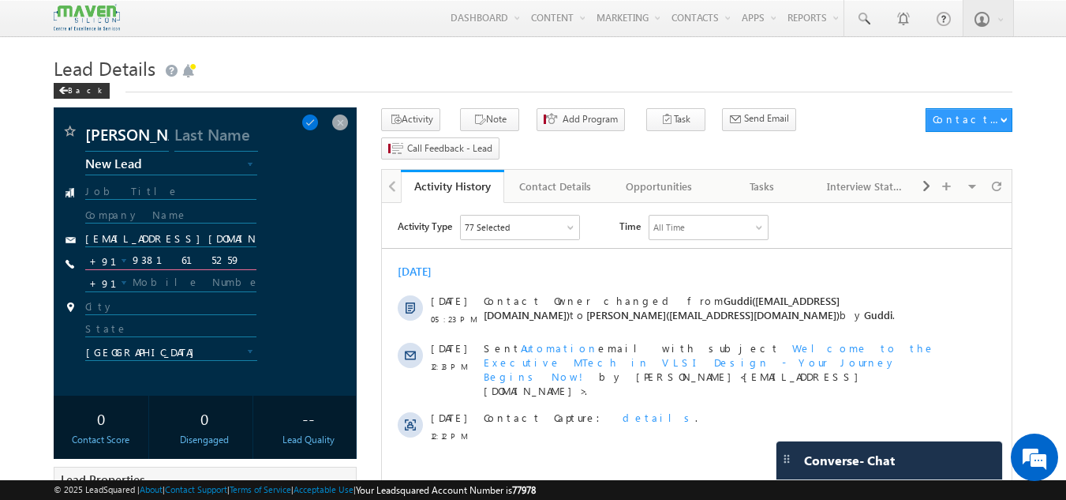
click at [174, 260] on input "9381615259" at bounding box center [171, 260] width 172 height 19
click at [346, 121] on span at bounding box center [340, 122] width 17 height 17
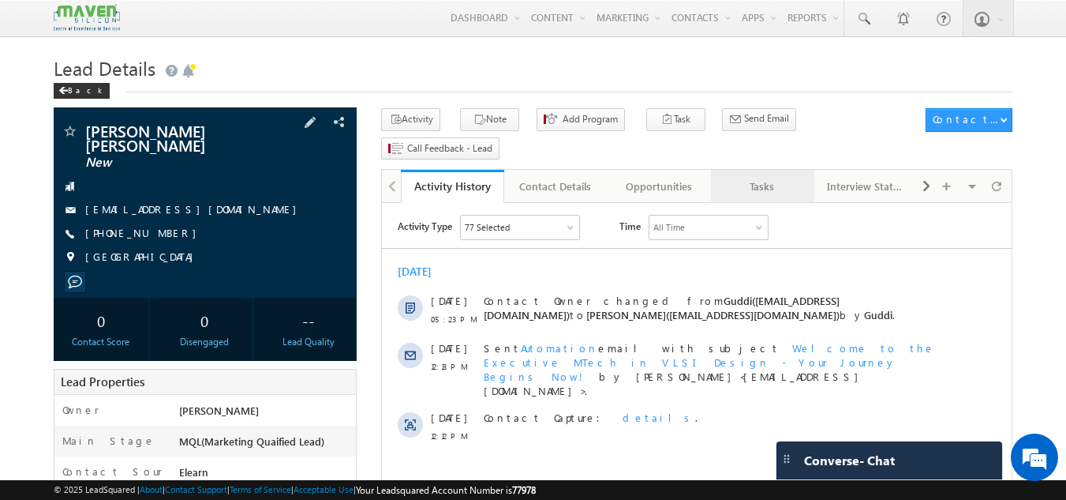
click at [753, 177] on div "Tasks" at bounding box center [762, 186] width 77 height 19
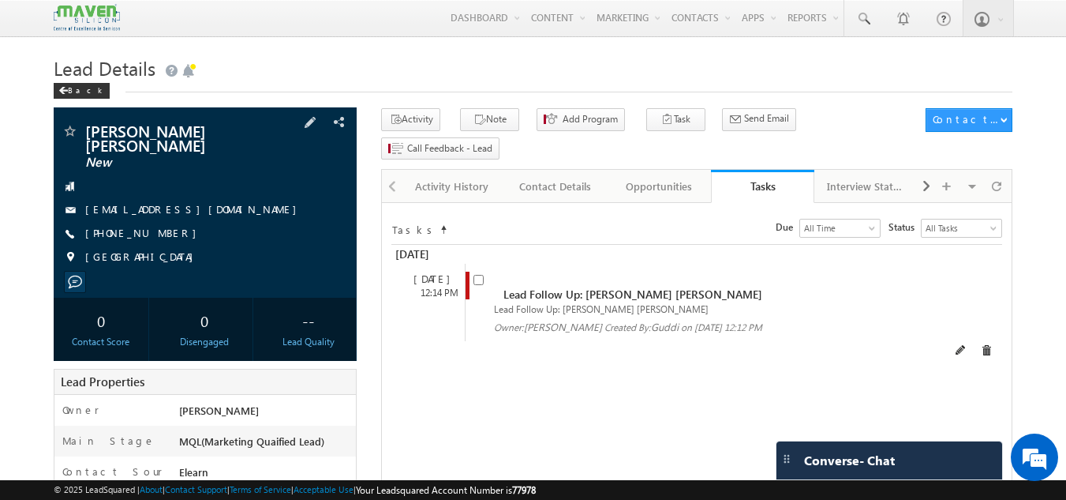
click at [481, 275] on input "checkbox" at bounding box center [479, 280] width 10 height 10
checkbox input "false"
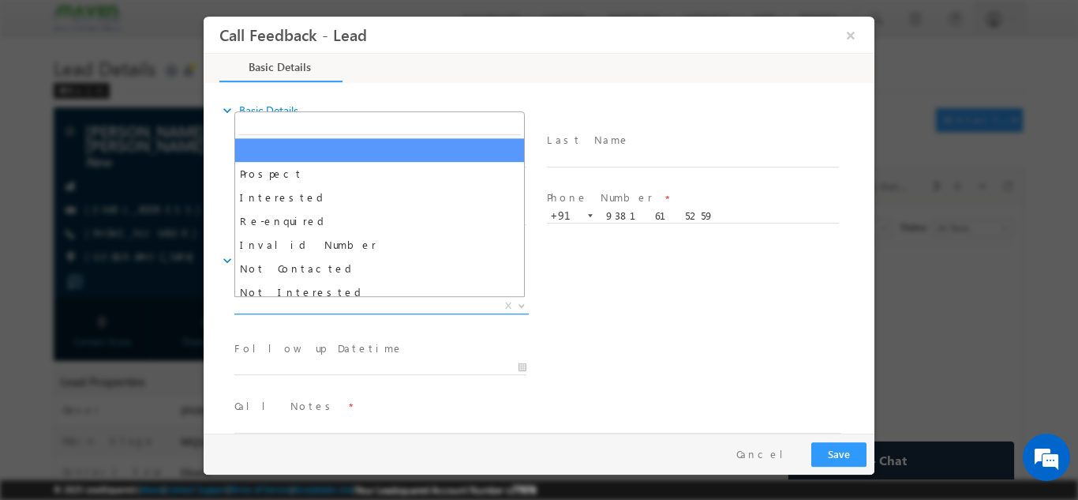
click at [350, 298] on span "X" at bounding box center [381, 306] width 294 height 16
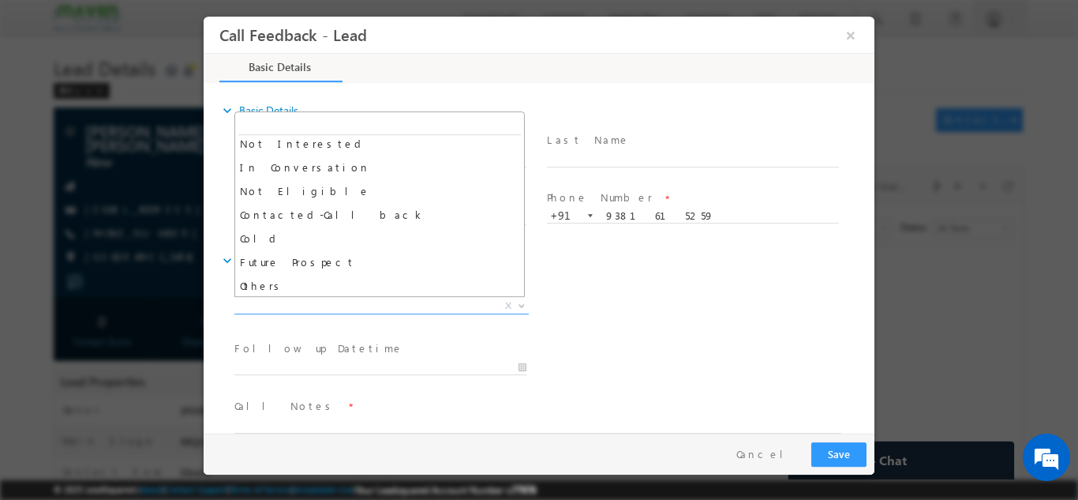
scroll to position [150, 0]
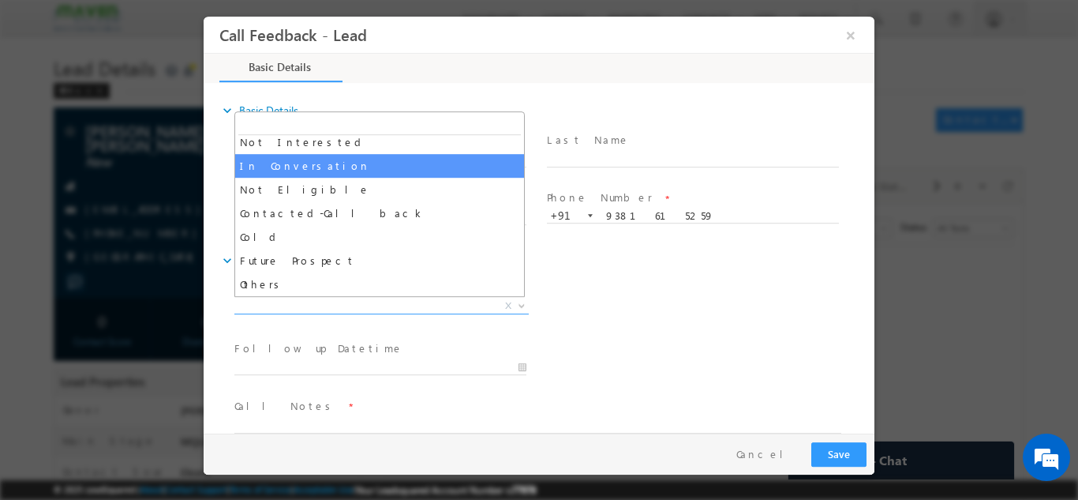
select select "In Conversation"
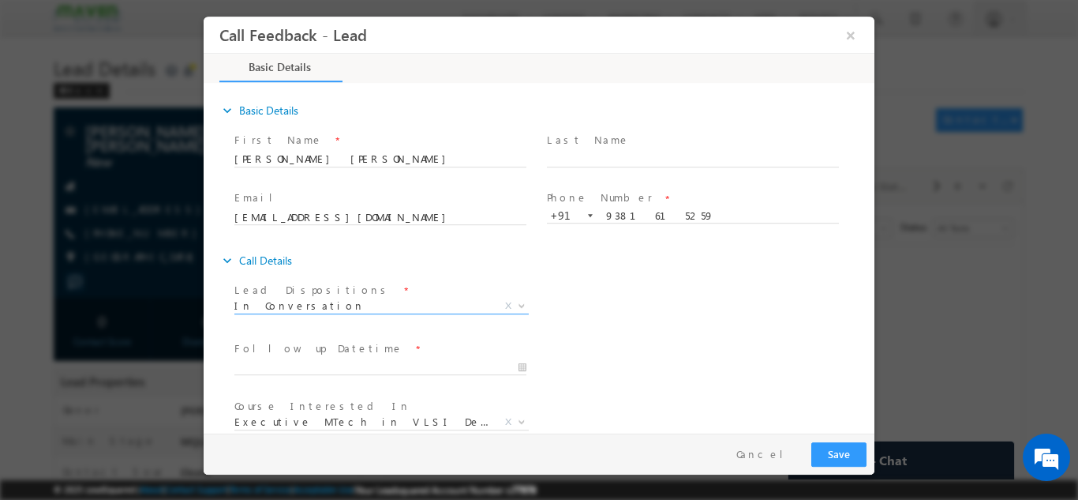
scroll to position [79, 0]
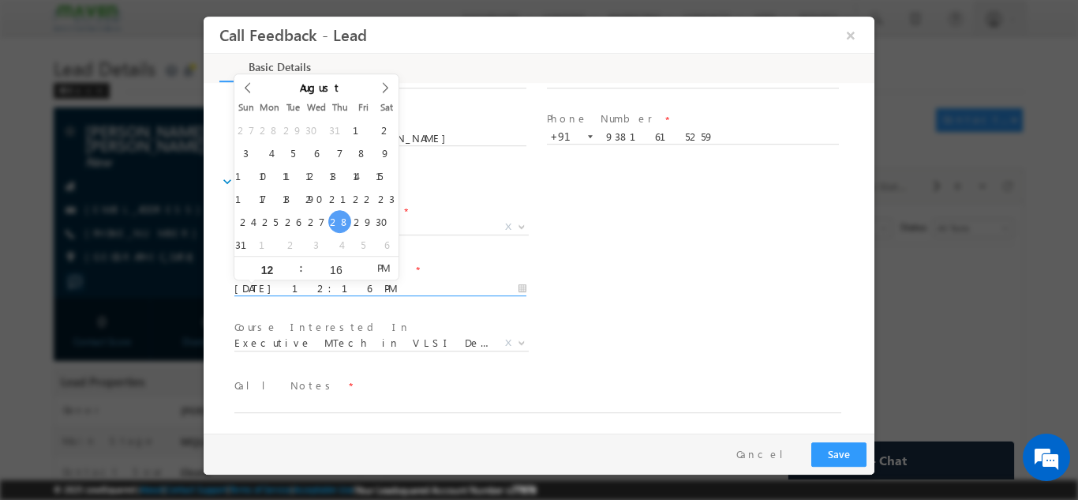
click at [403, 283] on input "[DATE] 12:16 PM" at bounding box center [380, 288] width 292 height 16
type input "[DATE] 12:16 PM"
click at [754, 289] on div "Follow up Datetime * [DATE] 12:16 PM Program Type * Long Term Short Term X" at bounding box center [552, 286] width 643 height 58
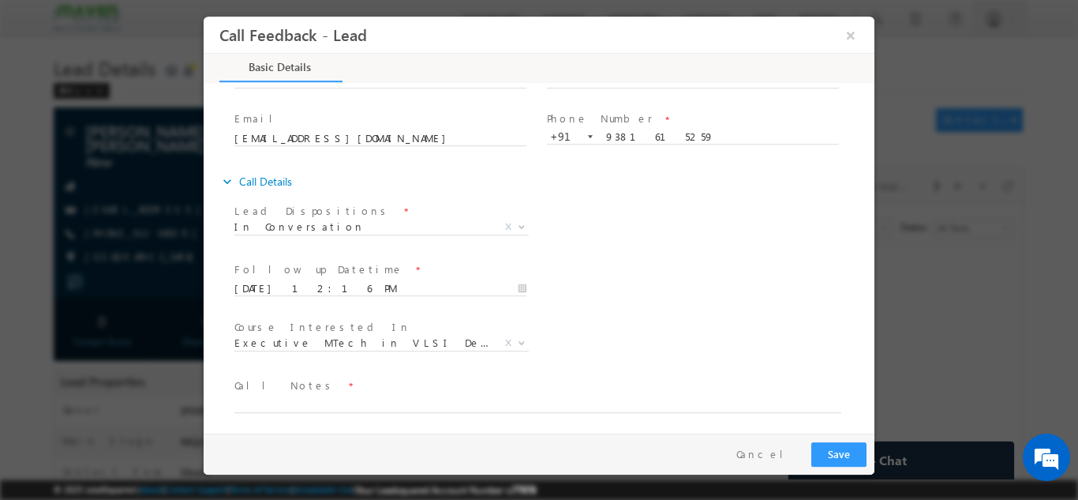
scroll to position [84, 0]
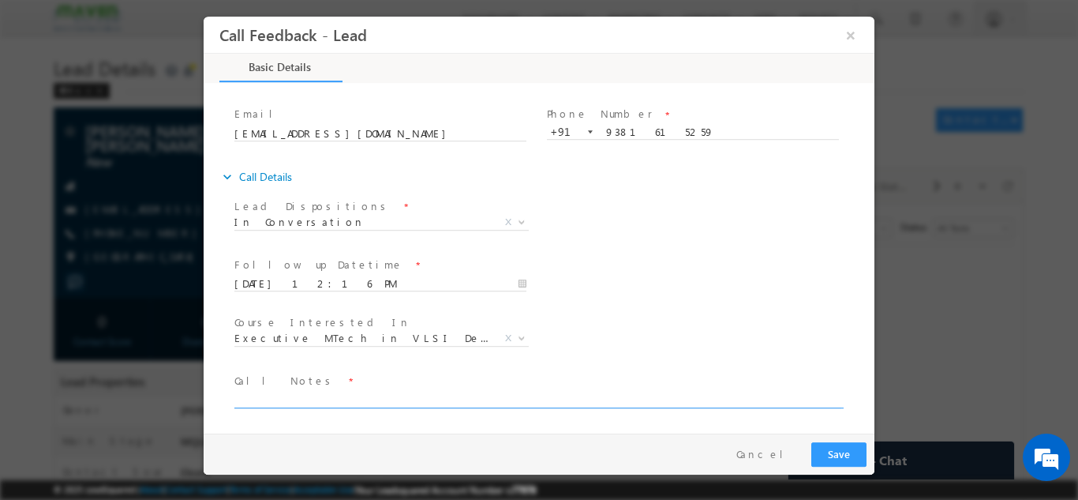
click at [325, 395] on textarea at bounding box center [537, 398] width 607 height 18
type textarea "$"
type textarea "4th year cx,"
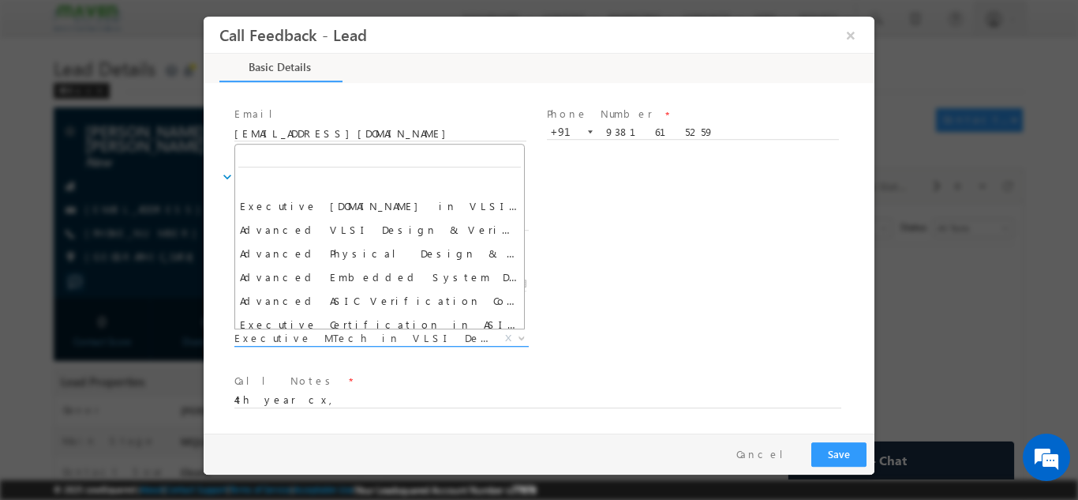
click at [498, 338] on span "Executive MTech in VLSI Design X" at bounding box center [381, 338] width 294 height 16
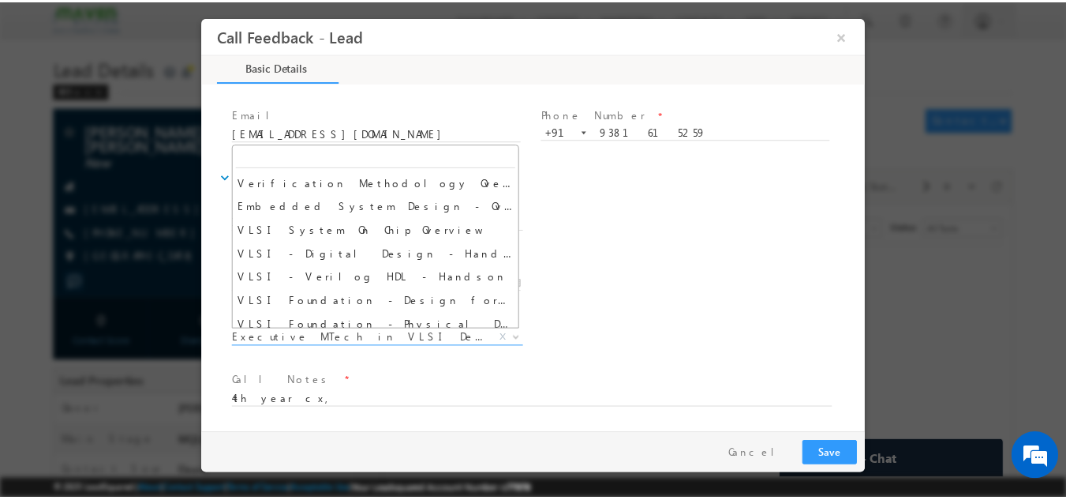
scroll to position [0, 0]
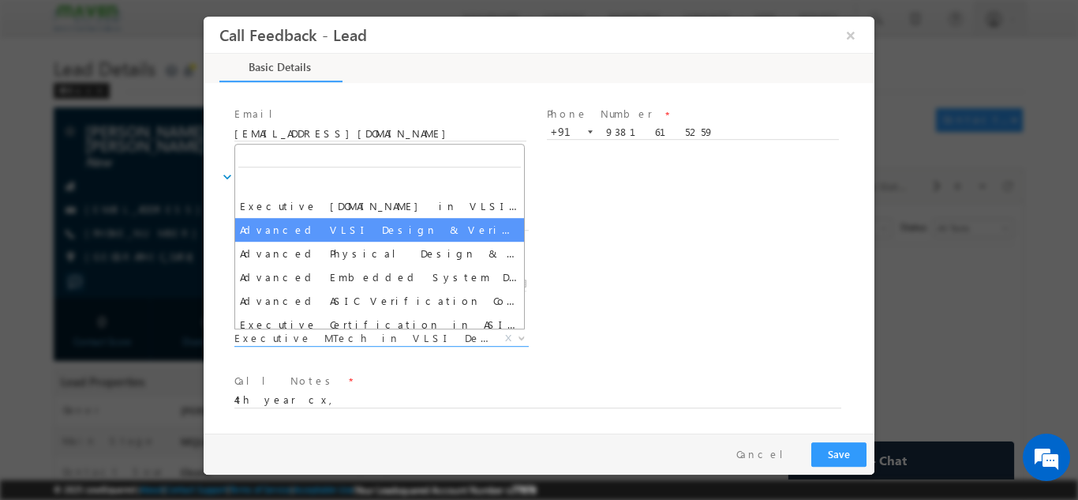
select select "Advanced VLSI Design & Verification Course"
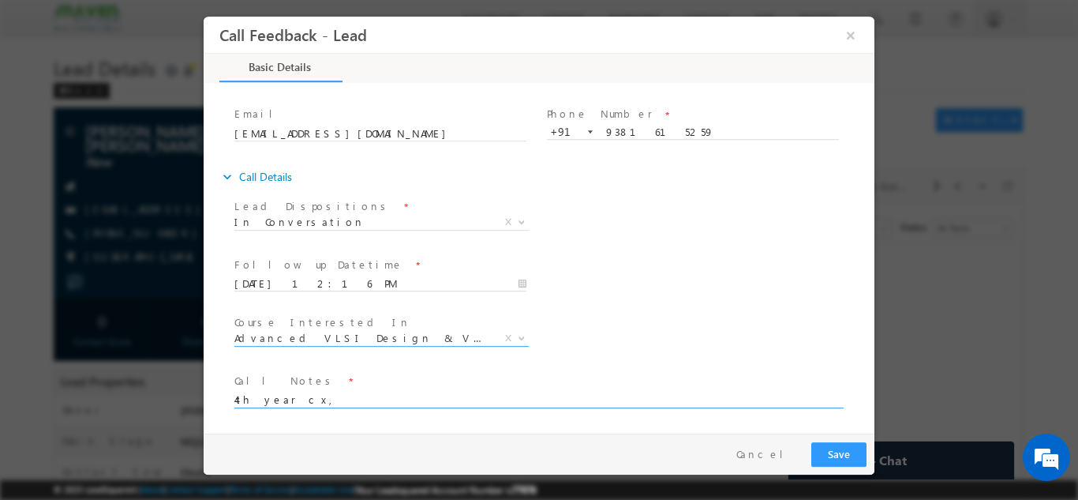
click at [318, 392] on textarea "4th year cx," at bounding box center [537, 398] width 607 height 18
type textarea "4th year cx, Pitched IIT R program, will check and reply back."
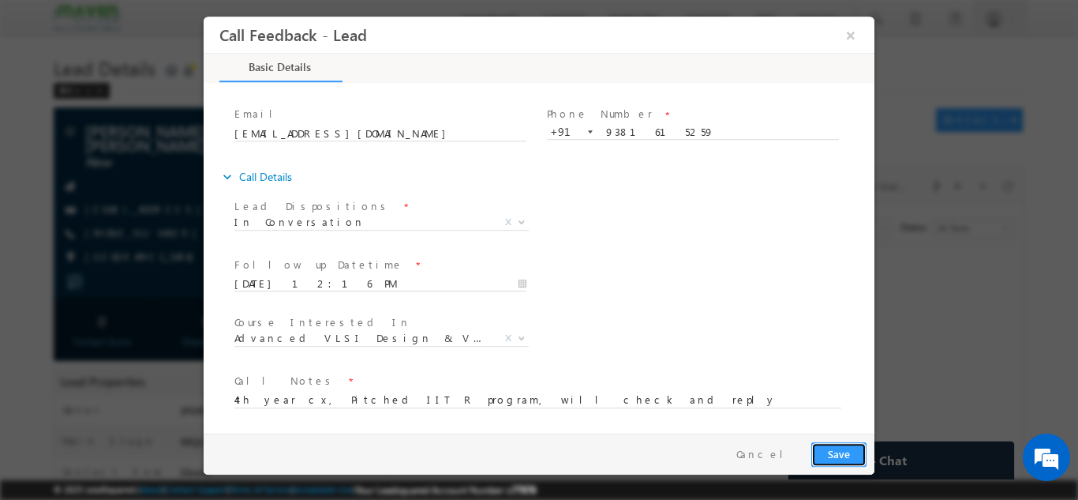
click at [824, 452] on button "Save" at bounding box center [838, 453] width 55 height 24
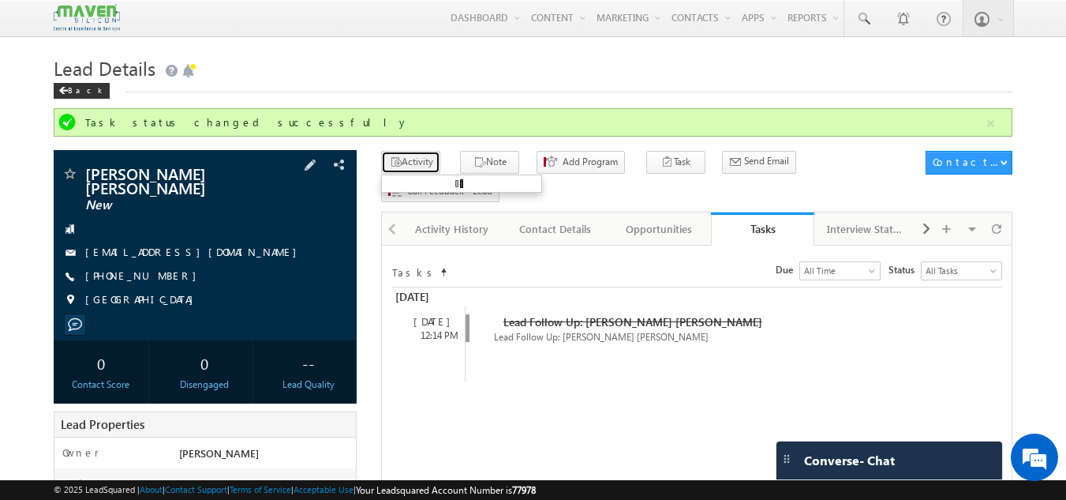
click at [430, 162] on button "Activity" at bounding box center [410, 162] width 59 height 23
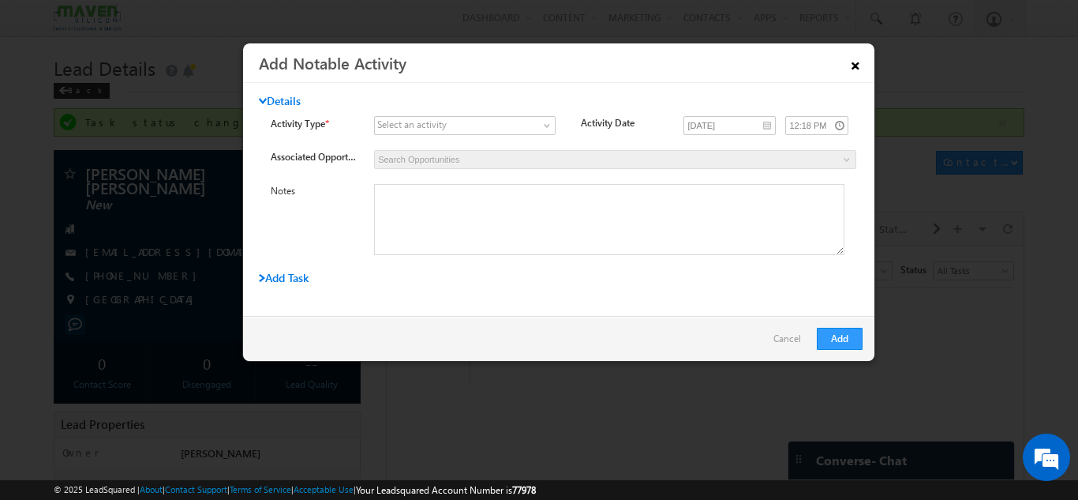
click at [854, 60] on link "×" at bounding box center [855, 63] width 27 height 28
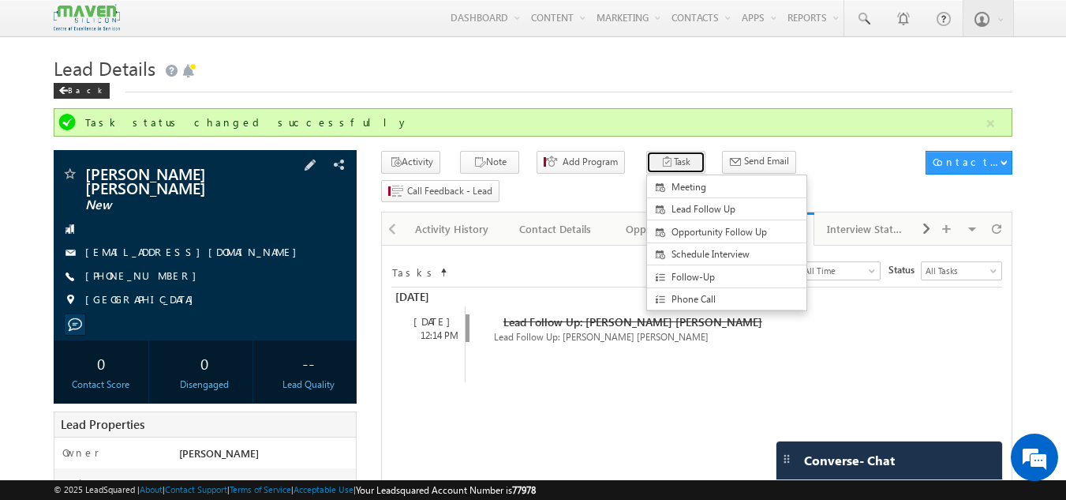
click at [650, 164] on button "Task" at bounding box center [675, 162] width 59 height 23
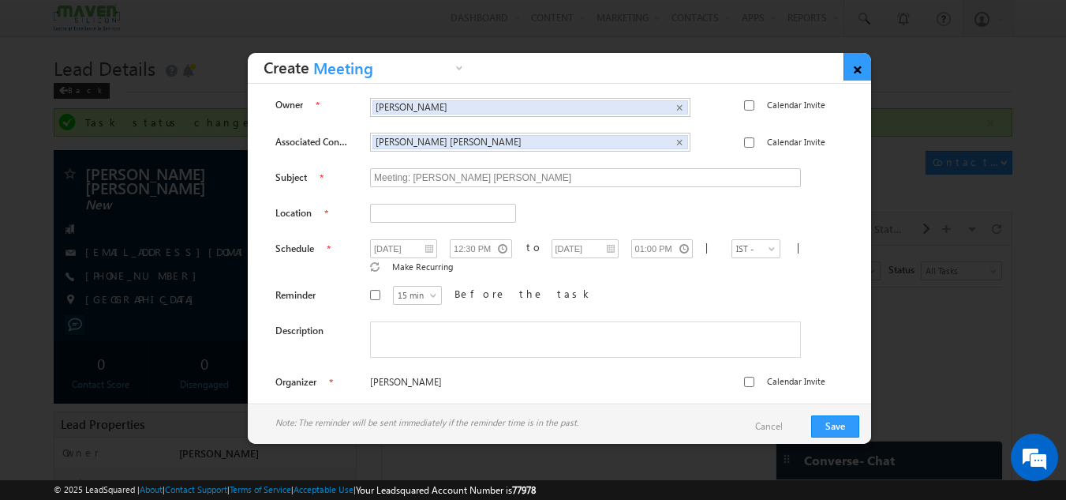
click at [863, 67] on link "×" at bounding box center [858, 67] width 28 height 28
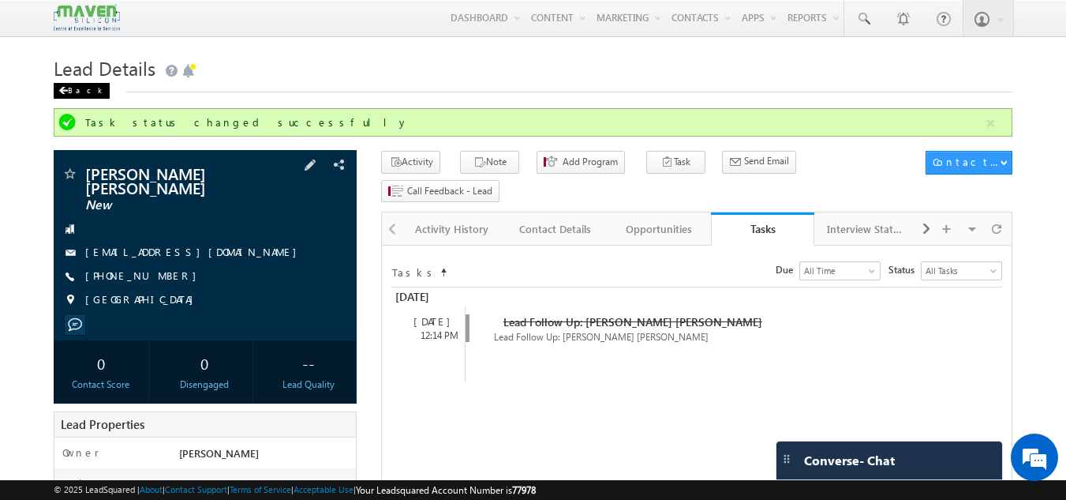
click at [73, 87] on div "Back" at bounding box center [82, 91] width 56 height 16
click at [66, 93] on span at bounding box center [62, 91] width 9 height 8
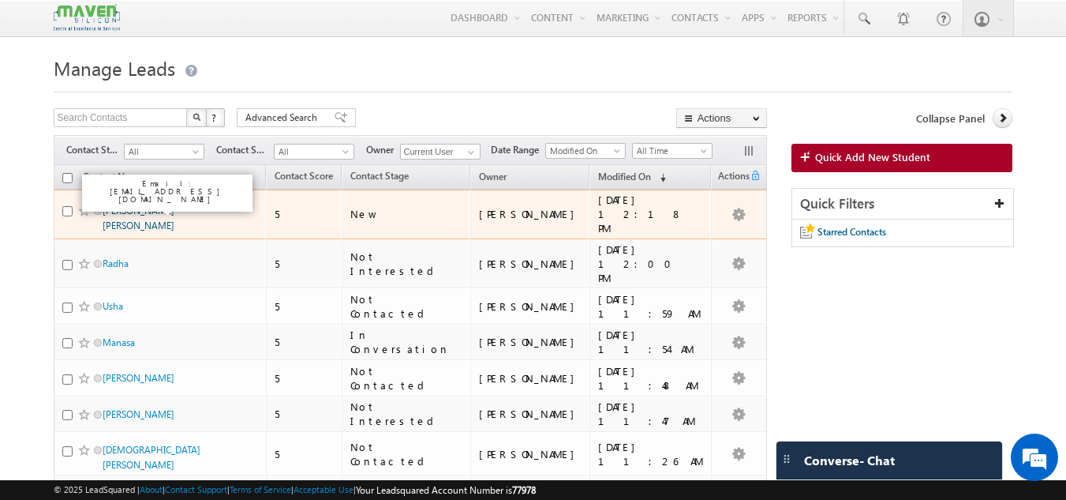
click at [128, 208] on link "[PERSON_NAME] [PERSON_NAME]" at bounding box center [139, 217] width 72 height 27
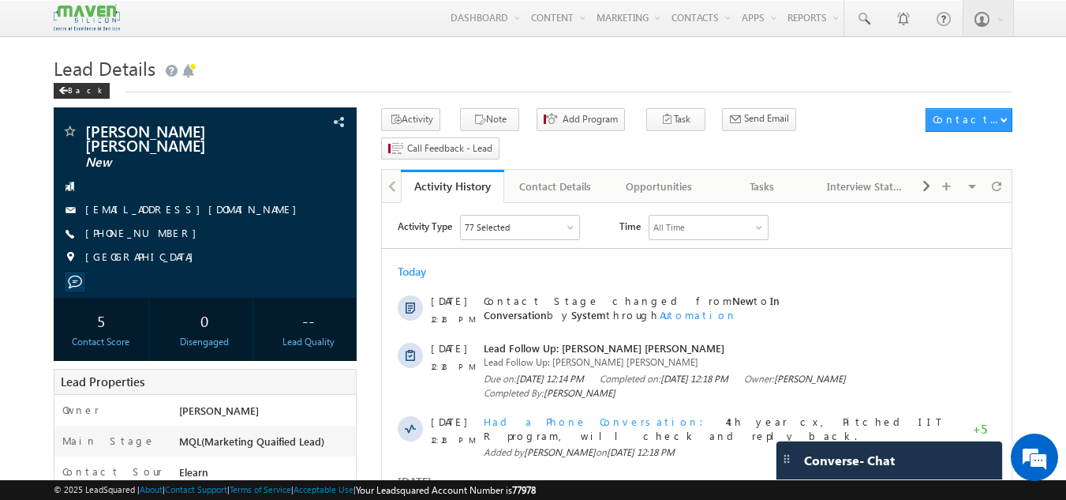
drag, startPoint x: 77, startPoint y: 84, endPoint x: 98, endPoint y: 88, distance: 20.9
click at [77, 84] on div "Back" at bounding box center [82, 91] width 56 height 16
click at [80, 88] on div "Back" at bounding box center [82, 91] width 56 height 16
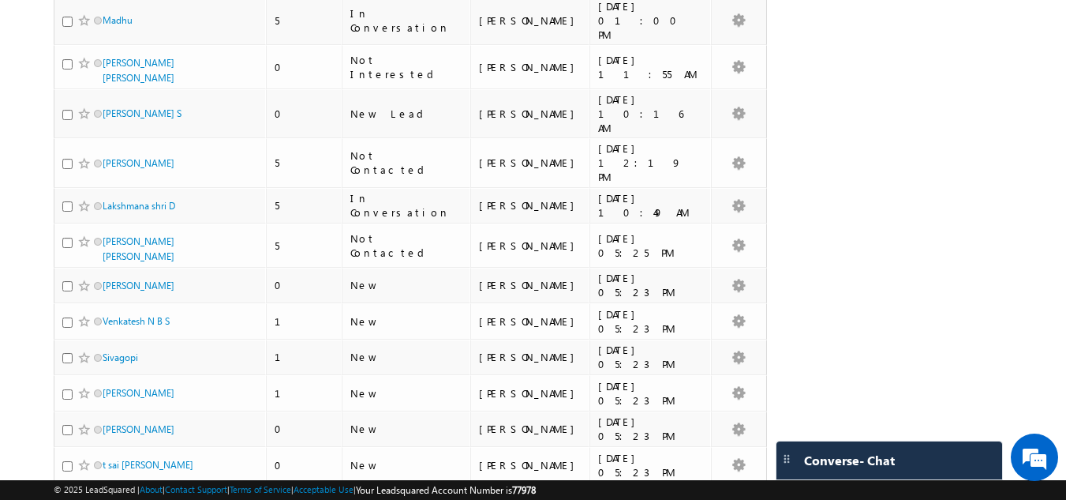
scroll to position [2289, 0]
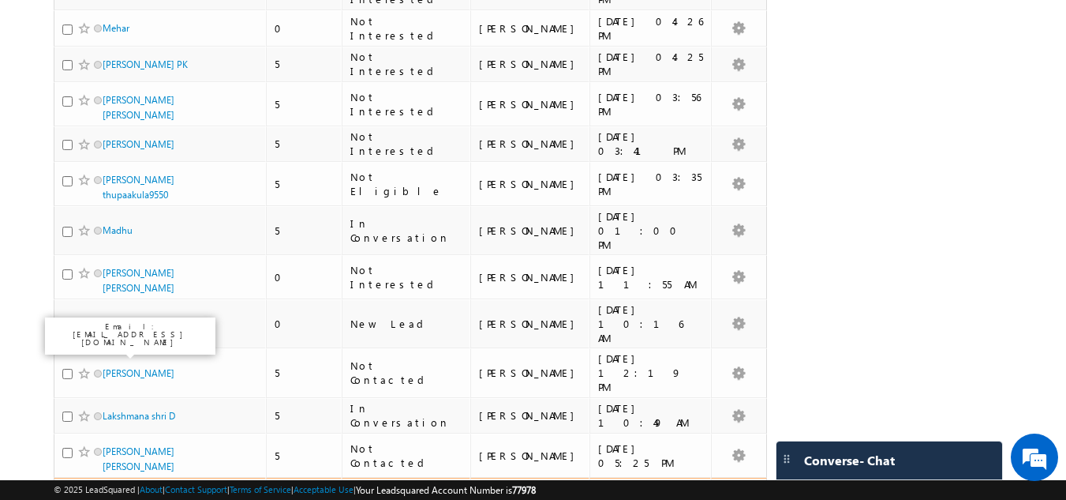
click at [124, 489] on link "[PERSON_NAME]" at bounding box center [139, 495] width 72 height 12
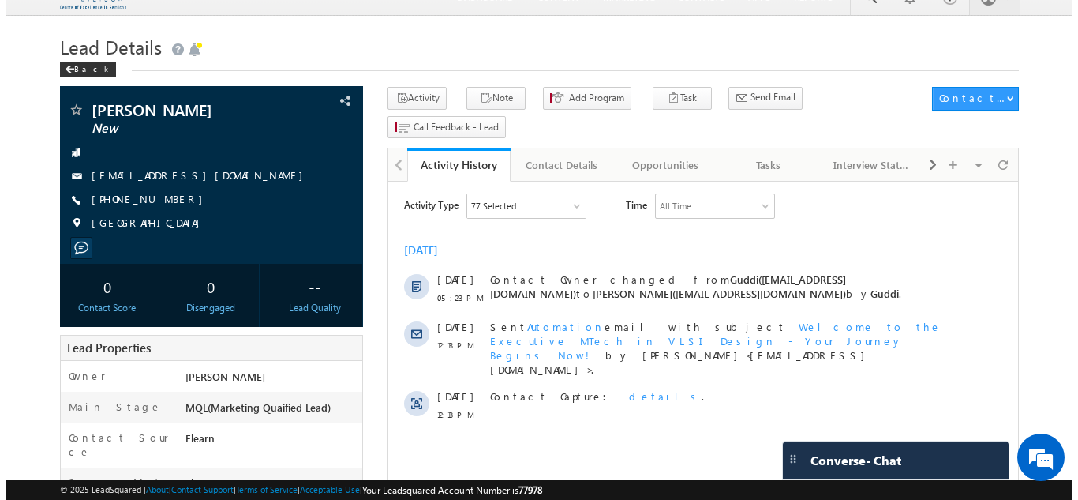
scroll to position [22, 0]
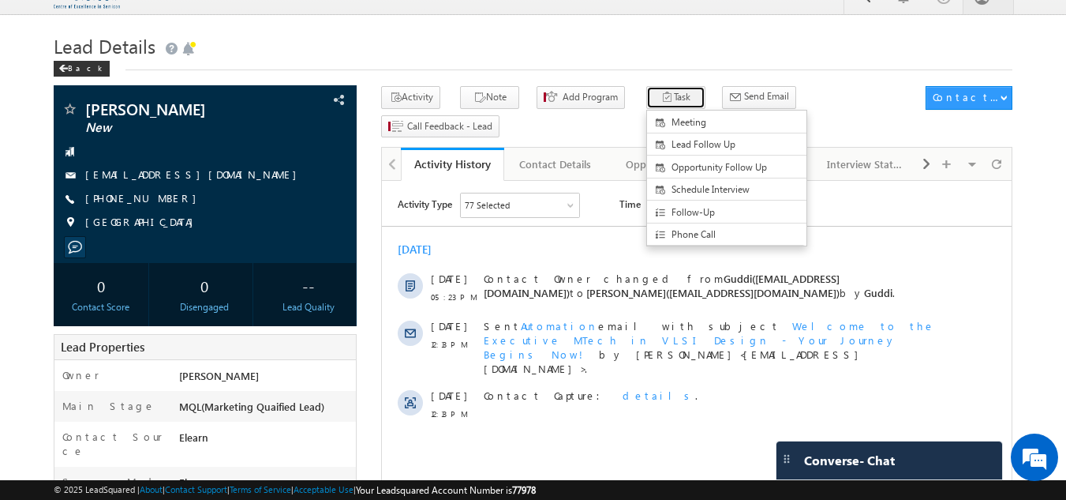
click at [661, 101] on icon "button" at bounding box center [667, 98] width 13 height 15
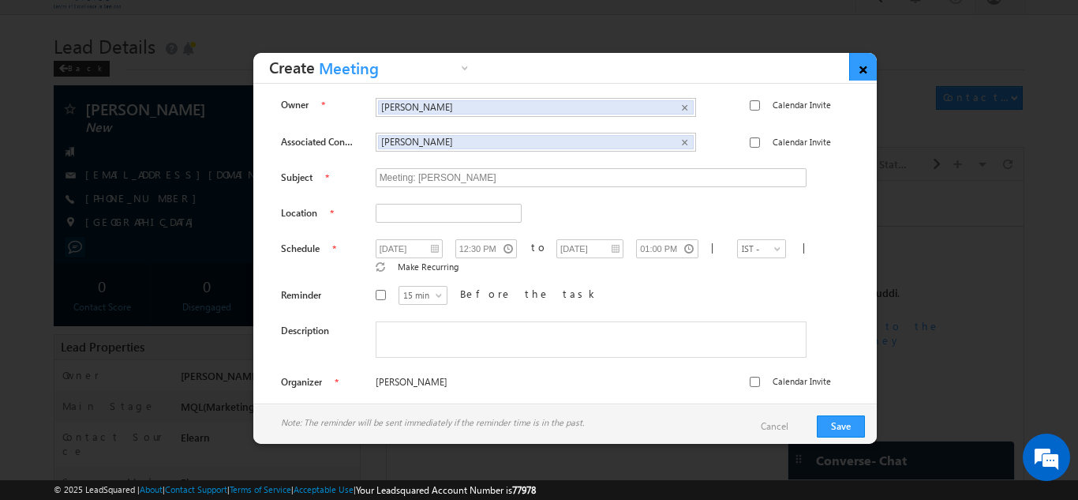
drag, startPoint x: 844, startPoint y: 69, endPoint x: 859, endPoint y: 69, distance: 15.0
click at [856, 69] on div "× Create Meeting Lead Follow Up Opportunity Follow Up Schedule Interview Follow…" at bounding box center [565, 68] width 624 height 30
click at [860, 69] on link "×" at bounding box center [863, 67] width 28 height 28
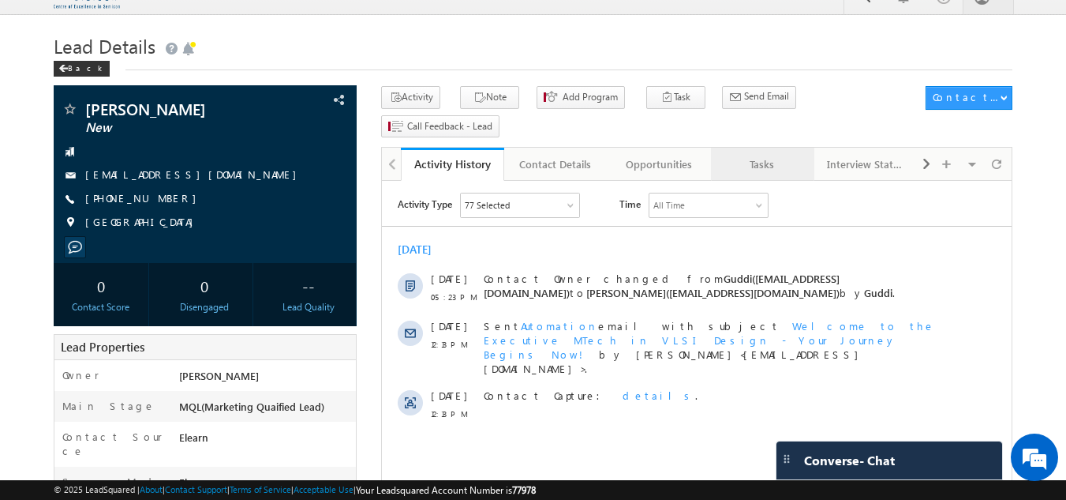
click at [758, 155] on div "Tasks" at bounding box center [762, 164] width 77 height 19
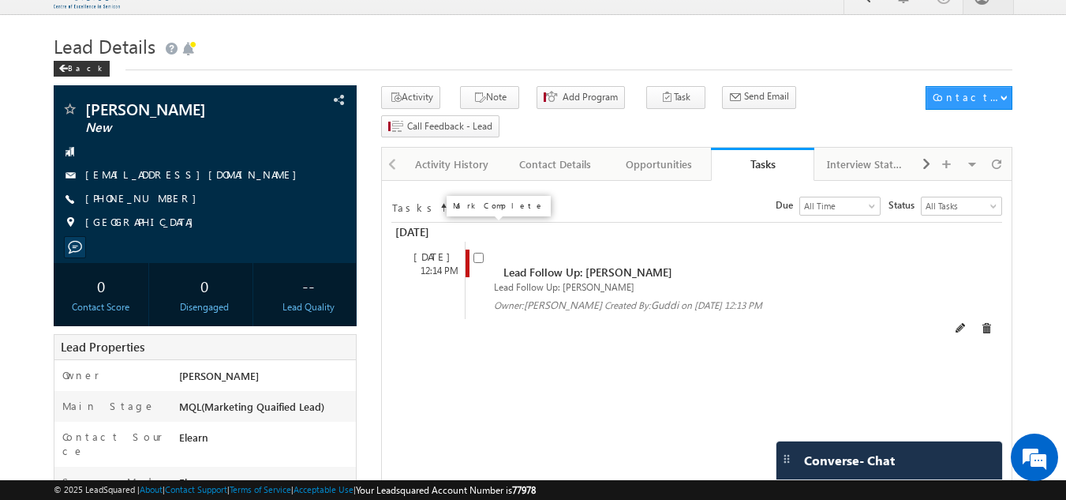
click at [477, 253] on input "checkbox" at bounding box center [479, 258] width 10 height 10
checkbox input "false"
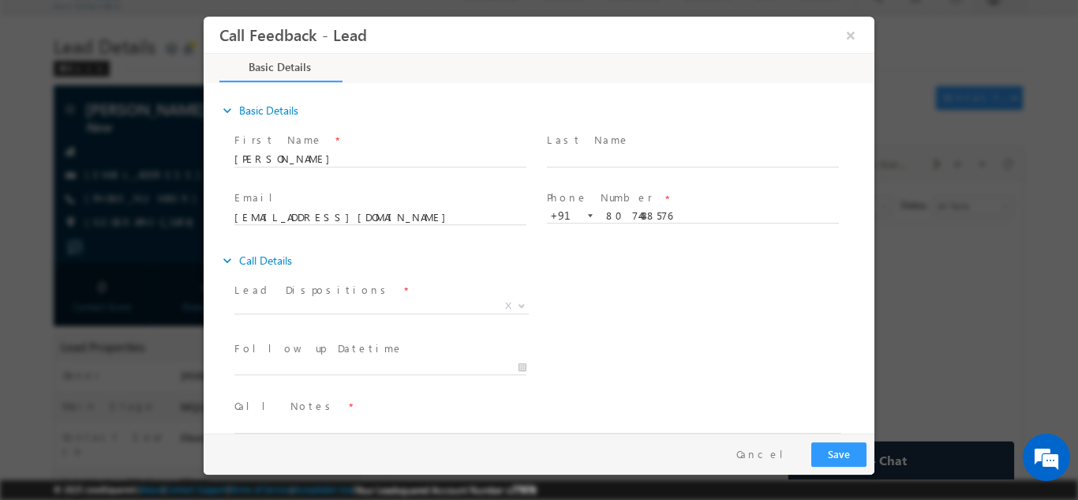
scroll to position [0, 0]
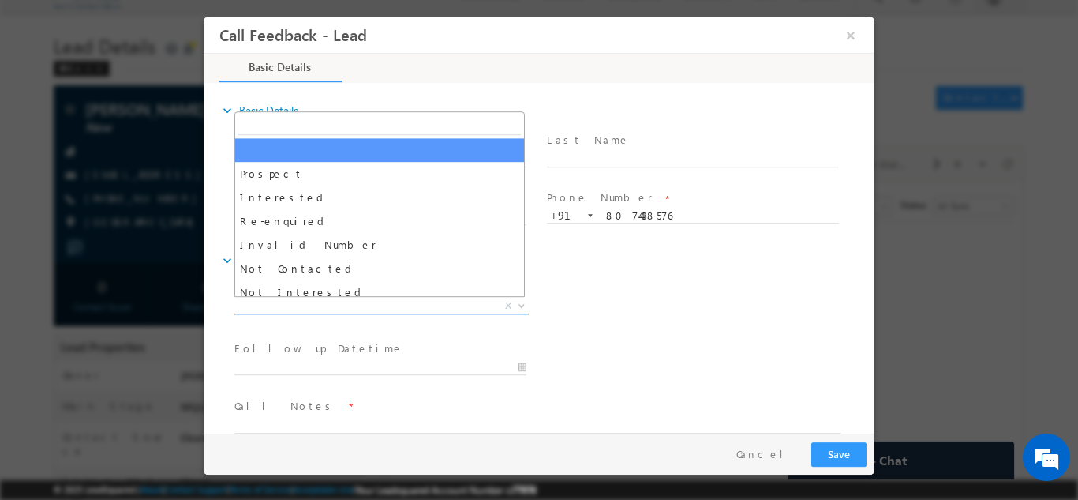
click at [406, 299] on span "X" at bounding box center [381, 306] width 294 height 16
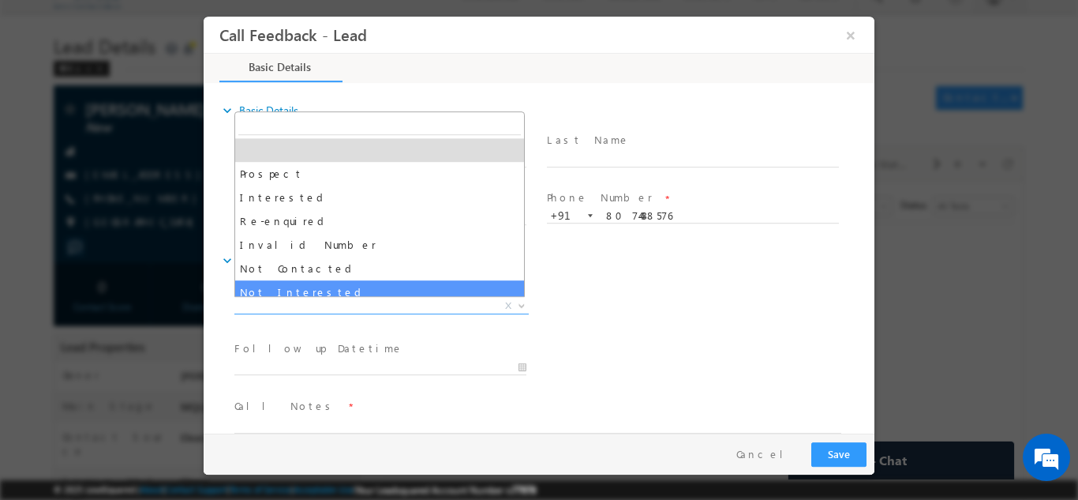
select select "Not Interested"
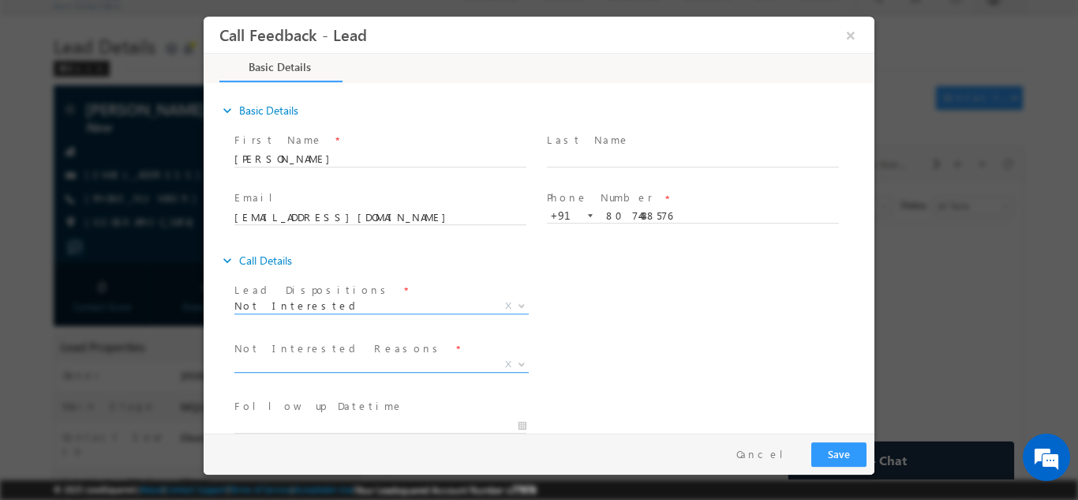
click at [327, 358] on span "X" at bounding box center [381, 364] width 294 height 16
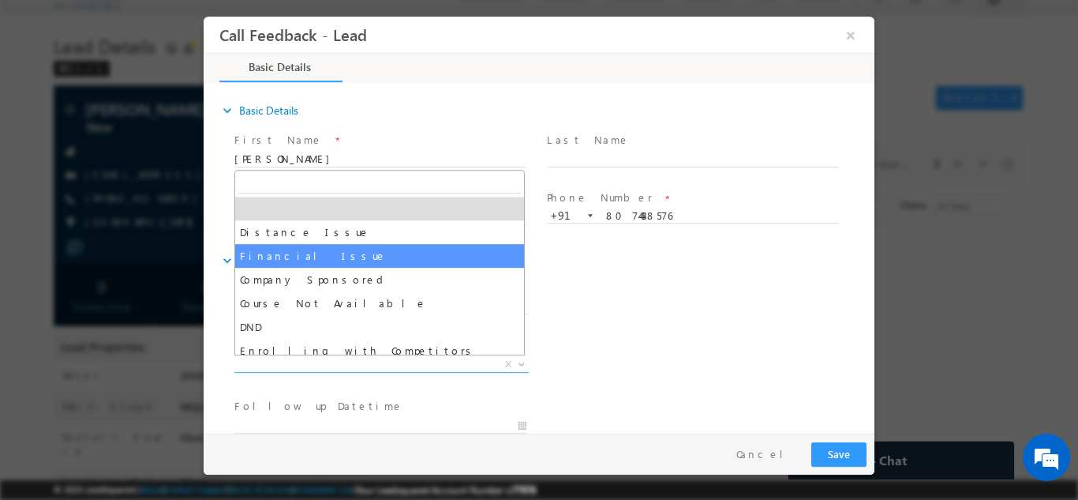
select select "Financial Issue"
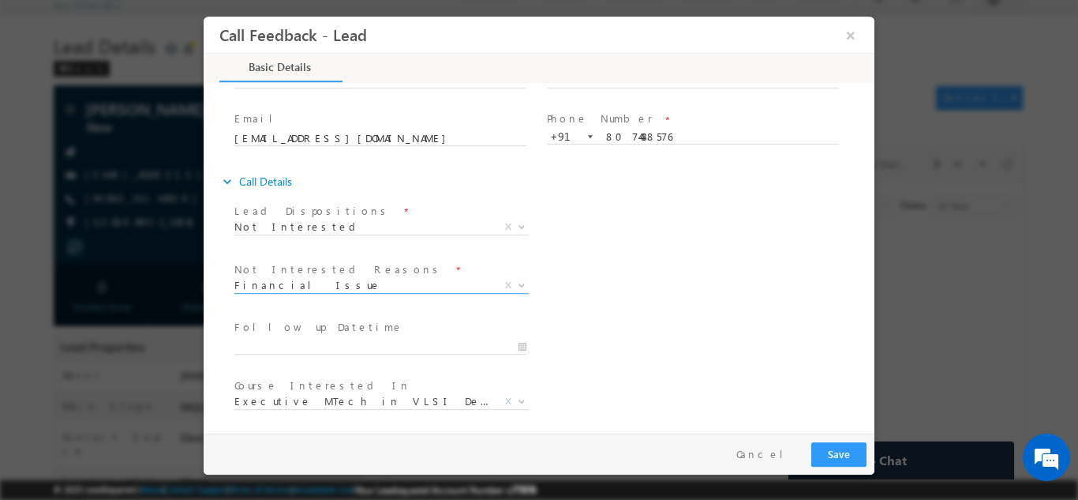
scroll to position [142, 0]
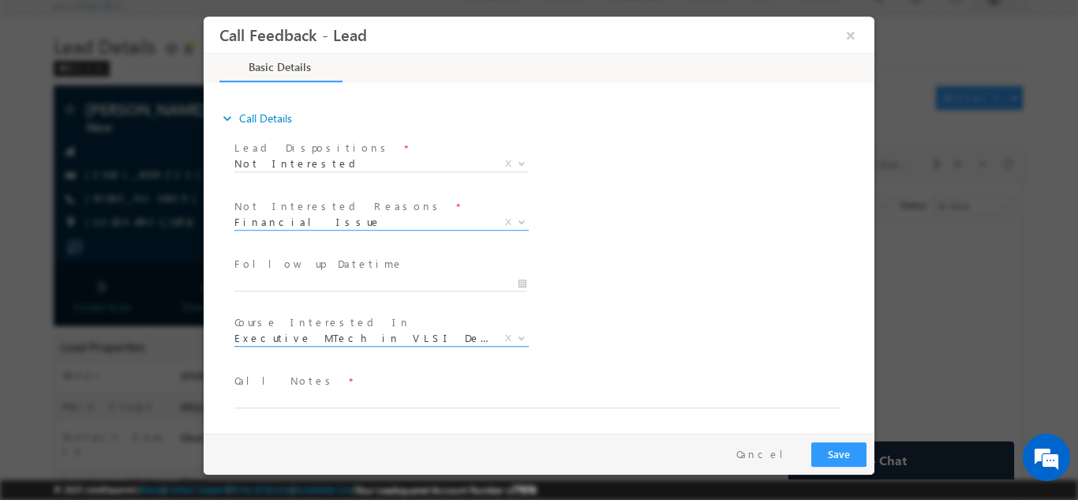
click at [384, 337] on span "Executive MTech in VLSI Design" at bounding box center [362, 337] width 257 height 14
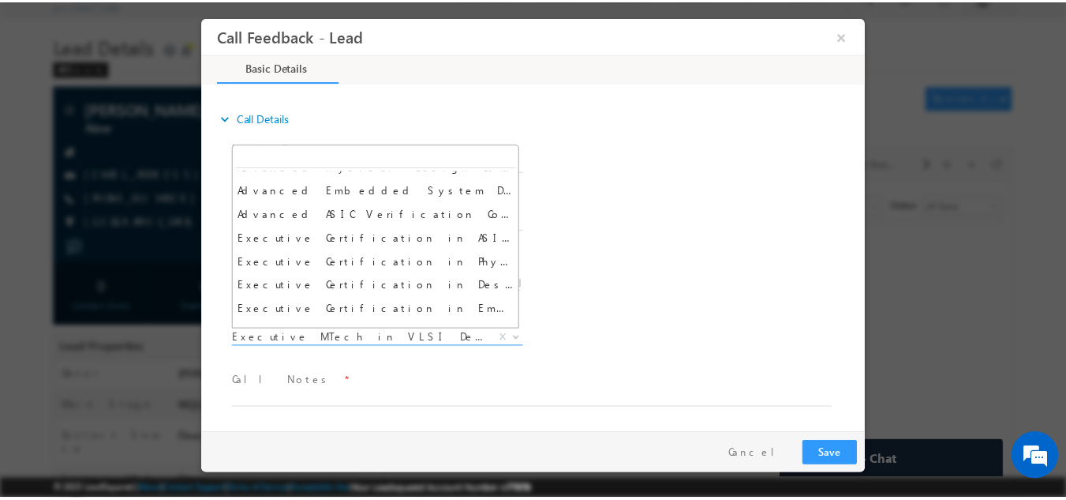
scroll to position [0, 0]
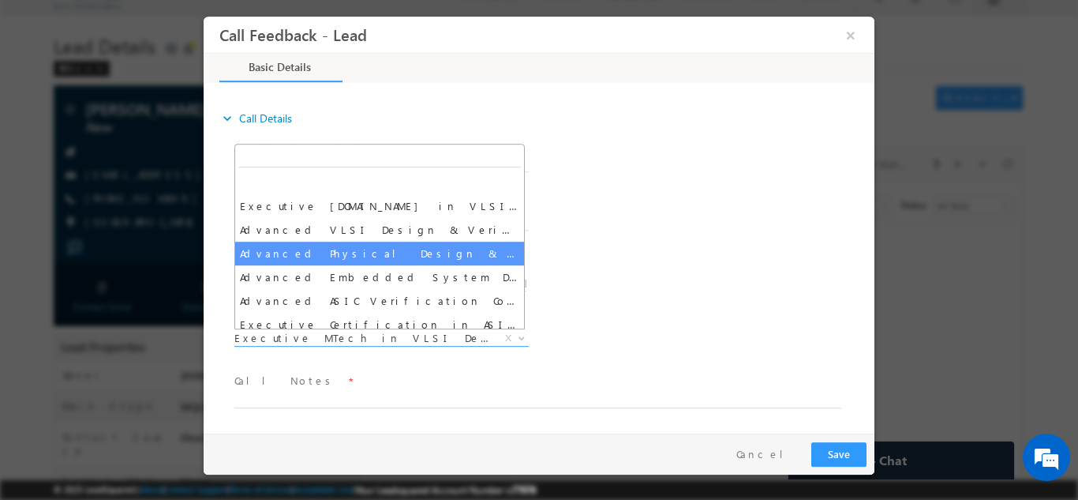
select select "Advanced Physical Design & Verification Course"
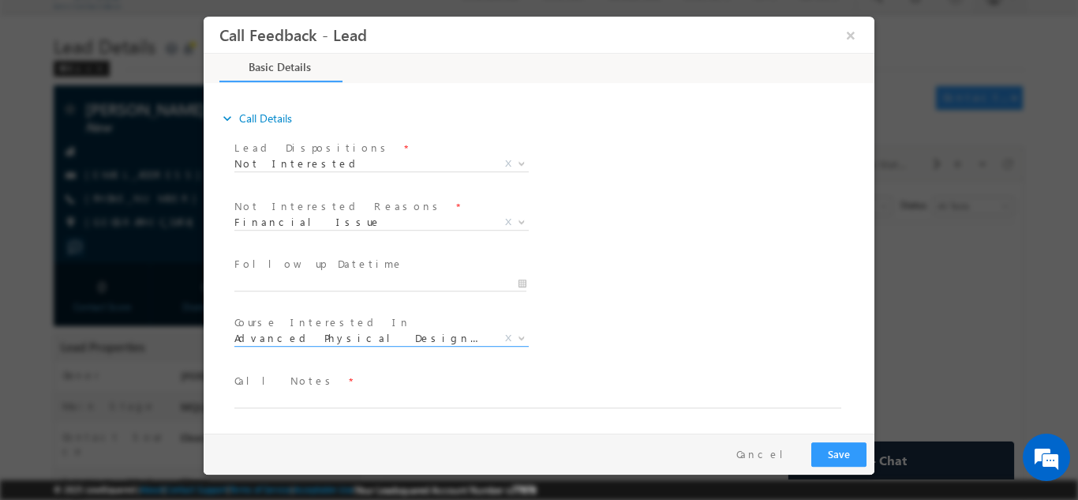
click at [785, 329] on div "Course Interested In * Executive [DOMAIN_NAME] in VLSI Design Advanced VLSI Des…" at bounding box center [552, 339] width 643 height 58
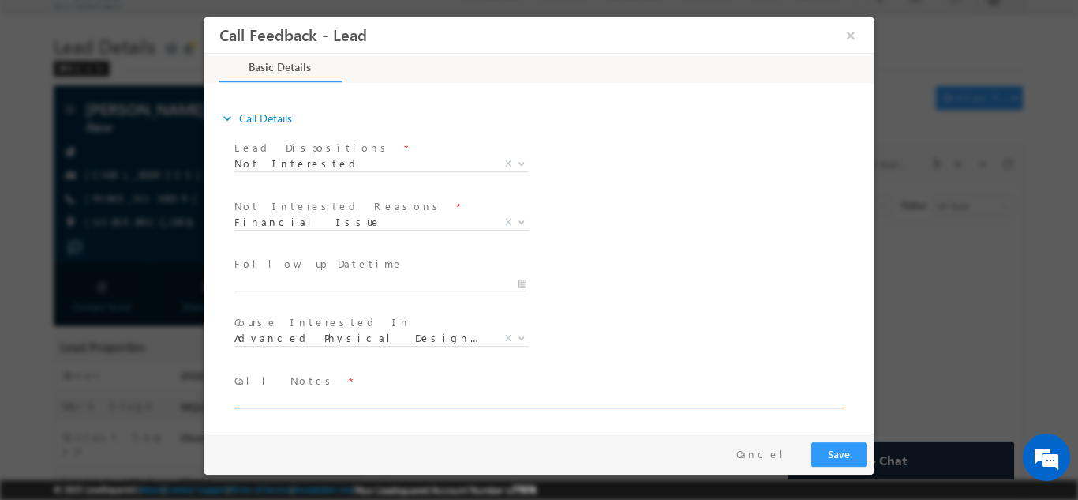
click at [302, 399] on textarea at bounding box center [537, 398] width 607 height 18
type textarea "$"
type textarea "4th year cx , not interested in any paid courses."
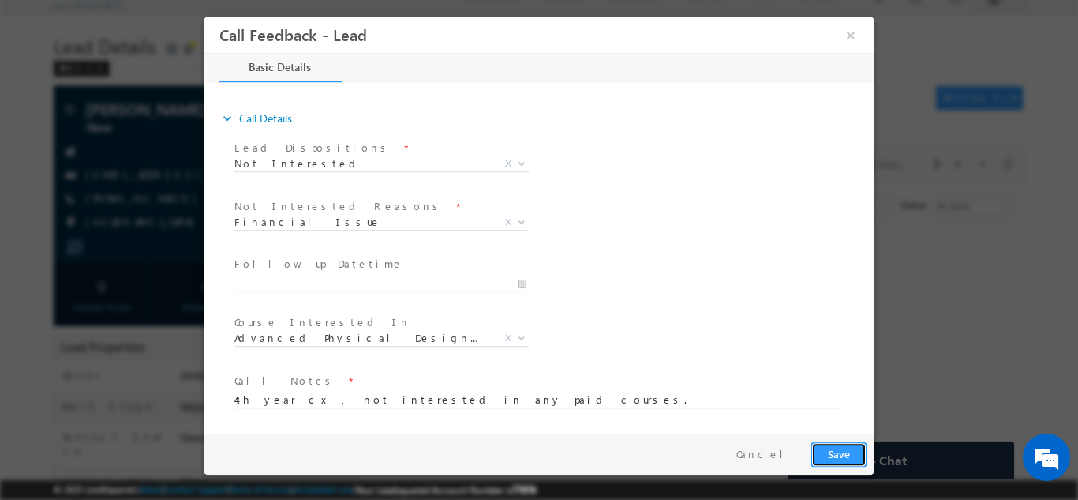
click at [842, 455] on button "Save" at bounding box center [838, 453] width 55 height 24
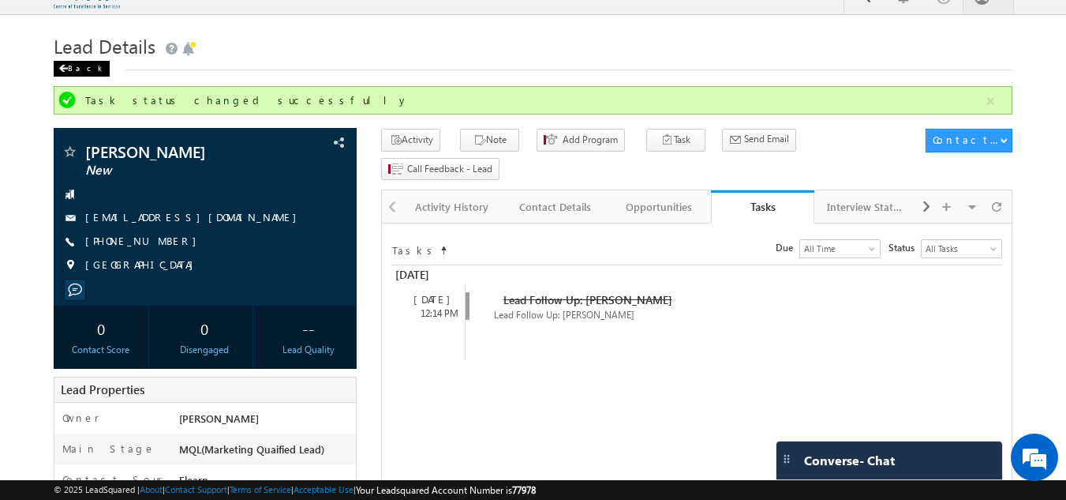
click at [76, 62] on div "Back" at bounding box center [82, 69] width 56 height 16
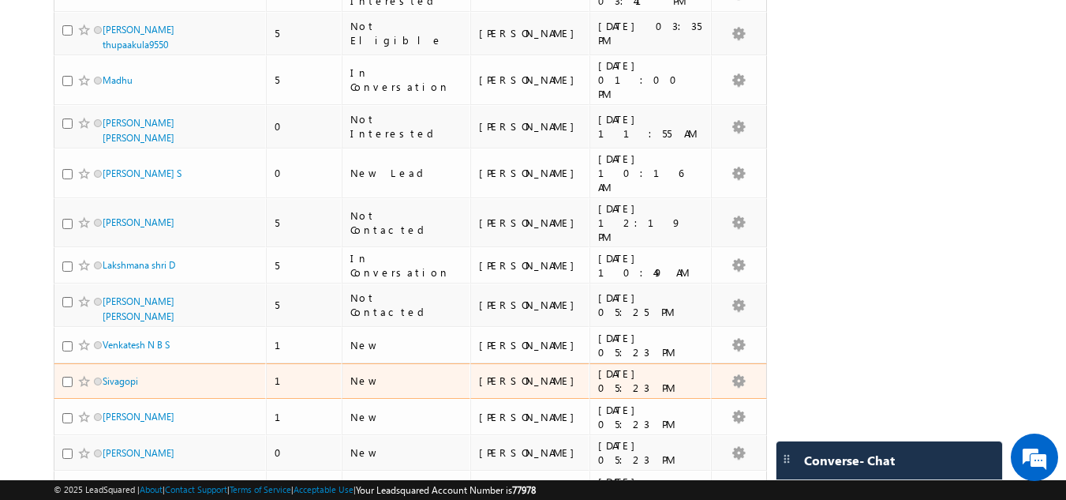
scroll to position [2447, 0]
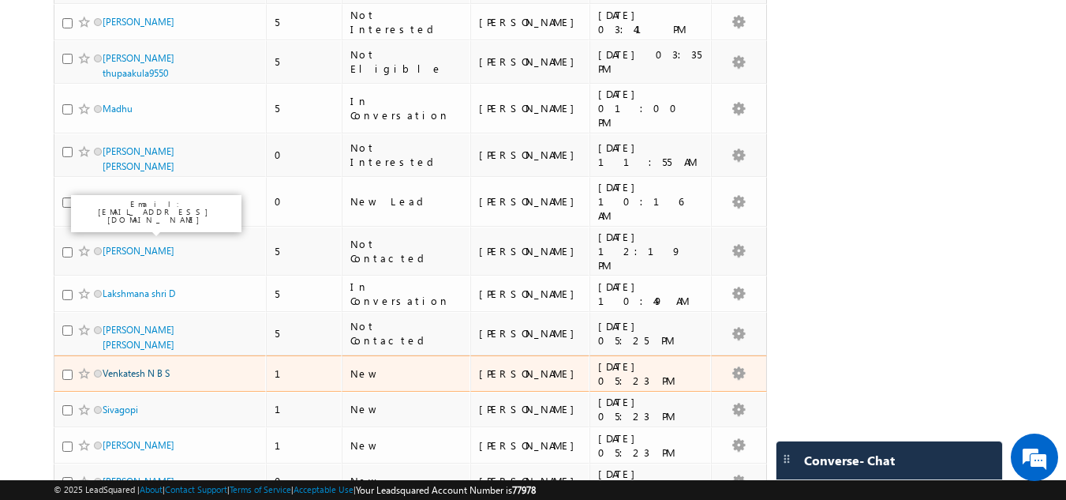
click at [150, 367] on link "Venkatesh N B S" at bounding box center [136, 373] width 67 height 12
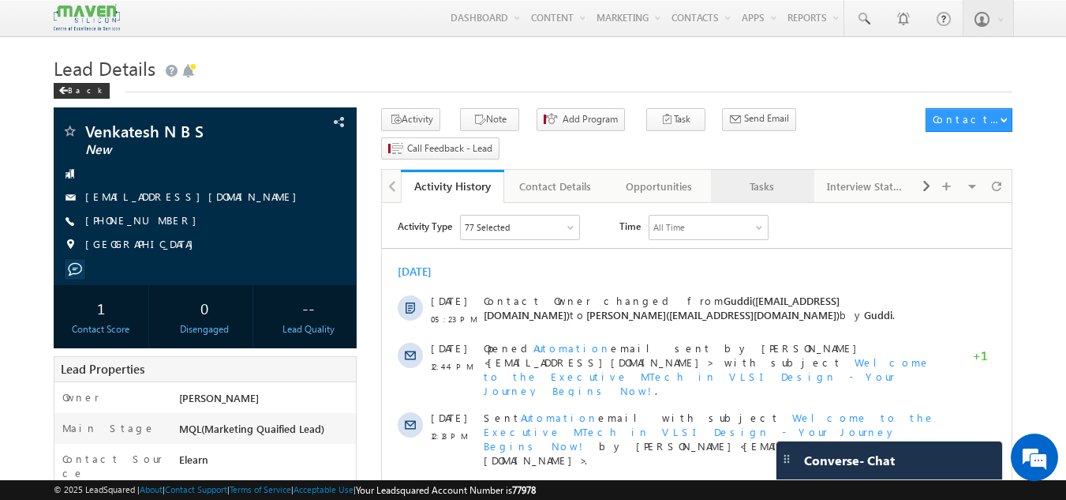
click at [778, 177] on div "Tasks" at bounding box center [762, 186] width 77 height 19
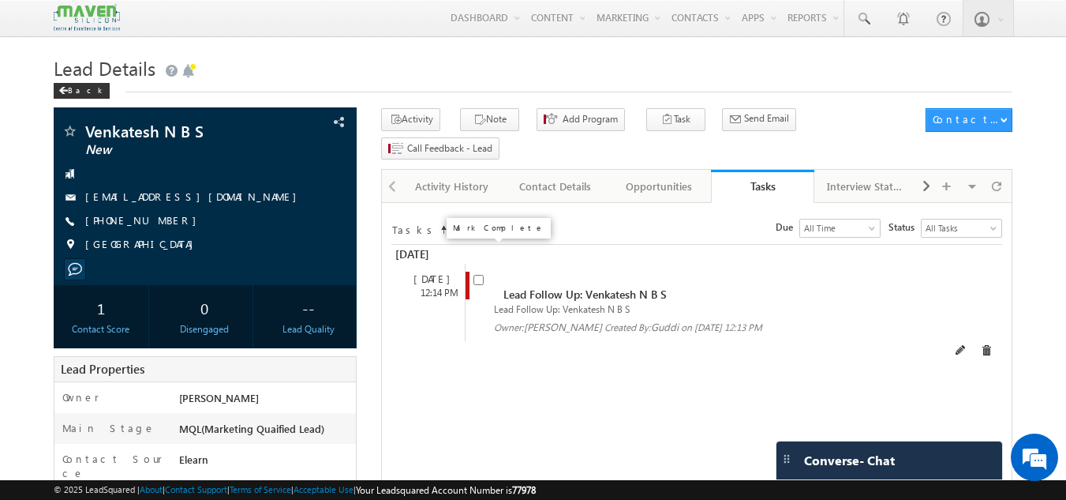
click at [480, 275] on input "checkbox" at bounding box center [479, 280] width 10 height 10
checkbox input "false"
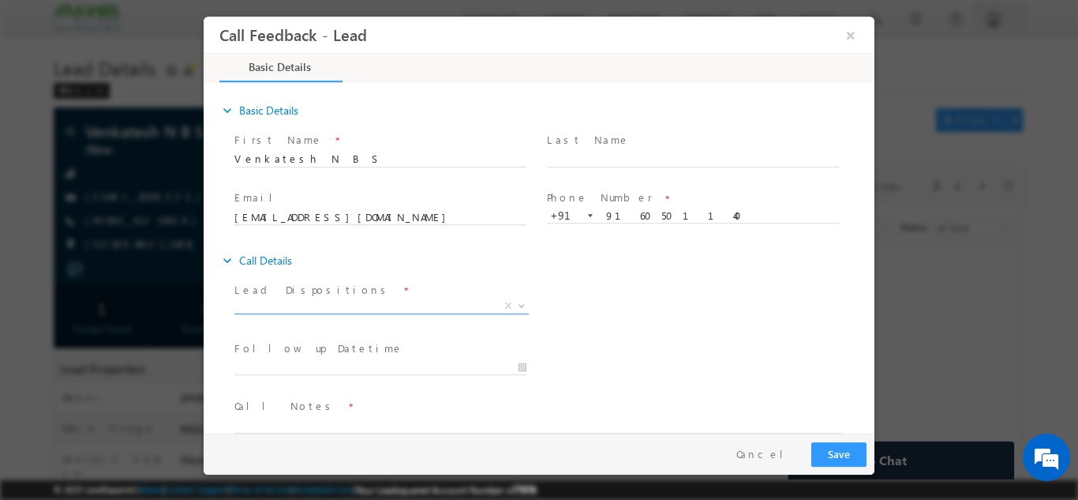
click at [399, 300] on span "X" at bounding box center [381, 306] width 294 height 16
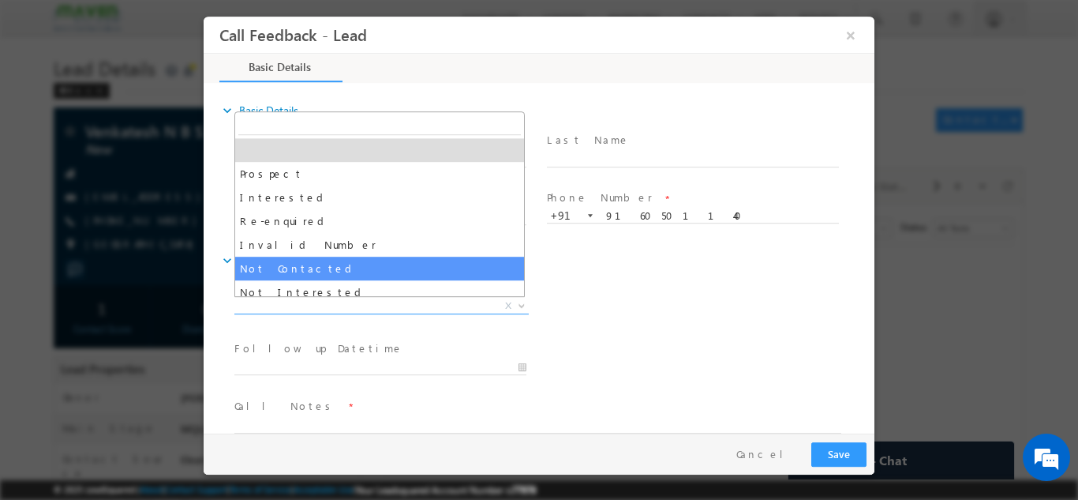
select select "Not Contacted"
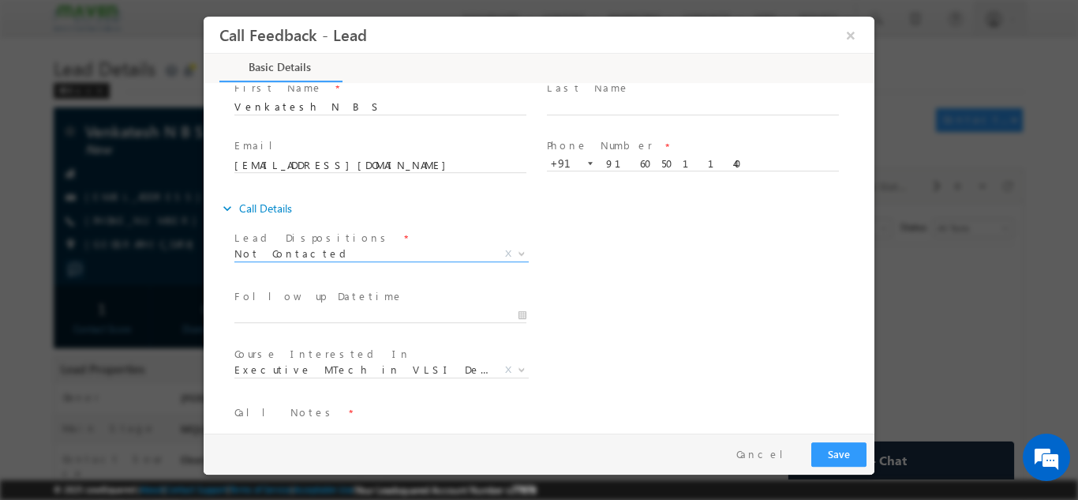
scroll to position [79, 0]
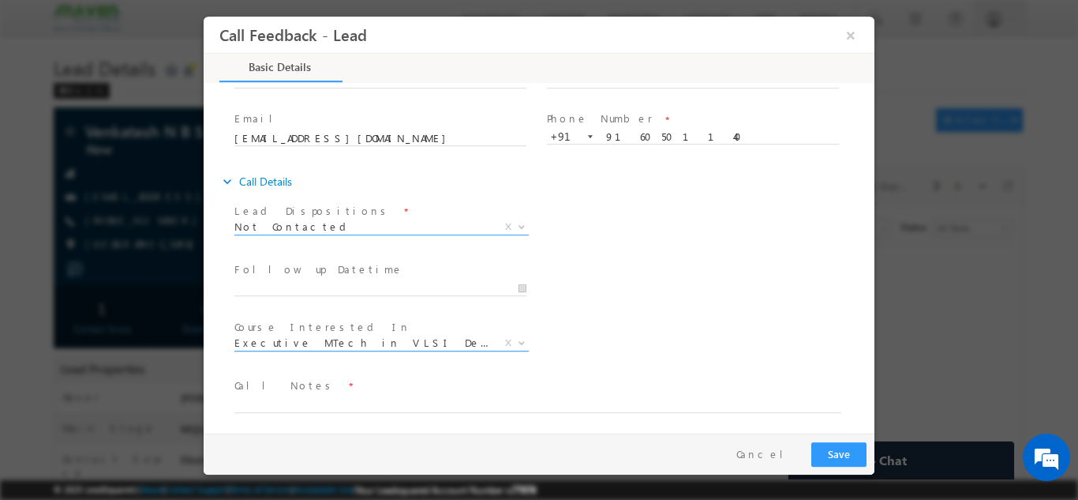
click at [387, 338] on span "Executive MTech in VLSI Design" at bounding box center [362, 342] width 257 height 14
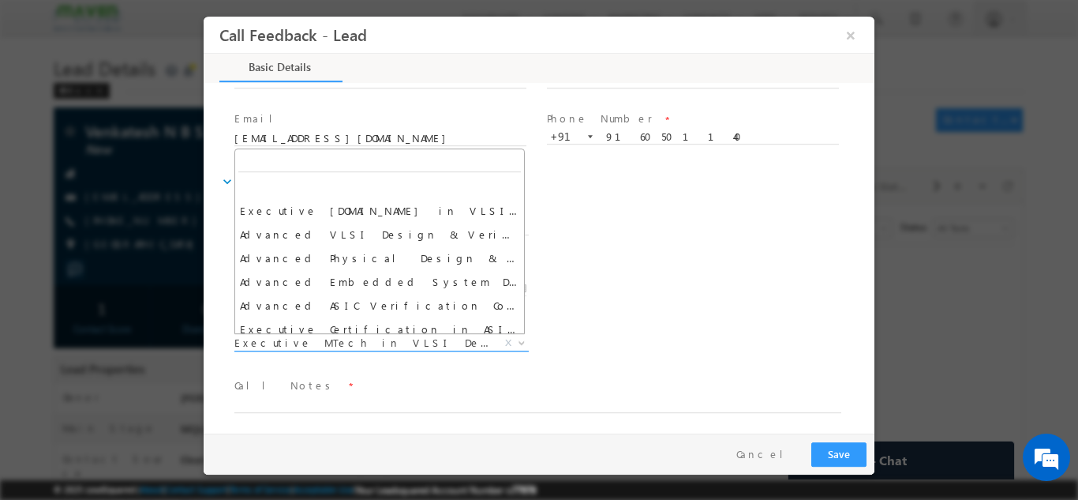
scroll to position [1192, 0]
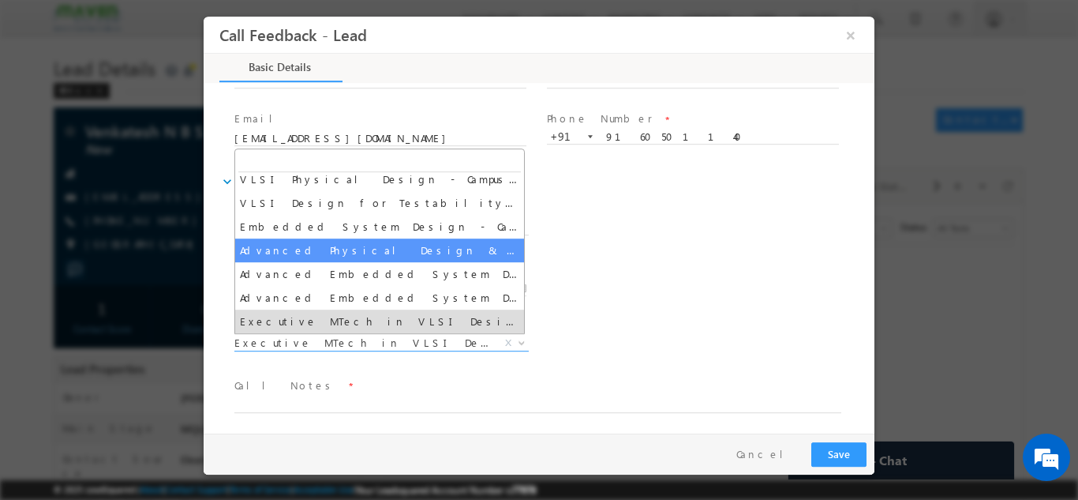
click at [703, 281] on div "Follow up Datetime * Program Type * Long Term Short Term X" at bounding box center [552, 286] width 643 height 58
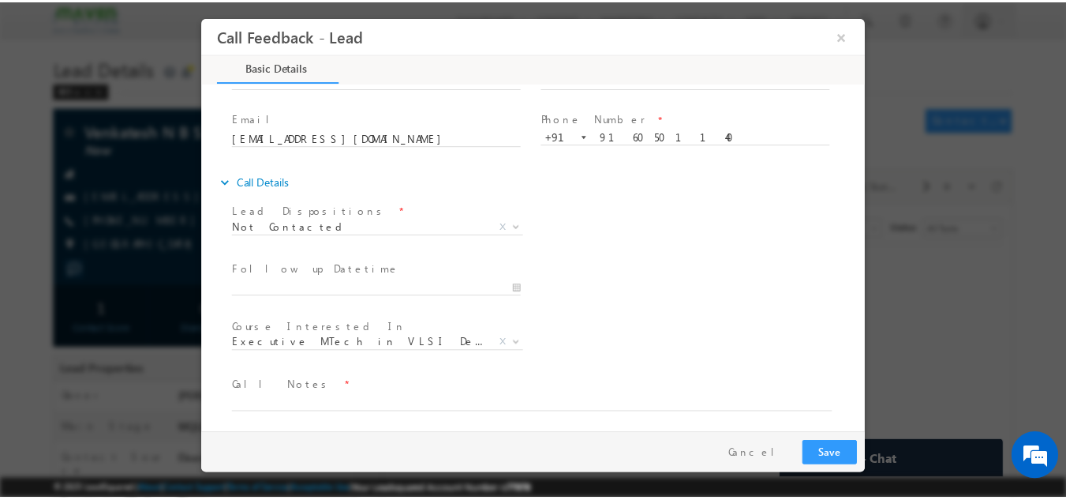
scroll to position [84, 0]
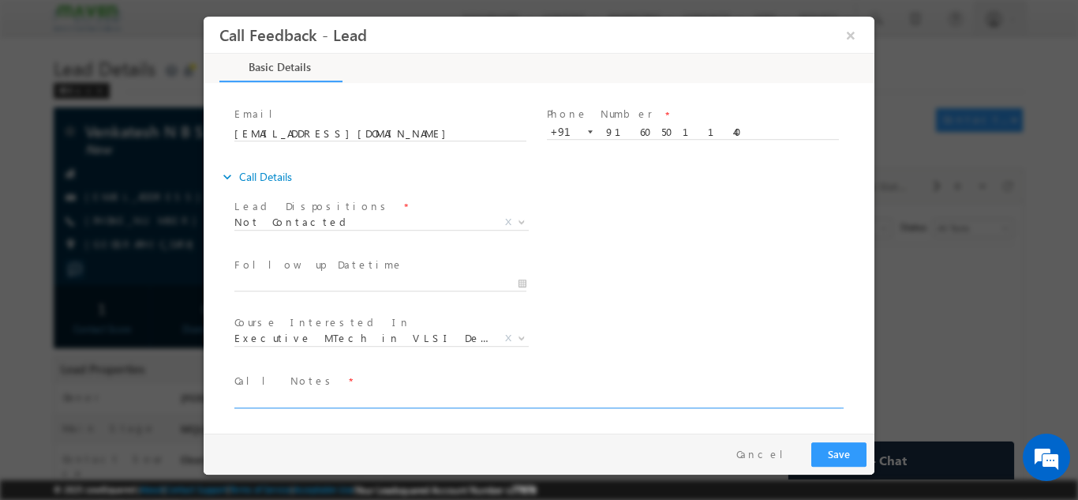
click at [318, 397] on textarea at bounding box center [537, 398] width 607 height 18
type textarea "DNP"
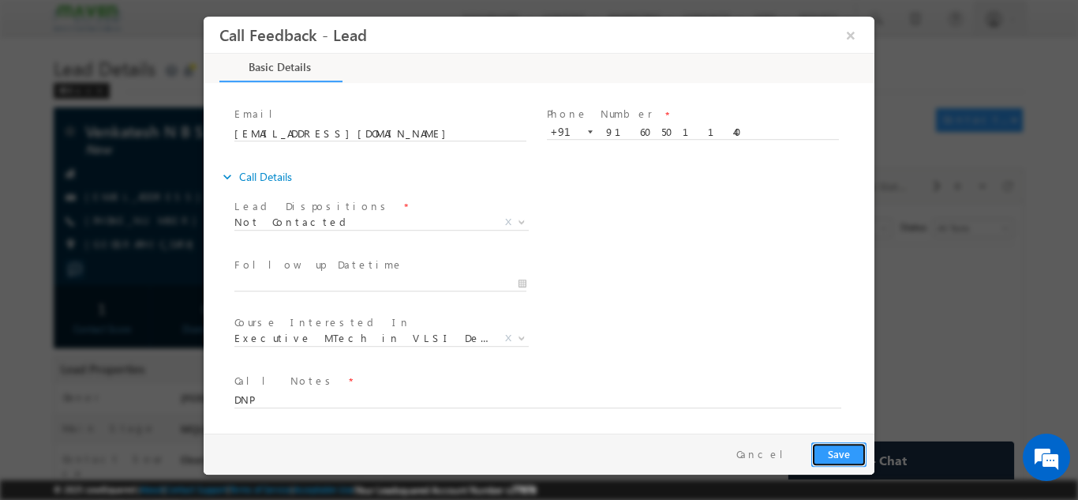
click at [842, 446] on button "Save" at bounding box center [838, 453] width 55 height 24
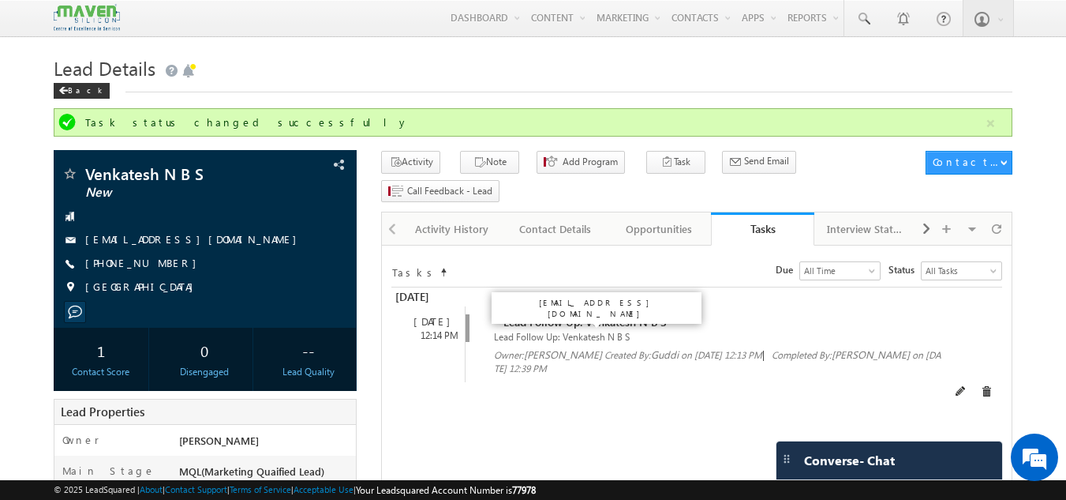
scroll to position [79, 0]
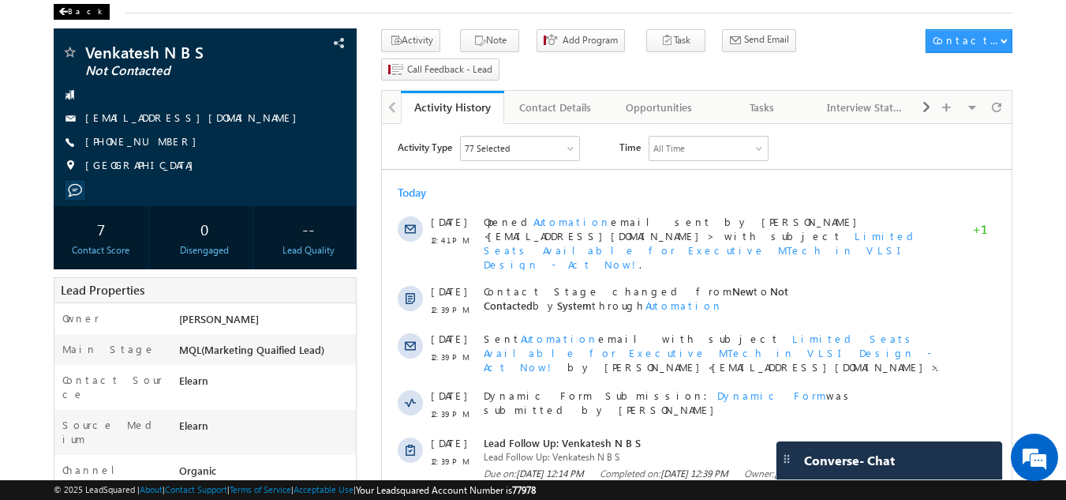
click at [65, 5] on div "Back" at bounding box center [82, 12] width 56 height 16
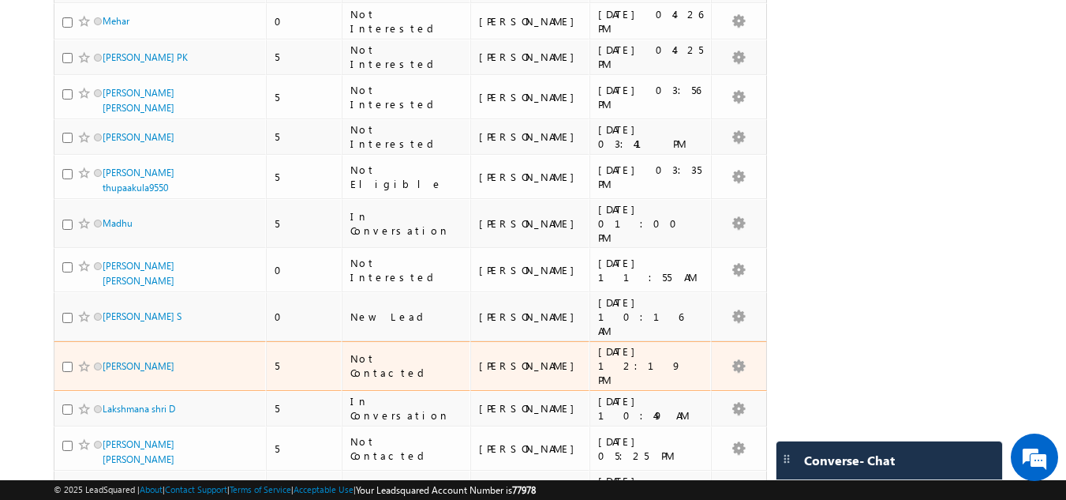
scroll to position [2447, 0]
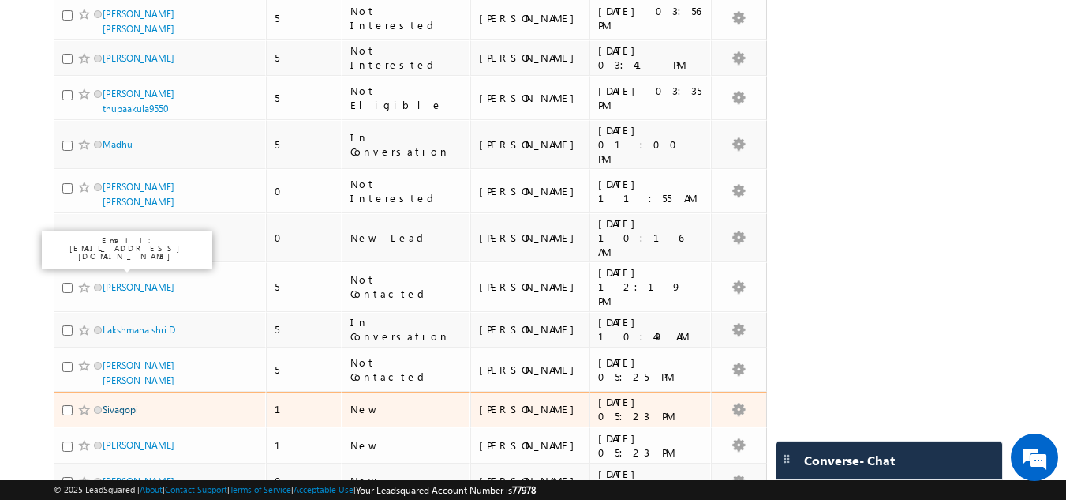
click at [119, 403] on link "Sivagopi" at bounding box center [121, 409] width 36 height 12
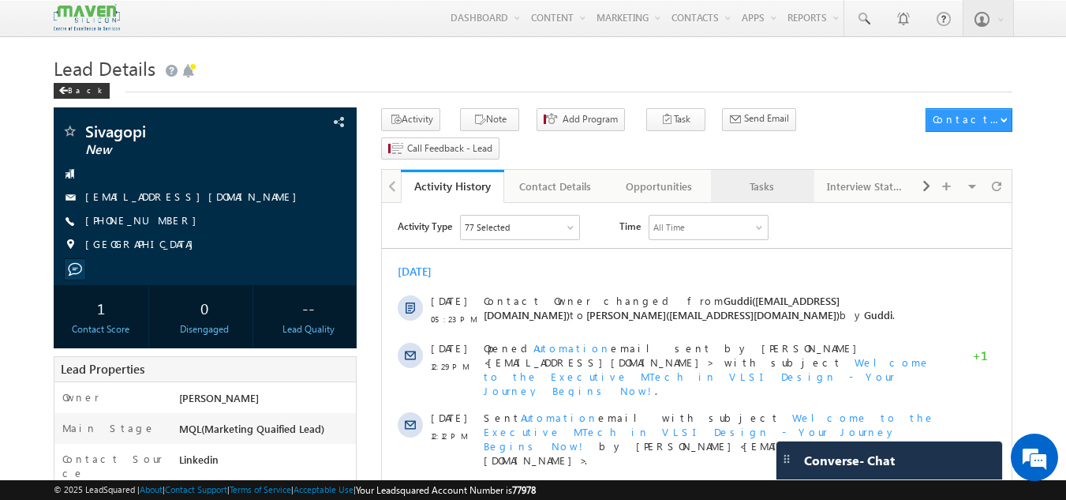
click at [784, 177] on div "Tasks" at bounding box center [762, 186] width 77 height 19
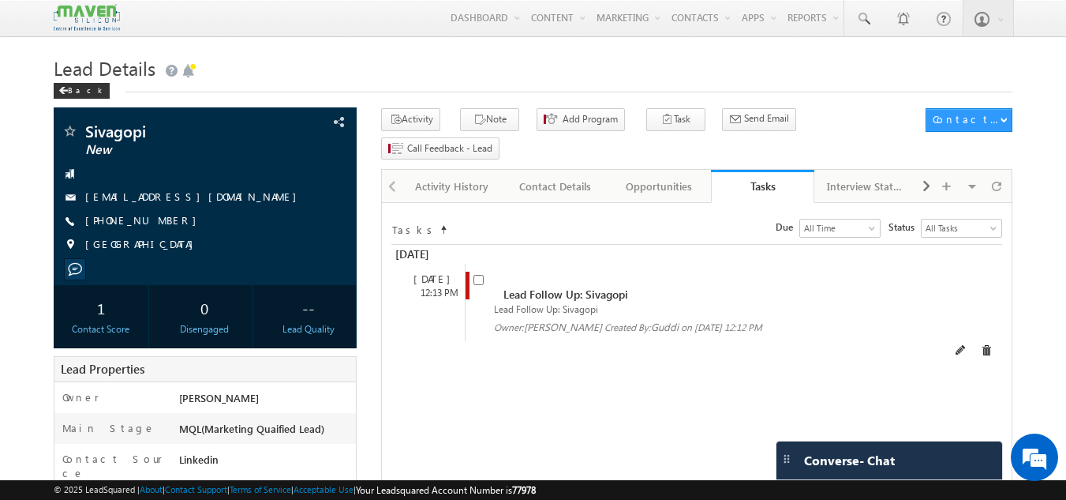
click at [472, 264] on div "Lead Follow Up: Sivagopi Lead Follow Up: Sivagopi Owner: [GEOGRAPHIC_DATA] Crea…" at bounding box center [711, 302] width 492 height 77
click at [481, 275] on input "checkbox" at bounding box center [479, 280] width 10 height 10
checkbox input "false"
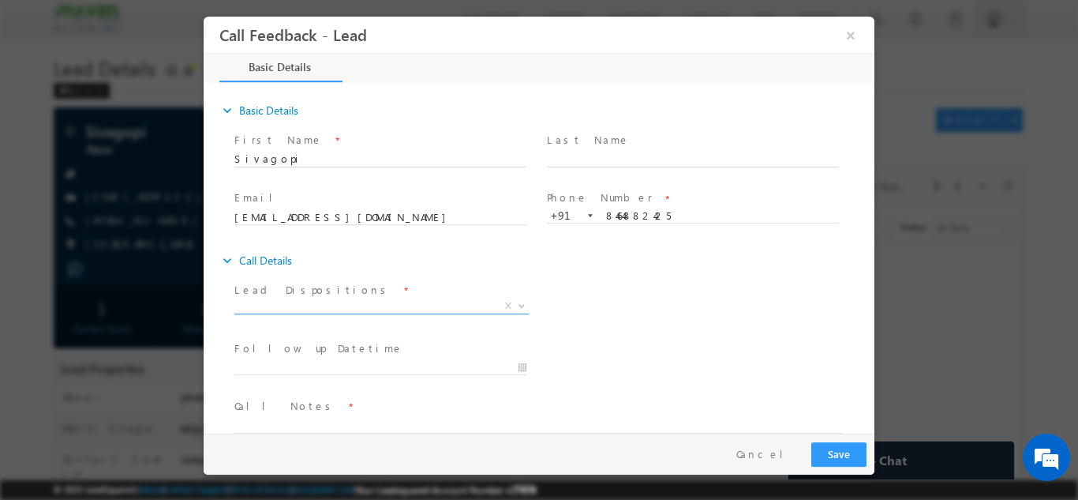
click at [399, 299] on span "X" at bounding box center [381, 306] width 294 height 16
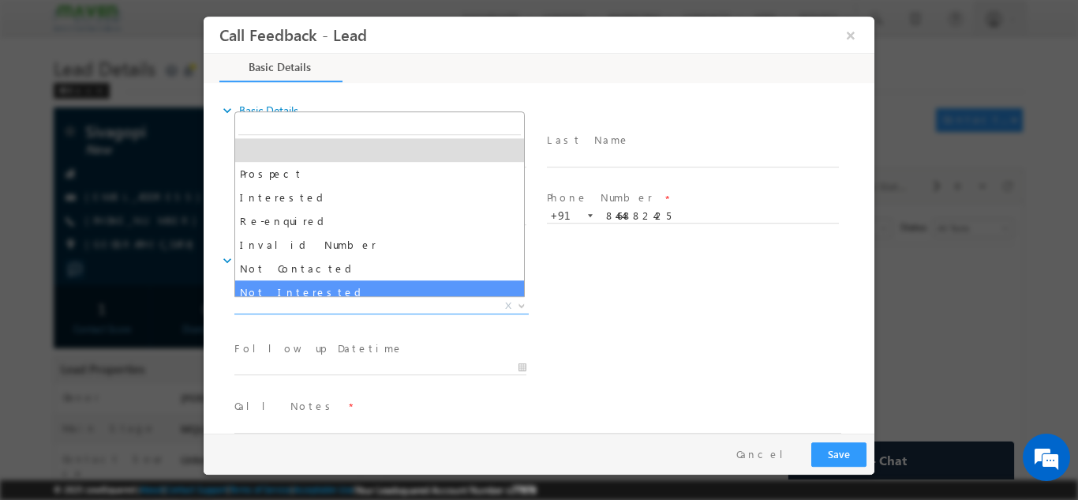
select select "Not Interested"
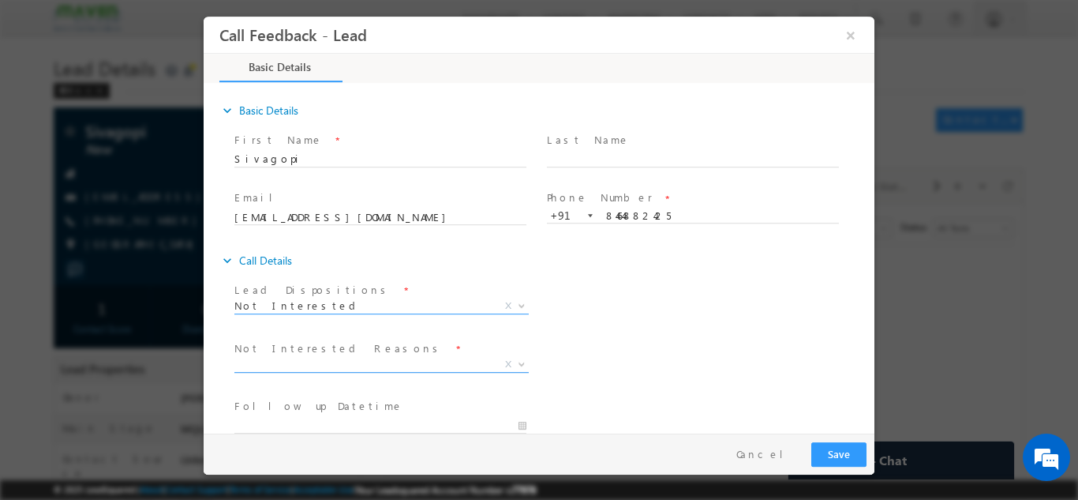
click at [375, 358] on span "X" at bounding box center [381, 364] width 294 height 16
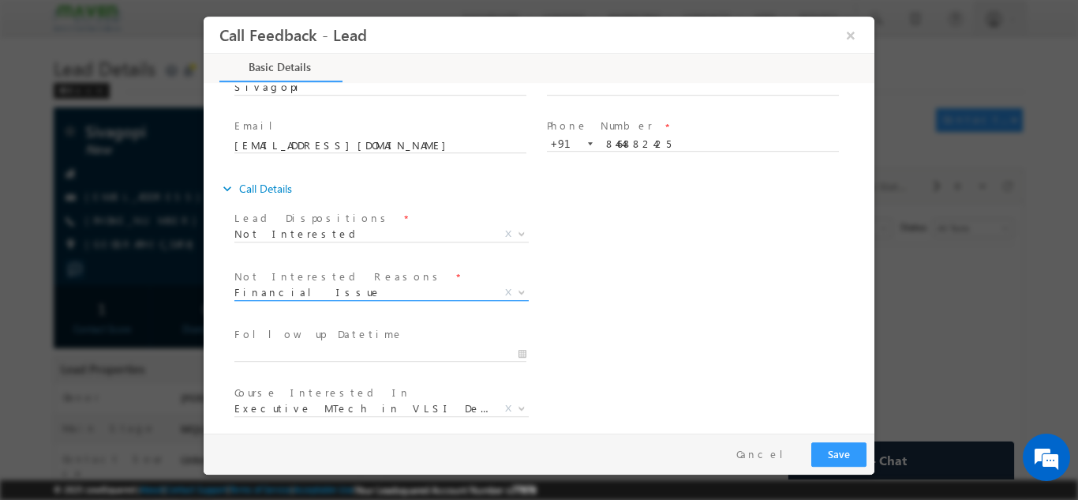
scroll to position [142, 0]
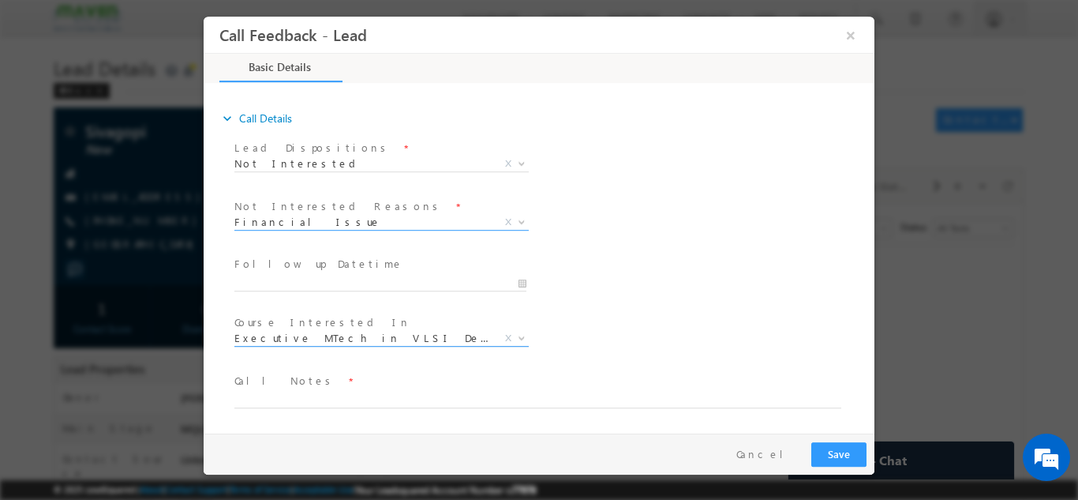
click at [375, 341] on span "Executive MTech in VLSI Design" at bounding box center [362, 337] width 257 height 14
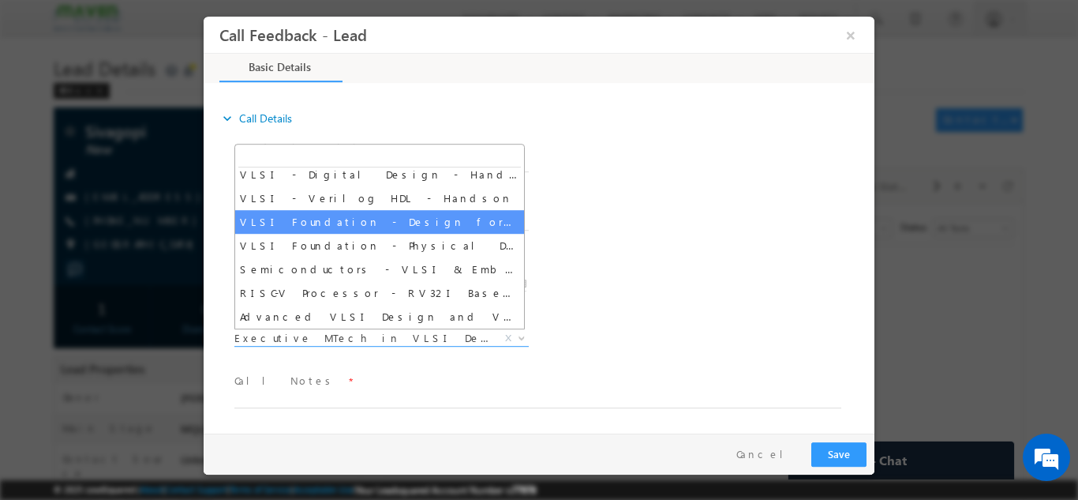
click at [903, 280] on div at bounding box center [539, 250] width 1078 height 500
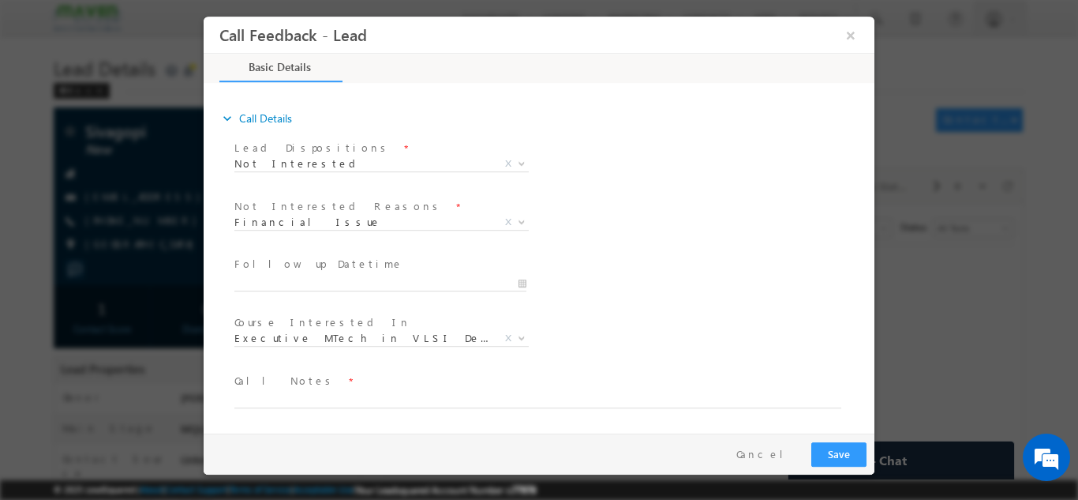
click at [692, 246] on div "Not Interested Reasons * Distance Issue Financial Issue Company Sponsored Cours…" at bounding box center [552, 223] width 643 height 58
click at [339, 212] on label "Not Interested Reasons" at bounding box center [338, 205] width 209 height 15
click at [337, 215] on span "Financial Issue" at bounding box center [362, 221] width 257 height 14
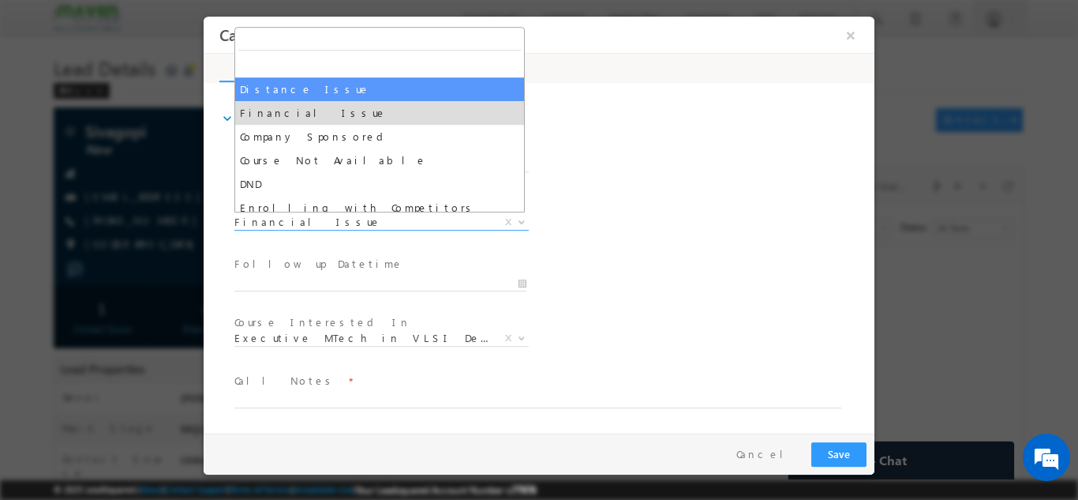
select select "Distance Issue"
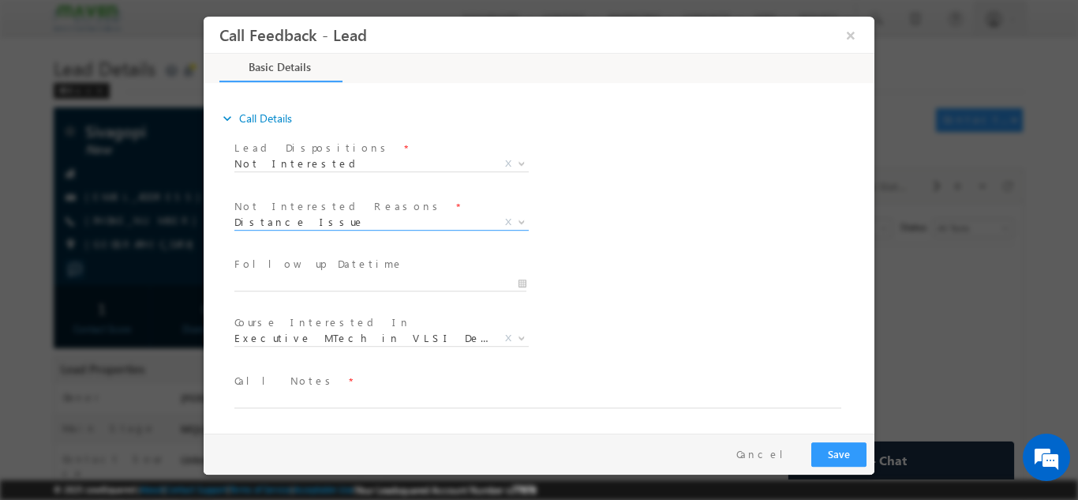
click at [729, 319] on div "Course Interested In * Executive [DOMAIN_NAME] in VLSI Design Advanced VLSI Des…" at bounding box center [552, 339] width 643 height 58
click at [264, 399] on textarea at bounding box center [537, 398] width 607 height 18
paste textarea "[GEOGRAPHIC_DATA]"
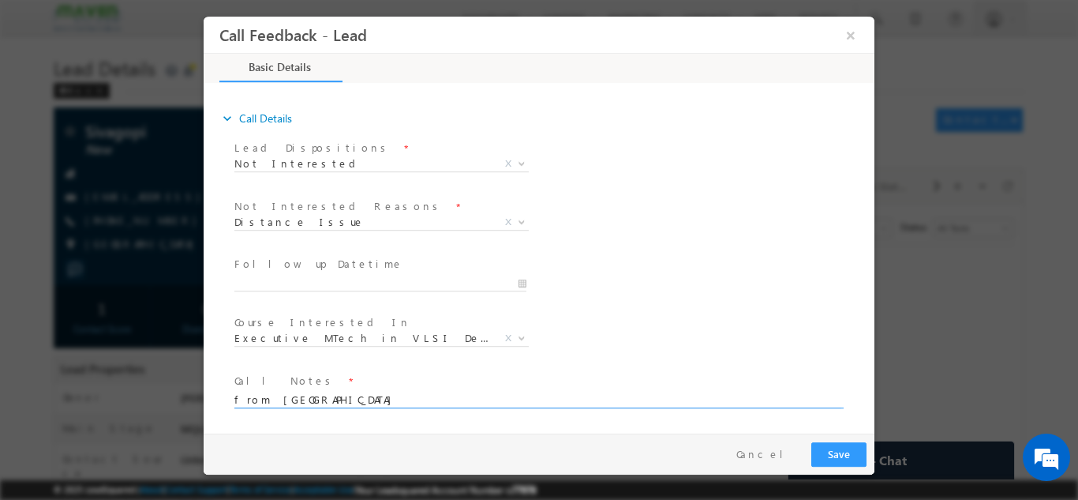
click at [268, 399] on textarea "from [GEOGRAPHIC_DATA]" at bounding box center [537, 398] width 607 height 18
click at [259, 397] on textarea "from [GEOGRAPHIC_DATA]" at bounding box center [537, 398] width 607 height 18
click at [267, 393] on textarea "from [GEOGRAPHIC_DATA]" at bounding box center [537, 398] width 607 height 18
click at [329, 396] on textarea "from [GEOGRAPHIC_DATA]" at bounding box center [537, 398] width 607 height 18
click at [349, 396] on textarea "from [GEOGRAPHIC_DATA] , 22 pasout," at bounding box center [537, 398] width 607 height 18
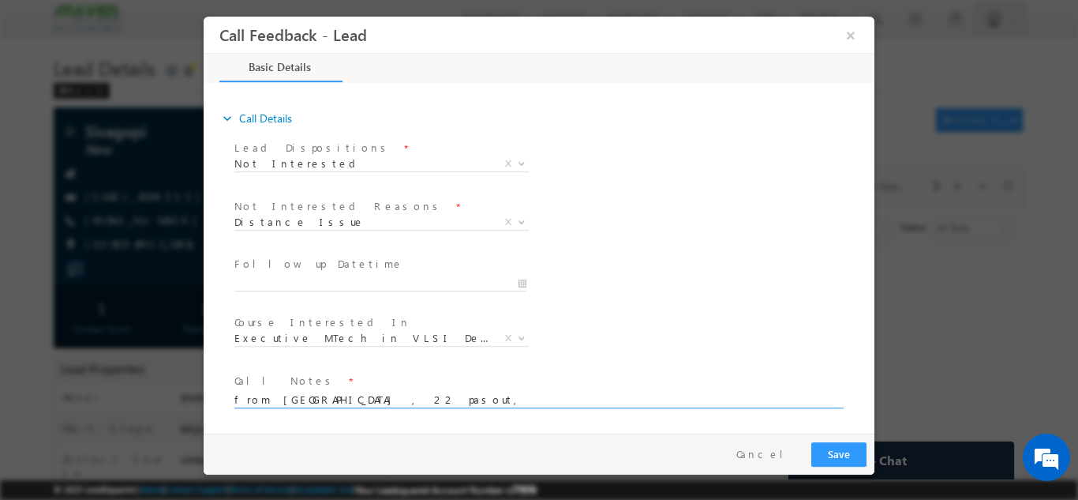
click at [343, 399] on textarea "from [GEOGRAPHIC_DATA] , 22 pasout," at bounding box center [537, 398] width 607 height 18
click at [411, 392] on textarea "from [GEOGRAPHIC_DATA] , 22 pas out," at bounding box center [537, 398] width 607 height 18
type textarea "from [GEOGRAPHIC_DATA] , 22 pas out, not interested in any program as of now."
drag, startPoint x: 601, startPoint y: 305, endPoint x: 705, endPoint y: 353, distance: 114.8
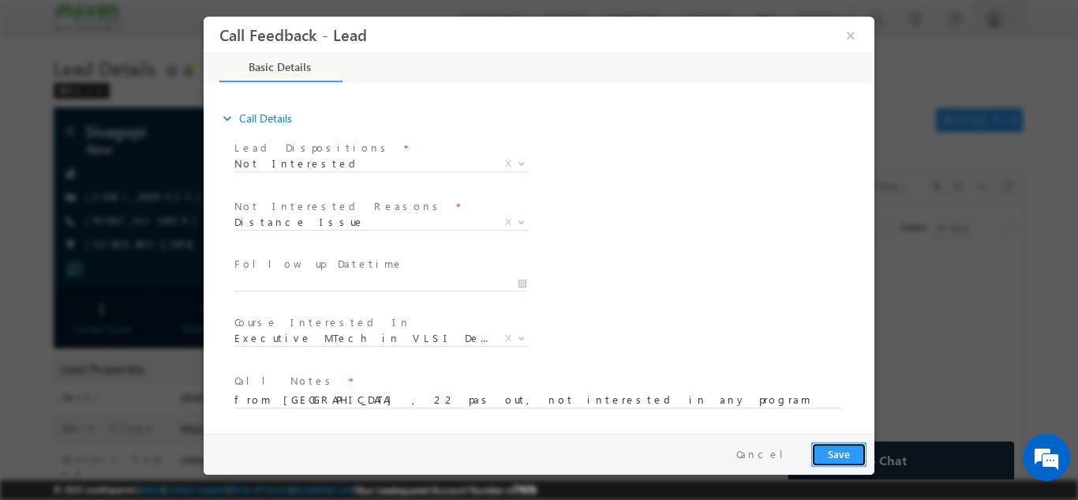
drag, startPoint x: 705, startPoint y: 353, endPoint x: 841, endPoint y: 451, distance: 167.4
click at [841, 451] on button "Save" at bounding box center [838, 453] width 55 height 24
